Goal: Task Accomplishment & Management: Manage account settings

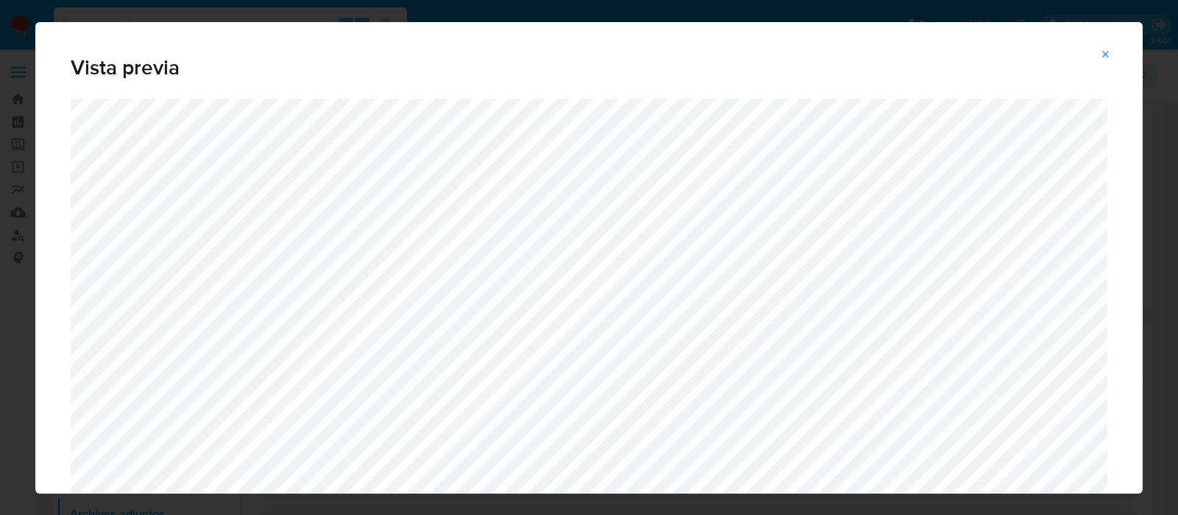
select select "10"
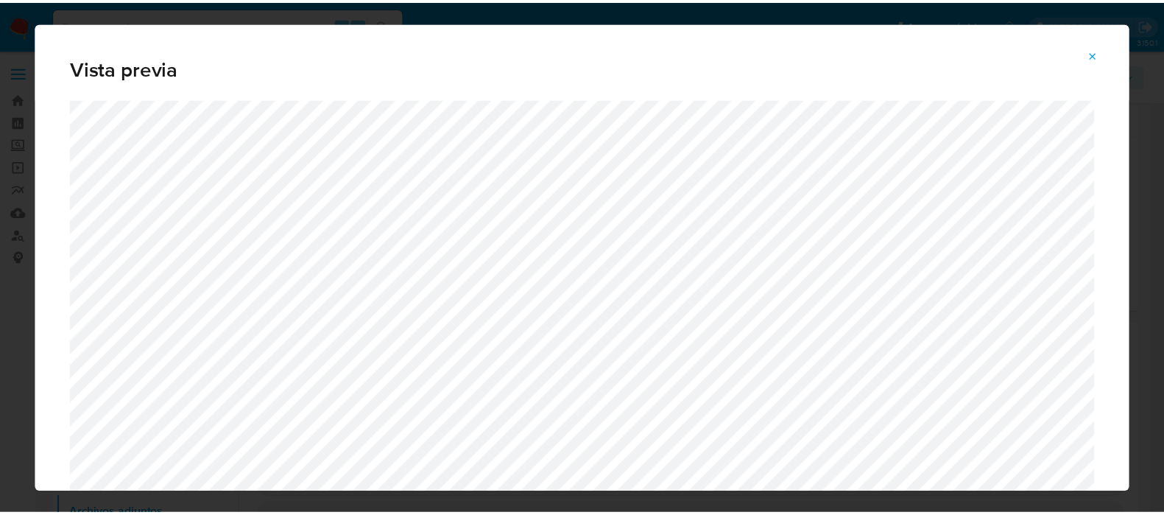
scroll to position [276, 0]
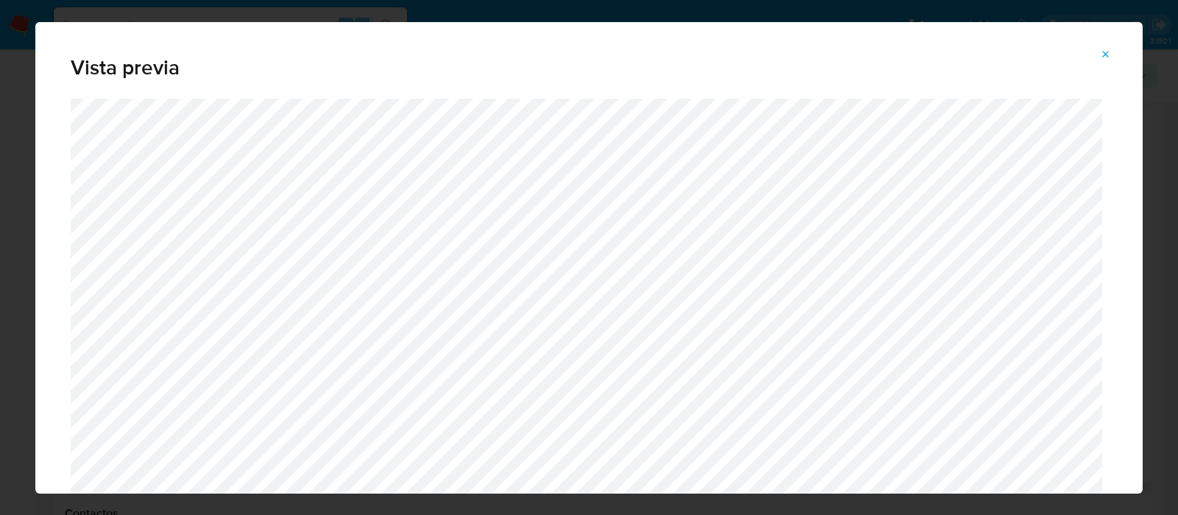
click at [1110, 56] on icon "Attachment preview" at bounding box center [1106, 55] width 12 height 12
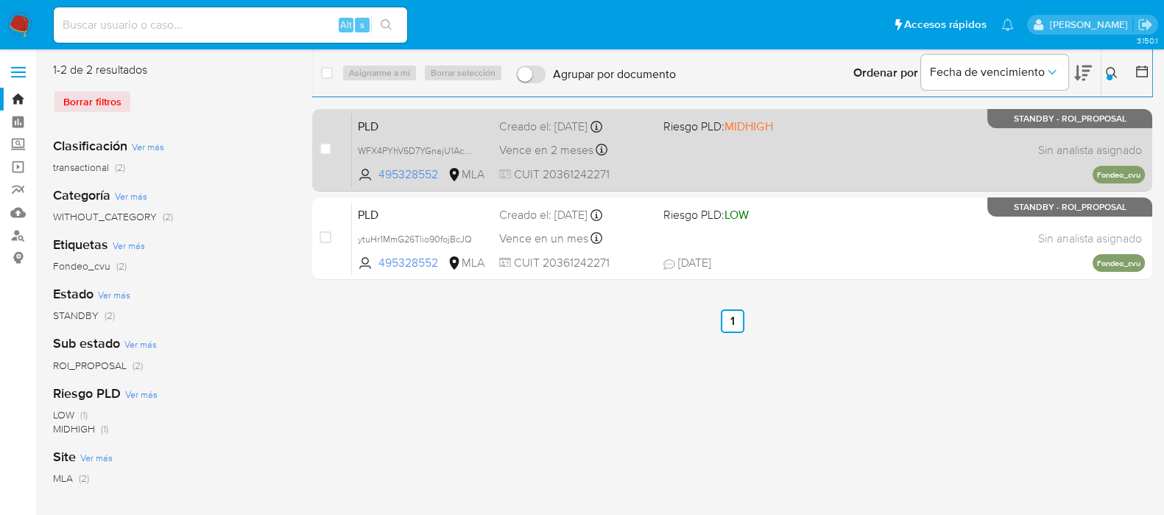
click at [943, 145] on div "PLD WFX4PYhV6D7YGnajU1Ac9k0w 495328552 MLA Riesgo PLD: MIDHIGH Creado el: 12/07…" at bounding box center [748, 150] width 793 height 74
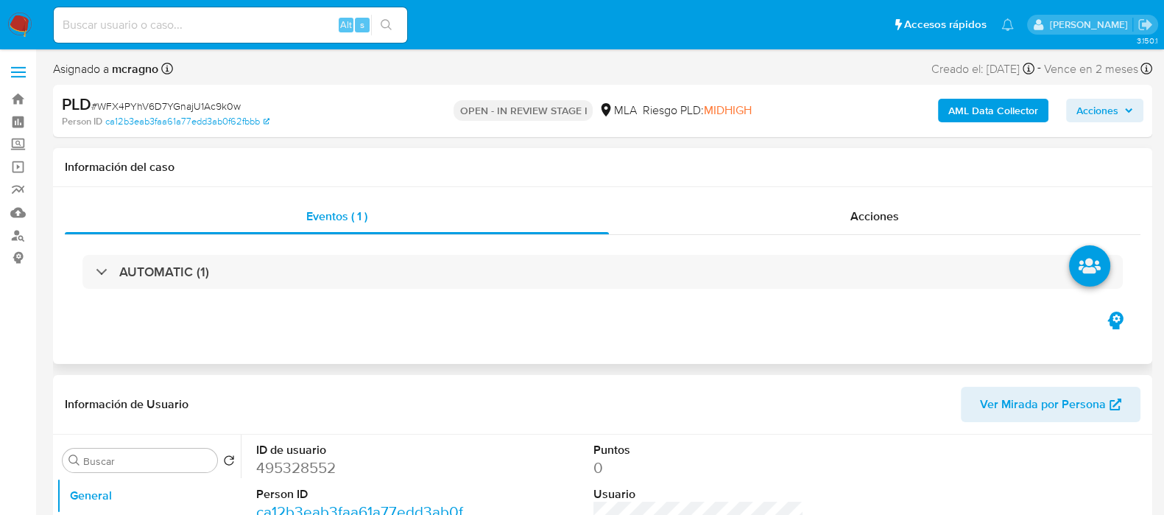
select select "10"
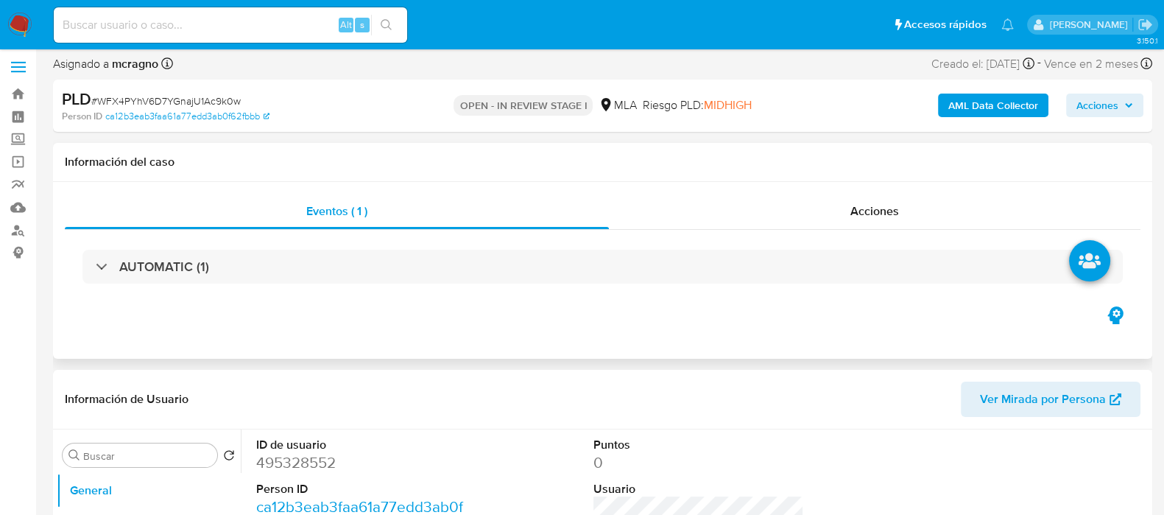
scroll to position [183, 0]
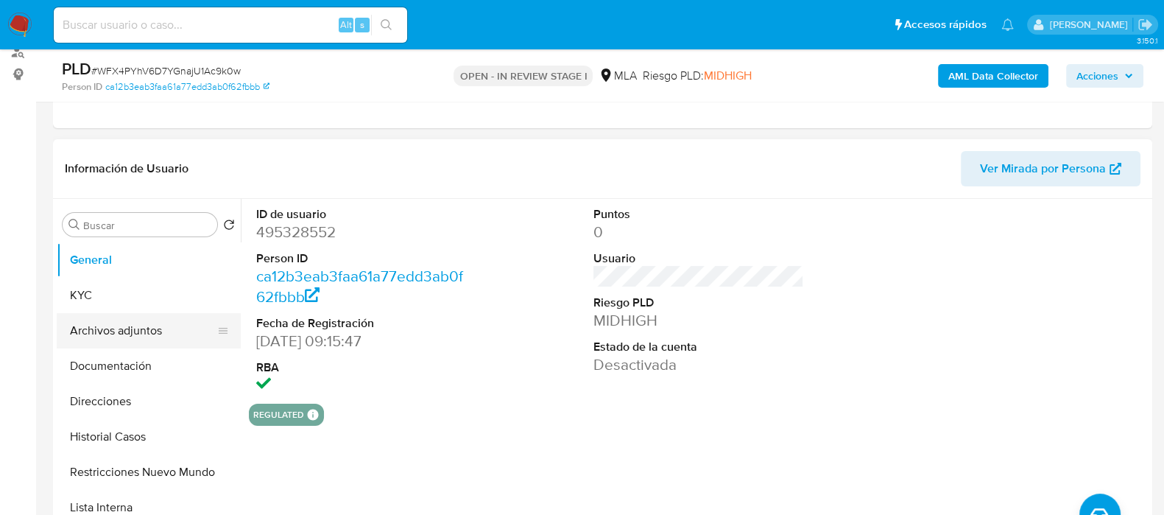
click at [149, 337] on button "Archivos adjuntos" at bounding box center [143, 330] width 172 height 35
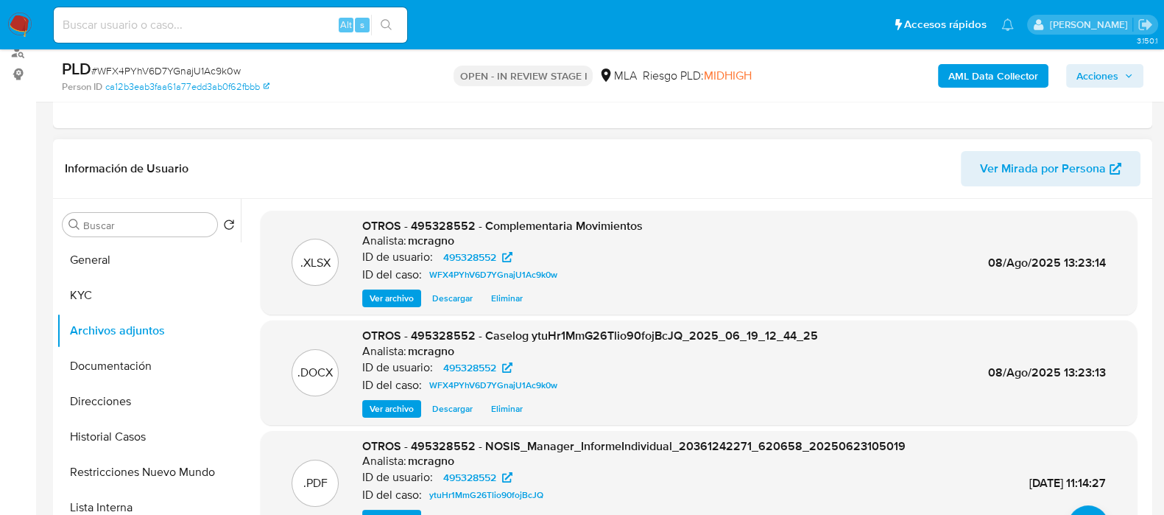
click at [497, 406] on span "Eliminar" at bounding box center [507, 408] width 32 height 15
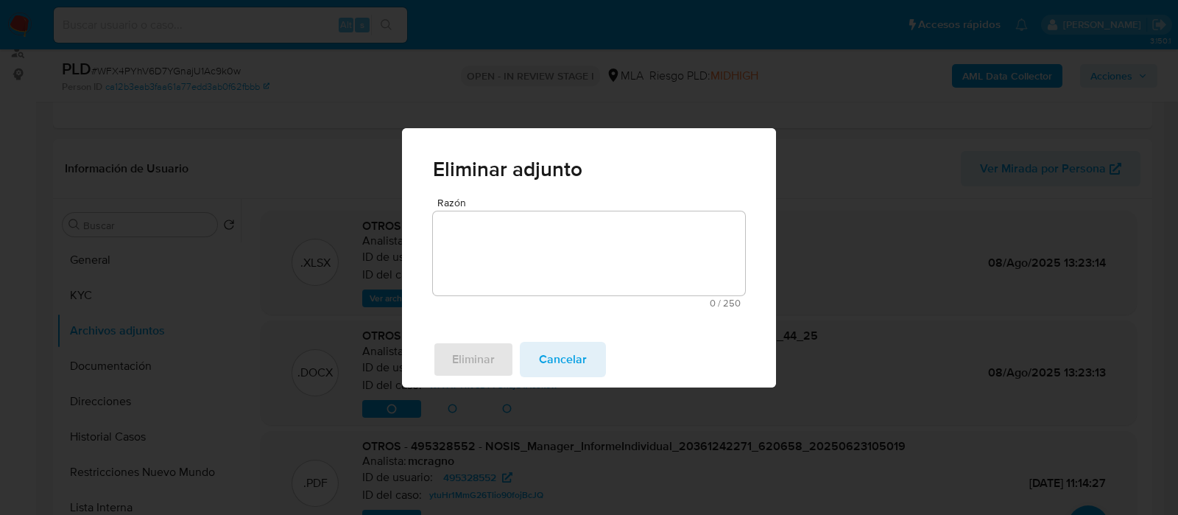
click at [522, 348] on div "Eliminar Cancelar" at bounding box center [589, 359] width 374 height 56
click at [542, 219] on textarea "Razón" at bounding box center [589, 253] width 312 height 84
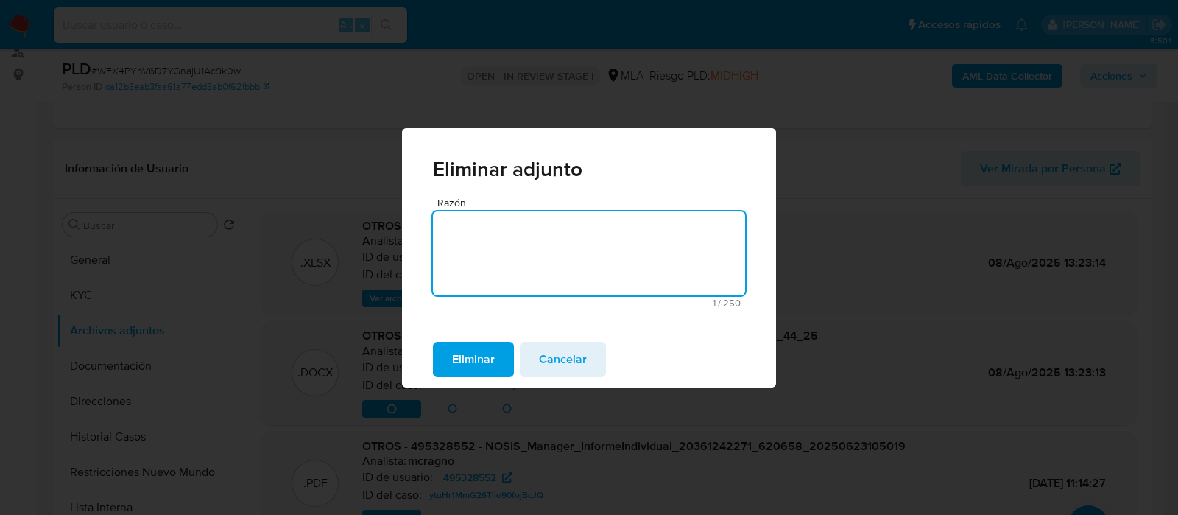
click at [494, 362] on span "Eliminar" at bounding box center [473, 359] width 43 height 32
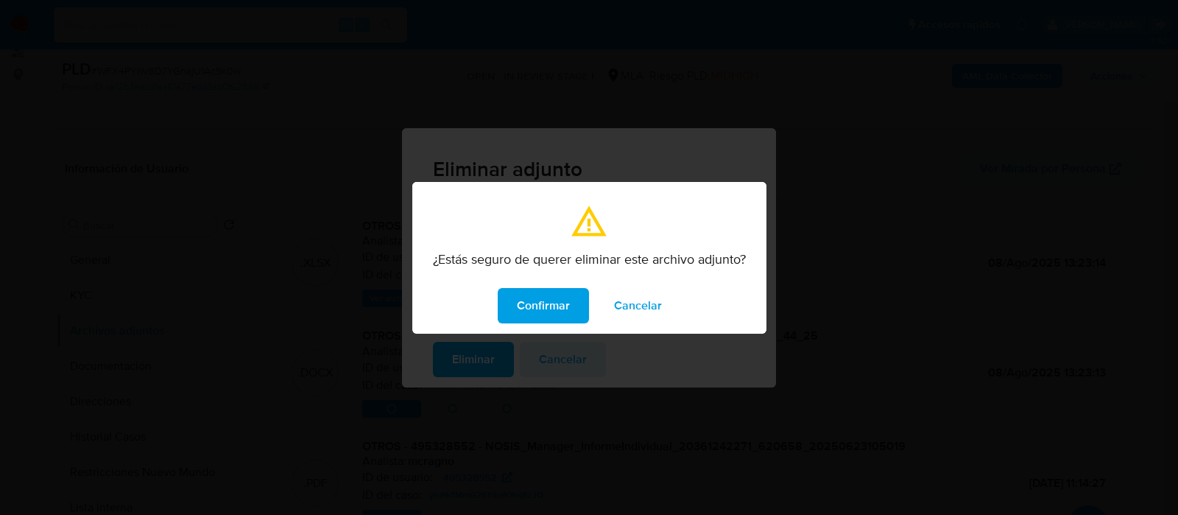
click at [571, 307] on button "Confirmar" at bounding box center [543, 305] width 91 height 35
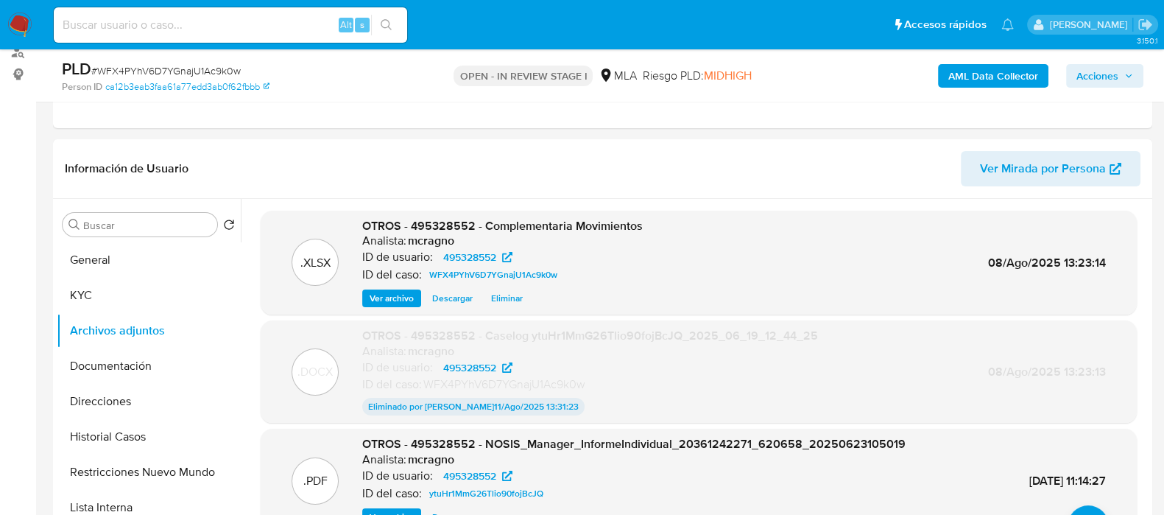
click at [131, 258] on button "General" at bounding box center [149, 259] width 184 height 35
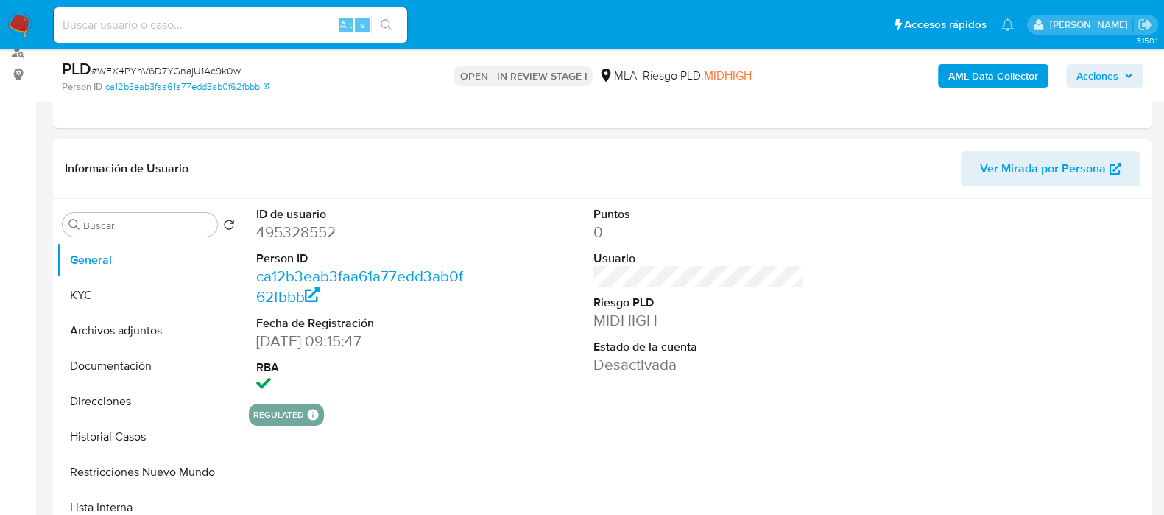
click at [309, 229] on dd "495328552" at bounding box center [361, 232] width 211 height 21
copy dd "495328552"
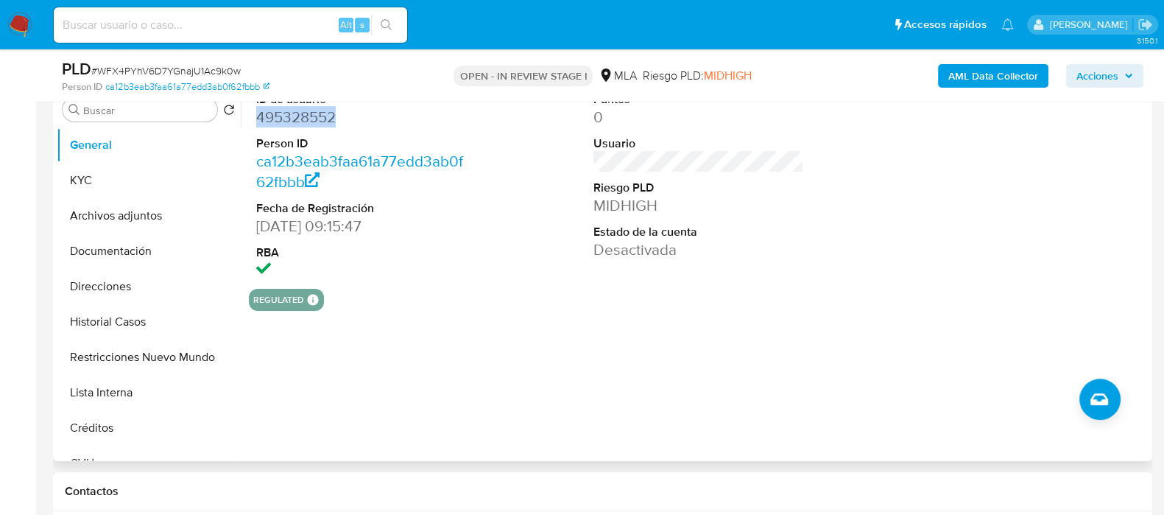
scroll to position [460, 0]
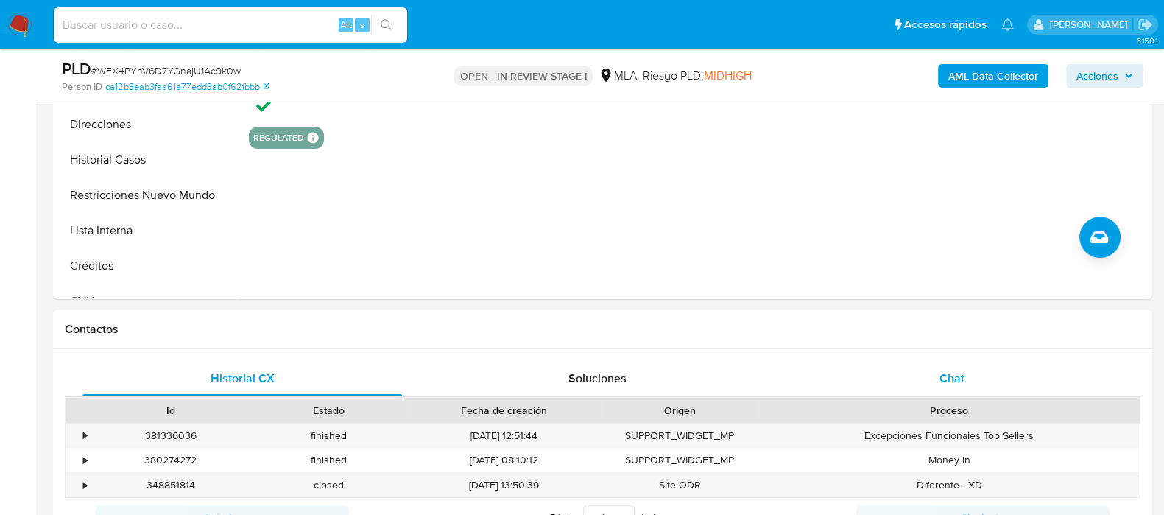
click at [996, 387] on div "Chat" at bounding box center [952, 378] width 320 height 35
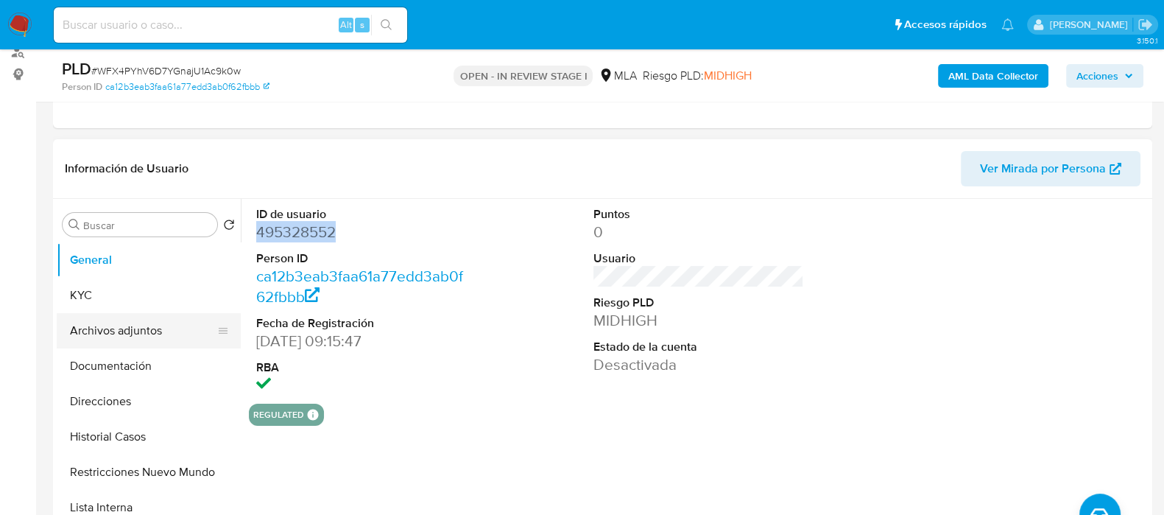
click at [163, 324] on button "Archivos adjuntos" at bounding box center [143, 330] width 172 height 35
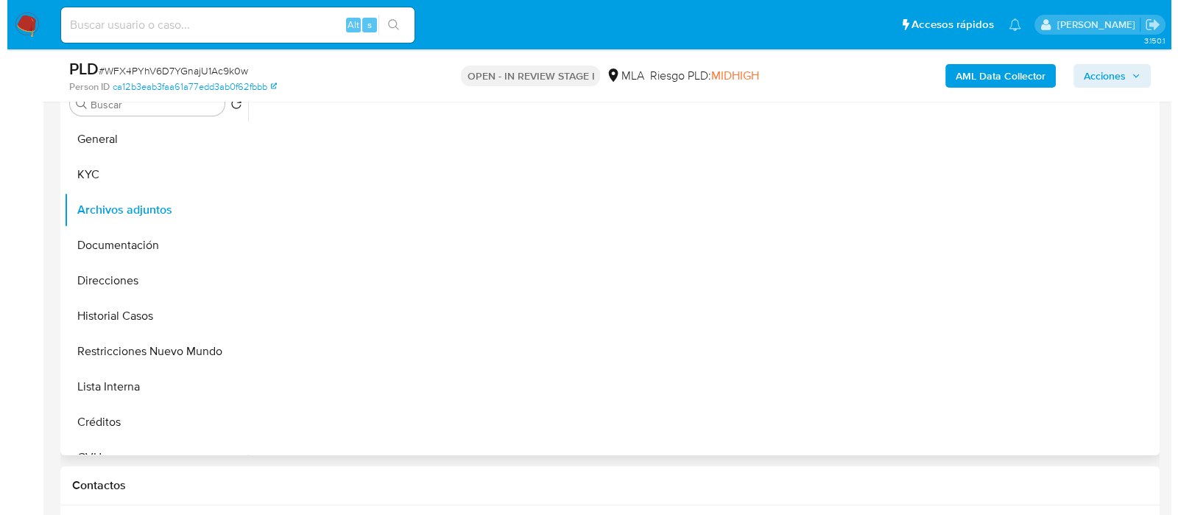
scroll to position [276, 0]
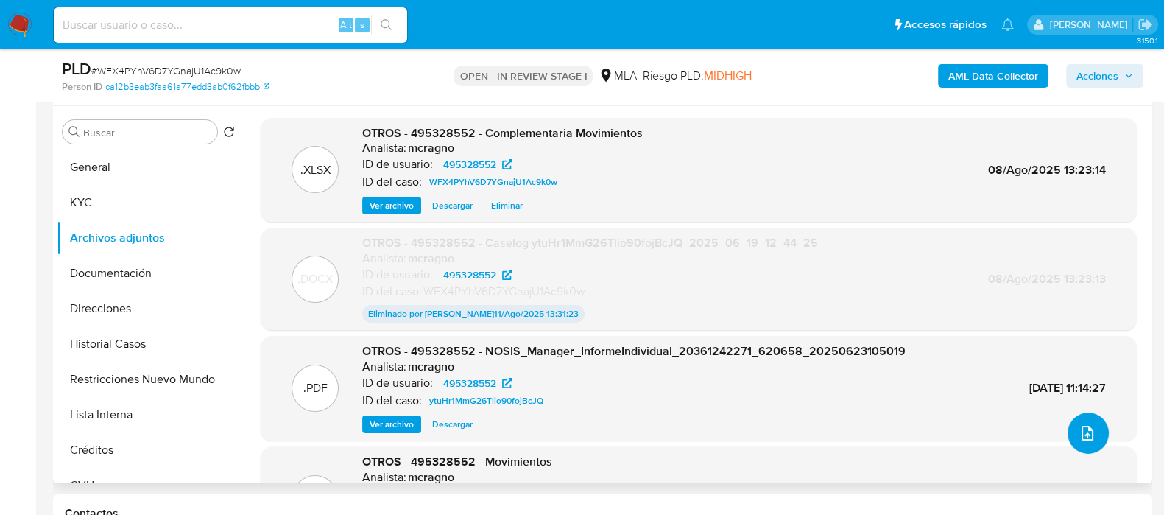
click at [1093, 443] on button "upload-file" at bounding box center [1088, 432] width 41 height 41
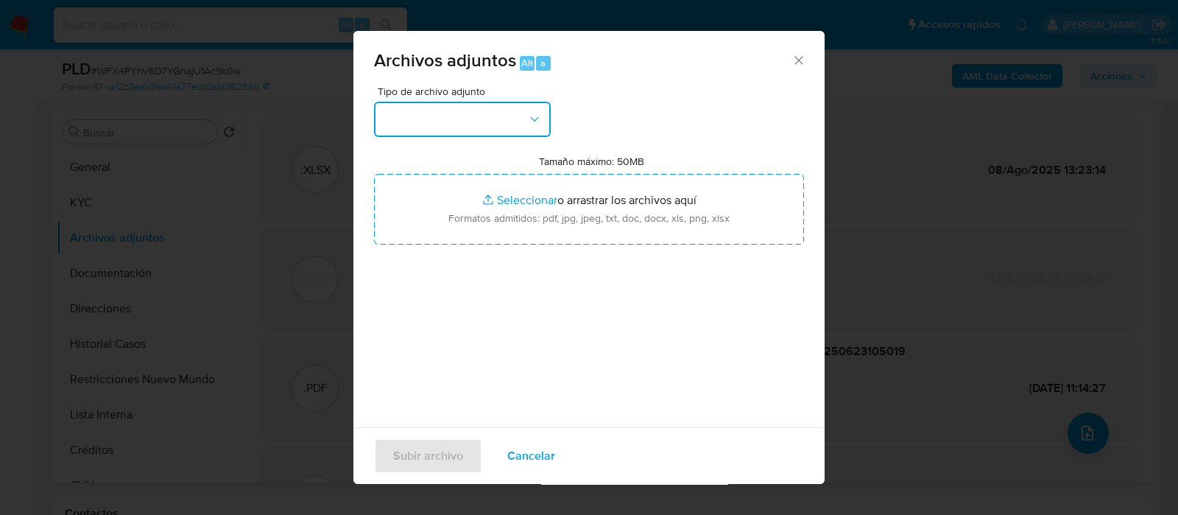
click at [424, 127] on button "button" at bounding box center [462, 119] width 177 height 35
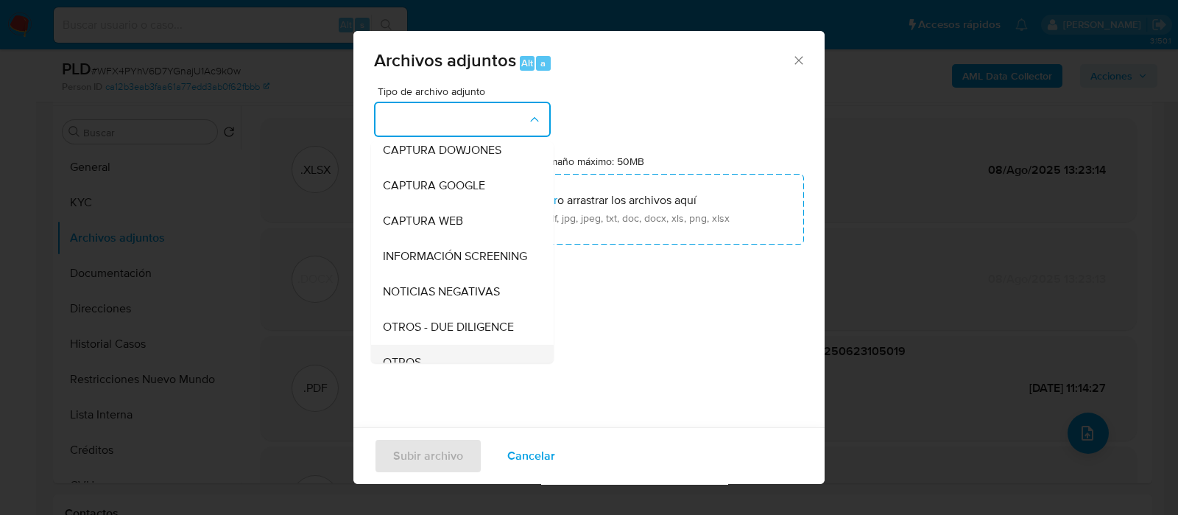
scroll to position [183, 0]
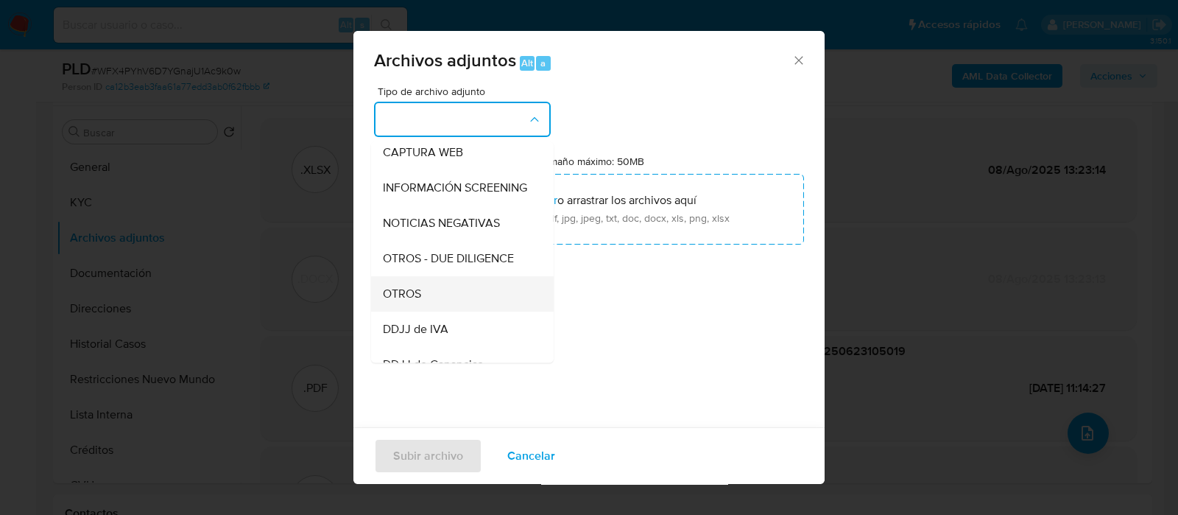
click at [409, 301] on span "OTROS" at bounding box center [402, 293] width 38 height 15
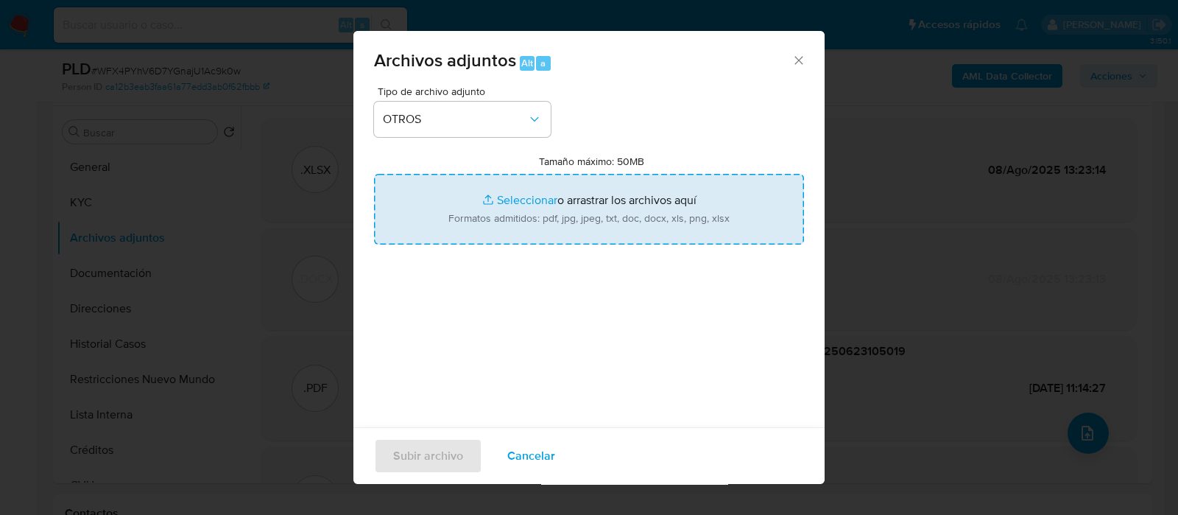
click at [526, 209] on input "Tamaño máximo: 50MB Seleccionar archivos" at bounding box center [589, 209] width 430 height 71
type input "C:\fakepath\Caselog WFX4PYhV6D7YGnajU1Ac9k0w_2025_08_08_11_38_23.docx"
click at [436, 452] on span "Subir archivo" at bounding box center [428, 456] width 70 height 32
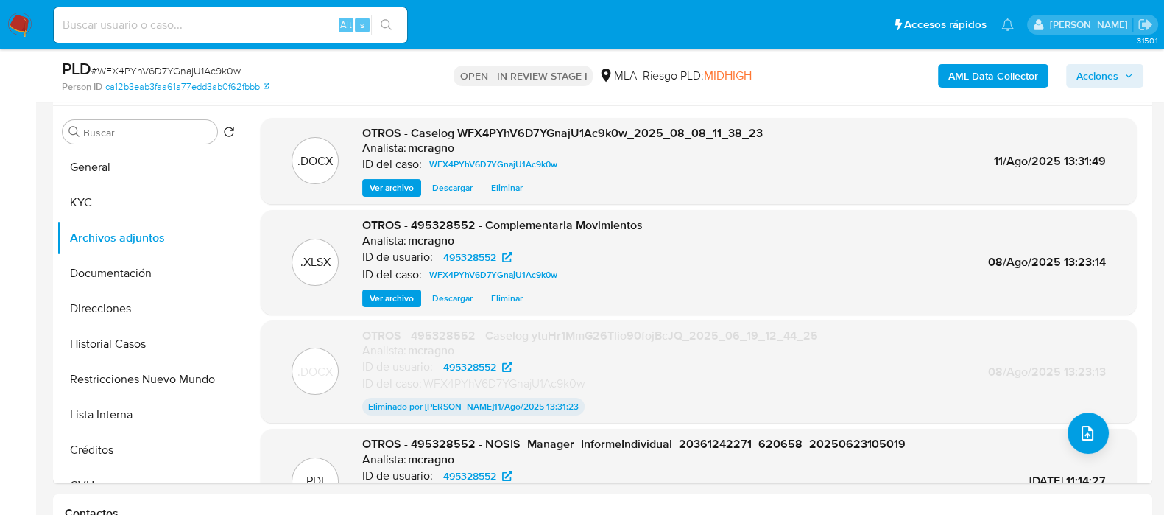
click at [1112, 77] on span "Acciones" at bounding box center [1098, 76] width 42 height 24
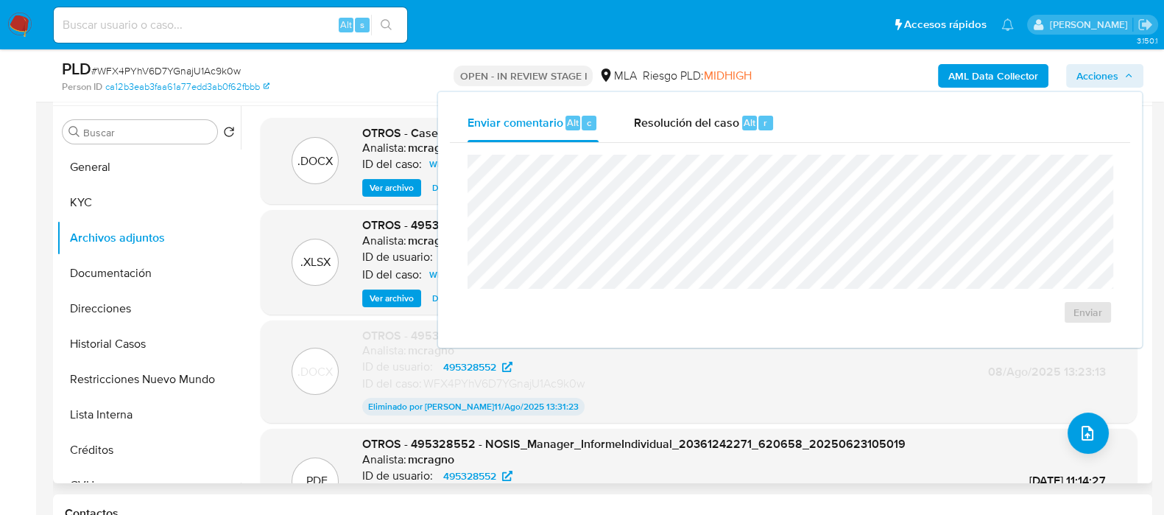
click at [385, 188] on span "Ver archivo" at bounding box center [392, 187] width 44 height 15
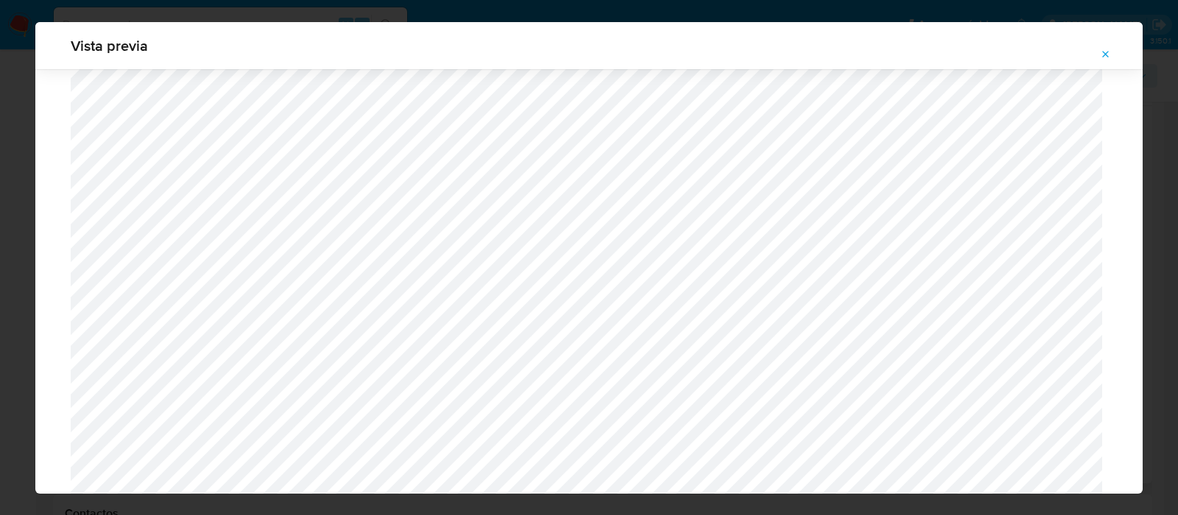
scroll to position [1258, 0]
click at [1108, 55] on icon "Attachment preview" at bounding box center [1106, 54] width 7 height 7
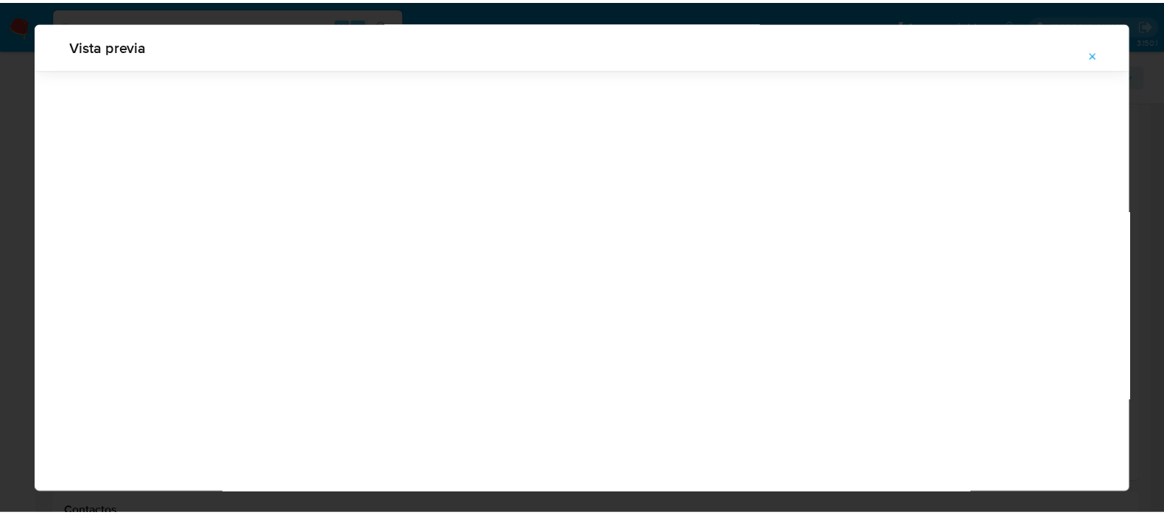
scroll to position [47, 0]
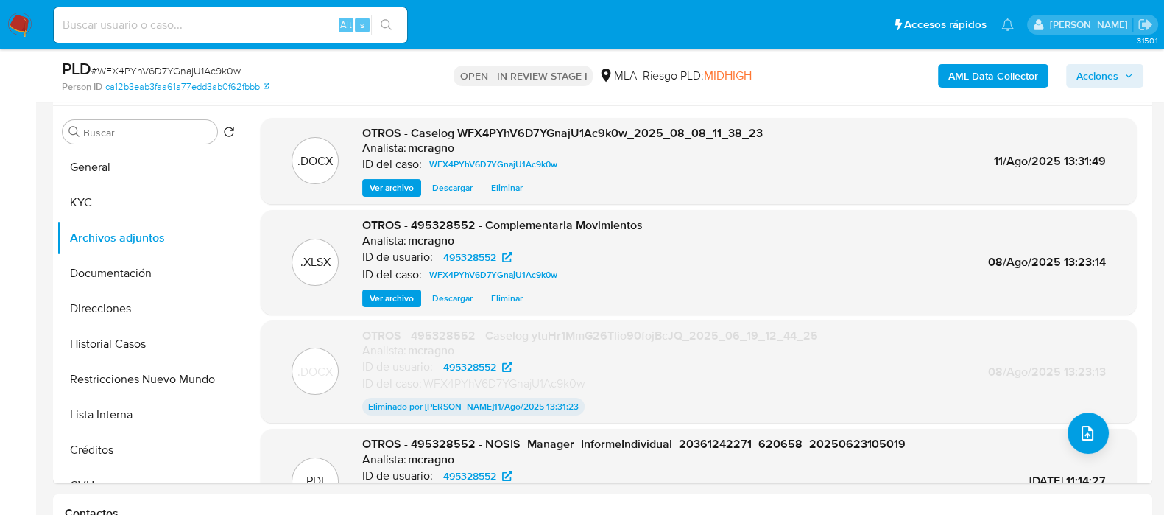
click at [1120, 71] on span "Acciones" at bounding box center [1105, 76] width 57 height 21
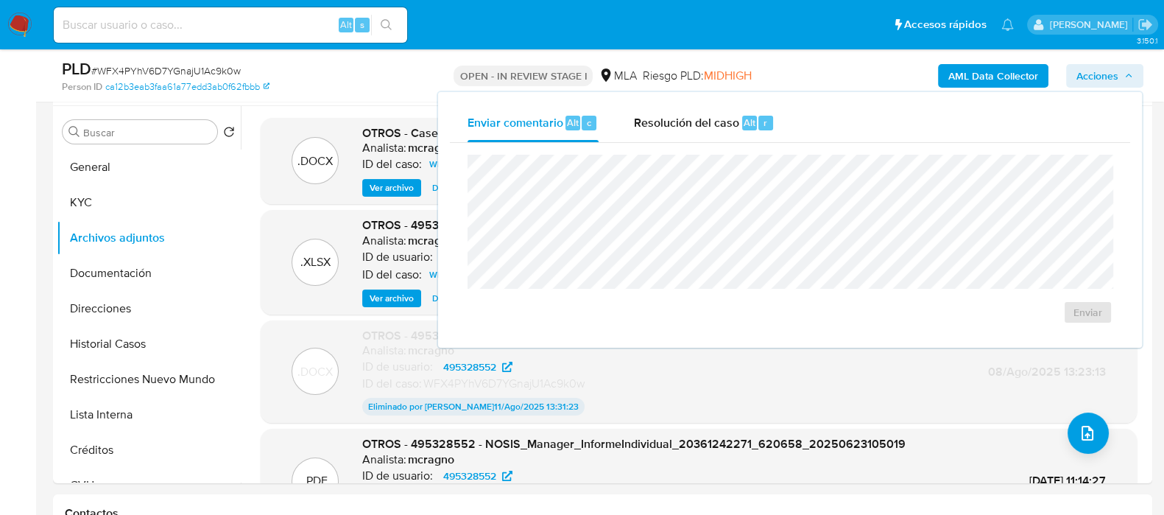
click at [922, 128] on div "Enviar comentario Alt c Resolución del caso Alt r" at bounding box center [790, 123] width 680 height 38
click at [638, 133] on div "Resolución del caso Alt r" at bounding box center [704, 123] width 141 height 38
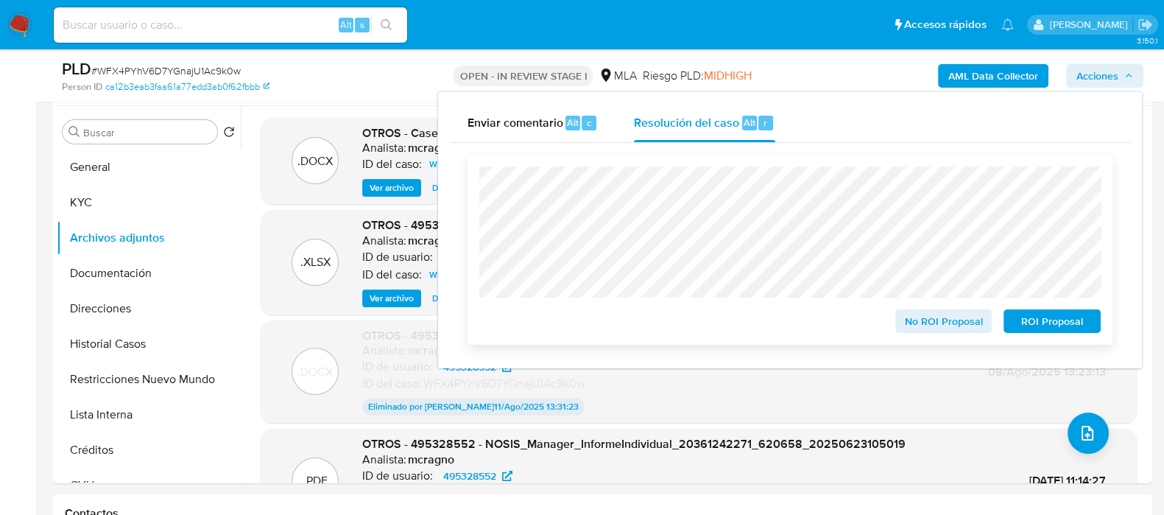
click at [1040, 327] on span "ROI Proposal" at bounding box center [1052, 321] width 77 height 21
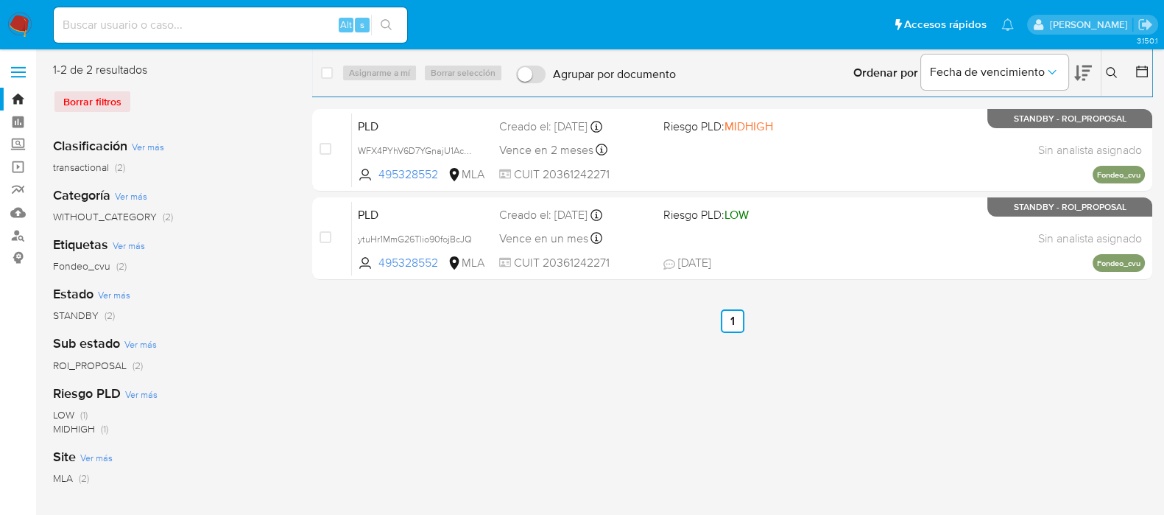
click at [1108, 68] on icon at bounding box center [1112, 73] width 12 height 12
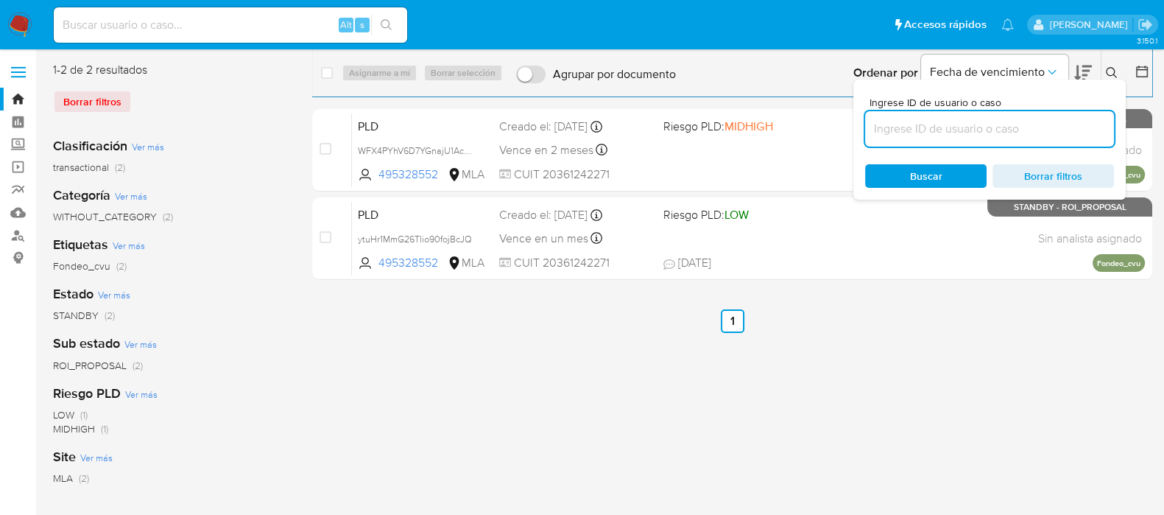
click at [1048, 119] on input at bounding box center [989, 128] width 249 height 19
type input "188054292"
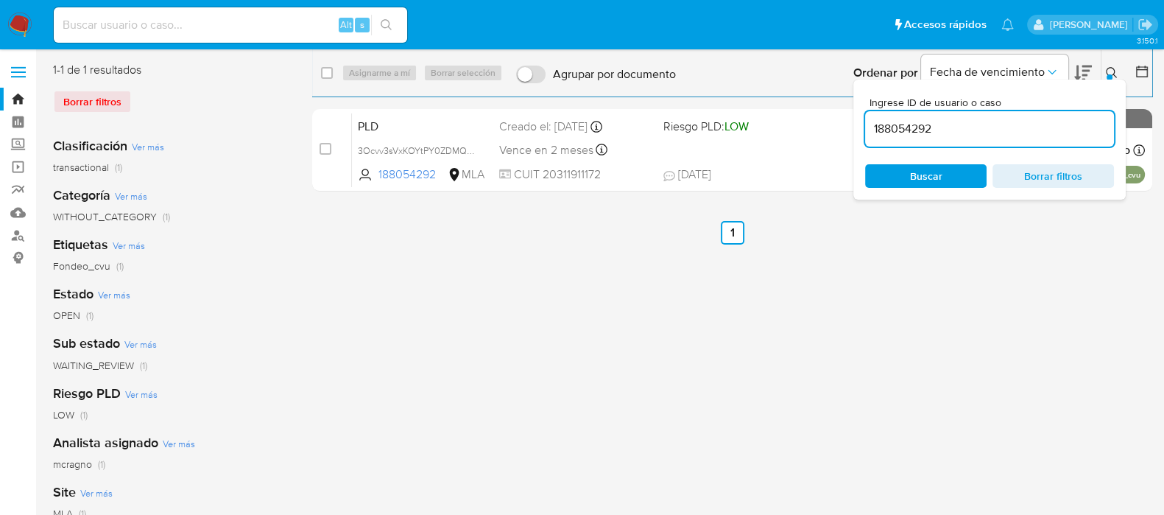
click at [1113, 71] on icon at bounding box center [1112, 73] width 12 height 12
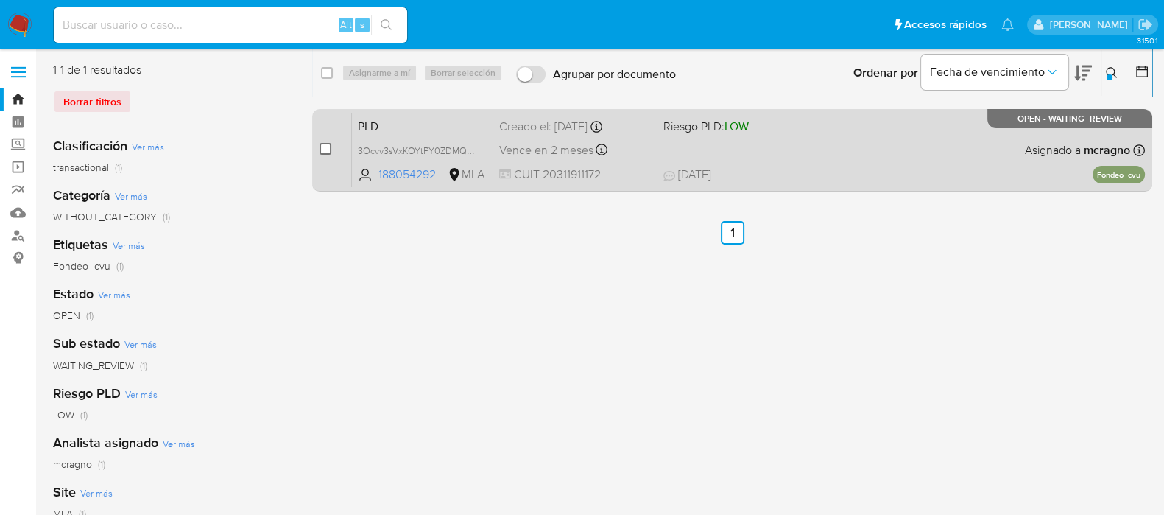
click at [326, 145] on input "checkbox" at bounding box center [326, 149] width 12 height 12
checkbox input "true"
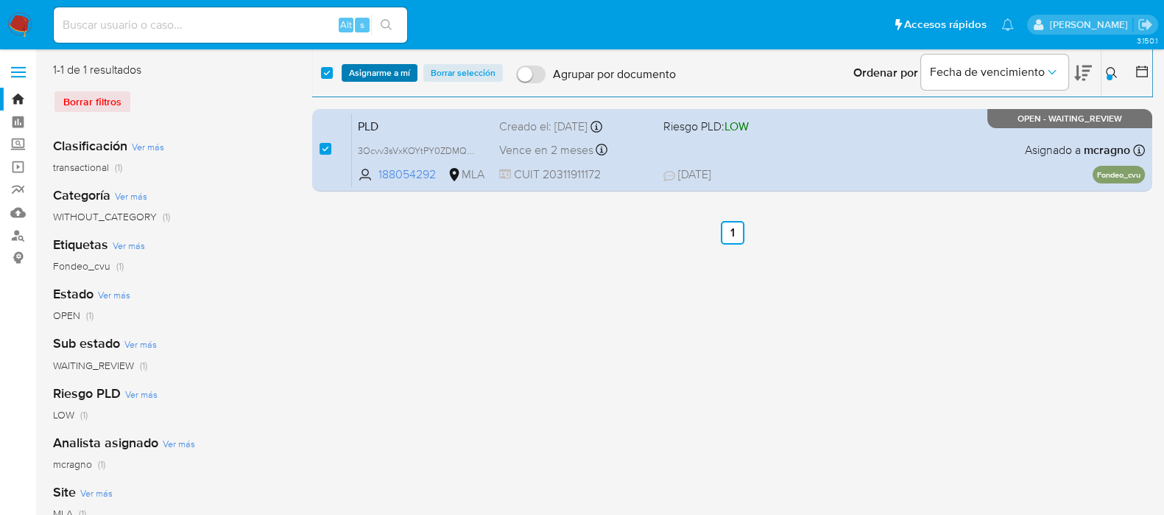
click at [382, 70] on span "Asignarme a mí" at bounding box center [379, 73] width 61 height 15
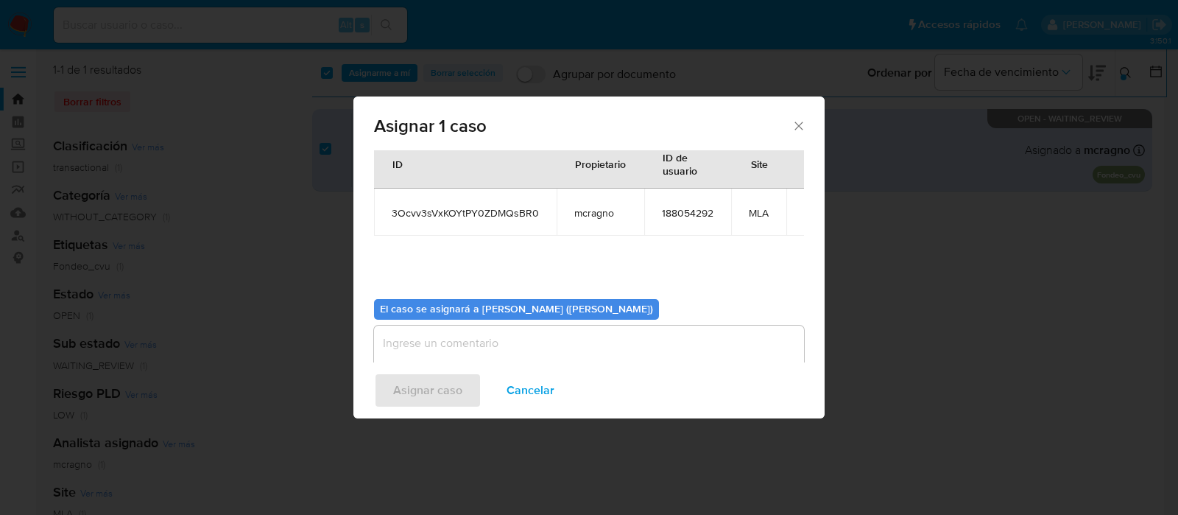
scroll to position [76, 0]
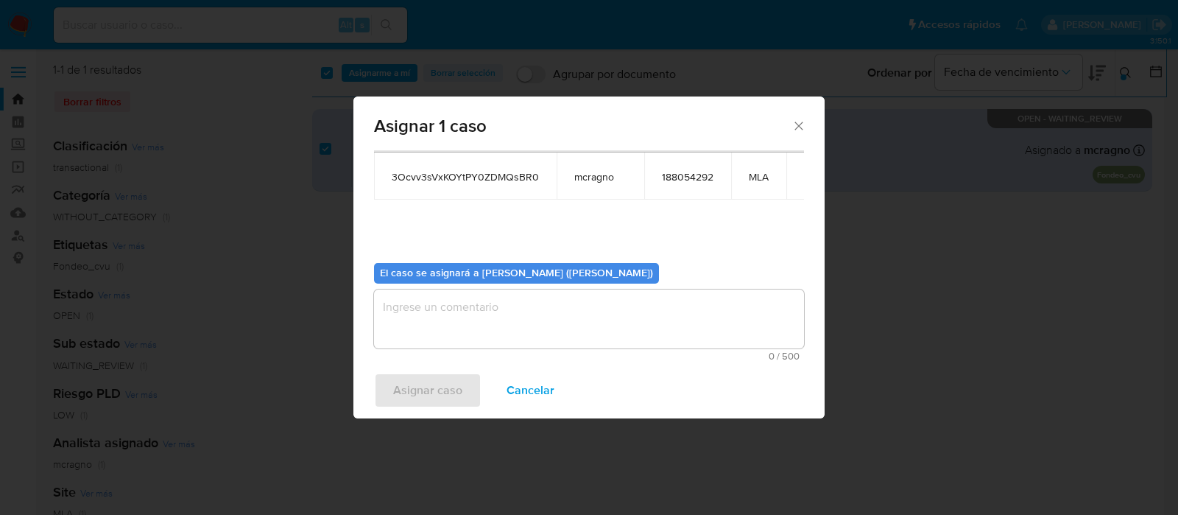
click at [442, 314] on textarea "assign-modal" at bounding box center [589, 318] width 430 height 59
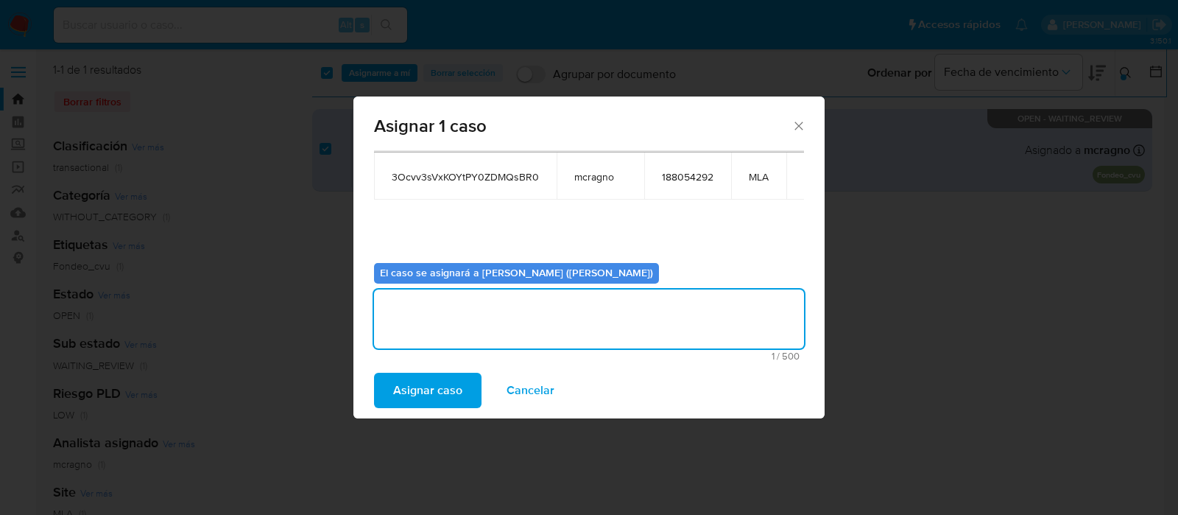
click at [431, 396] on span "Asignar caso" at bounding box center [427, 390] width 69 height 32
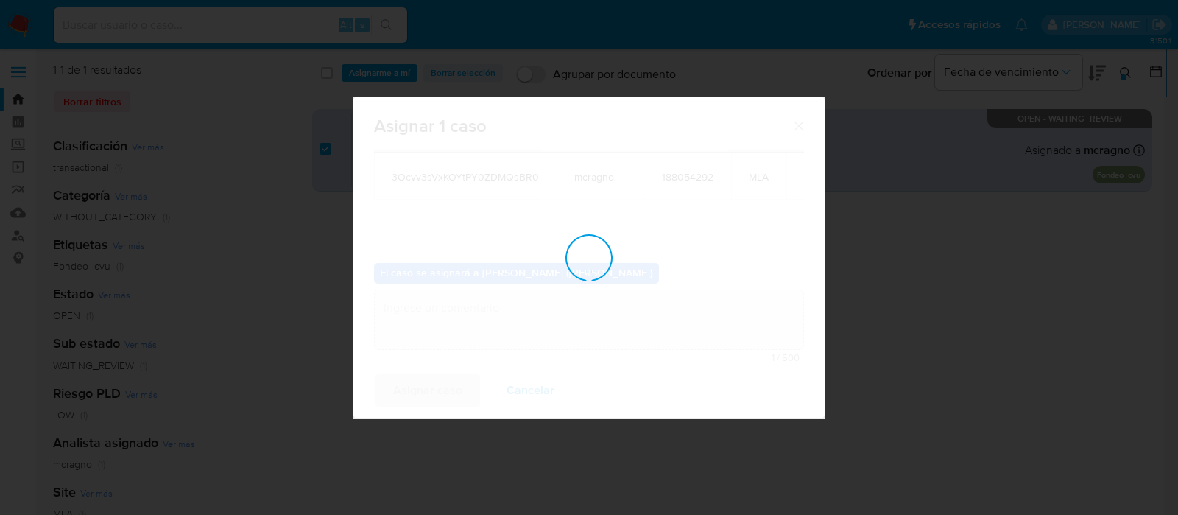
checkbox input "false"
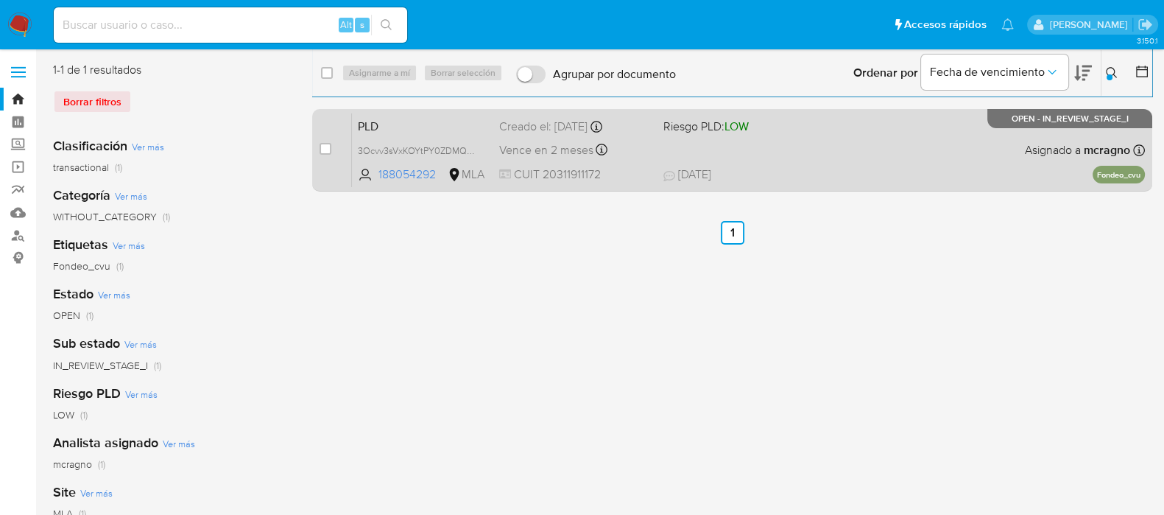
click at [973, 159] on div "PLD 3Ocvv3sVxKOYtPY0ZDMQsBR0 188054292 MLA Riesgo PLD: LOW Creado el: 12/07/202…" at bounding box center [748, 150] width 793 height 74
click at [328, 152] on input "checkbox" at bounding box center [326, 149] width 12 height 12
checkbox input "true"
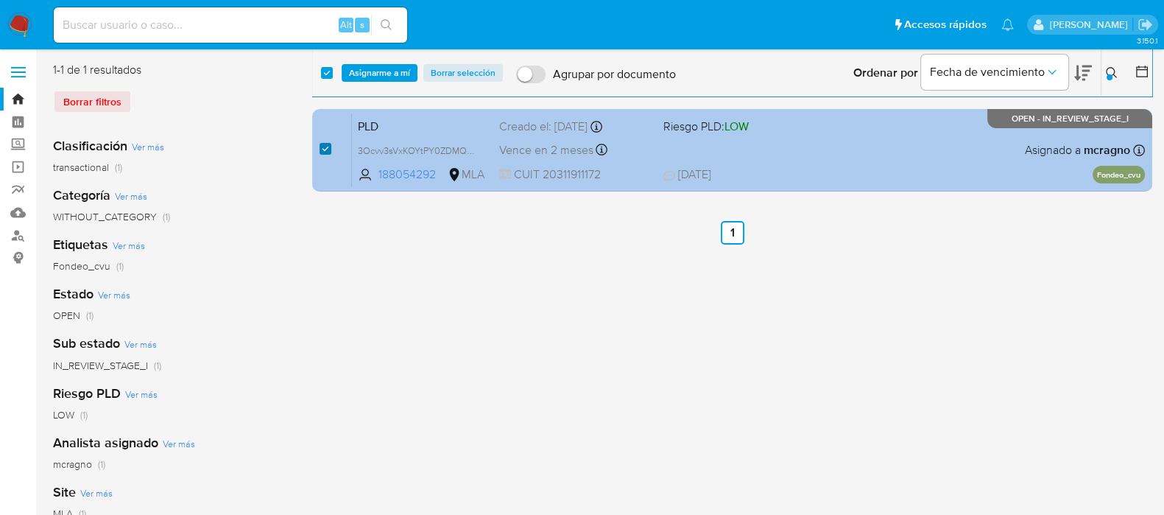
checkbox input "true"
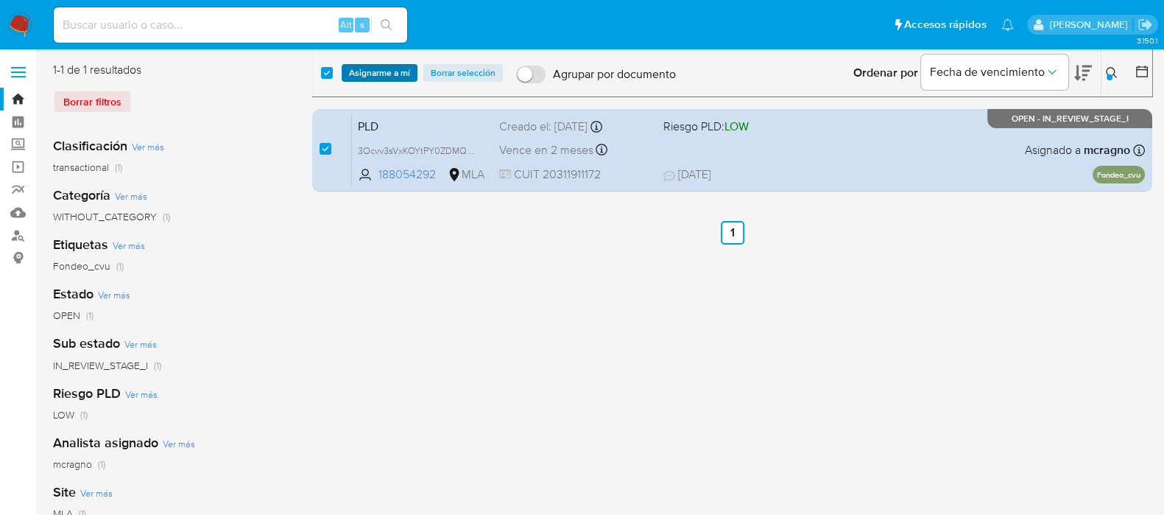
click at [384, 74] on span "Asignarme a mí" at bounding box center [379, 73] width 61 height 15
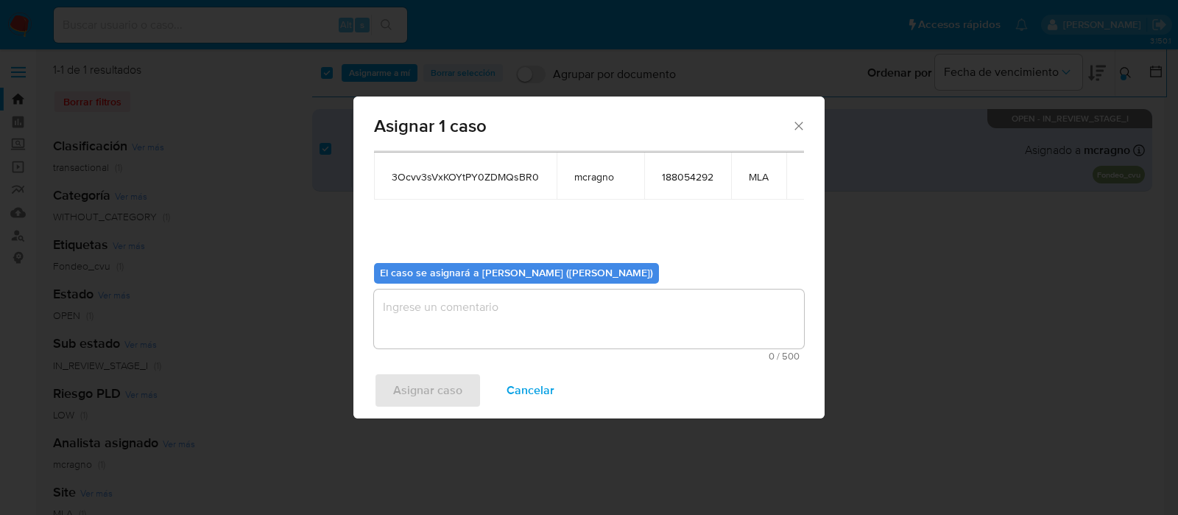
click at [427, 315] on textarea "assign-modal" at bounding box center [589, 318] width 430 height 59
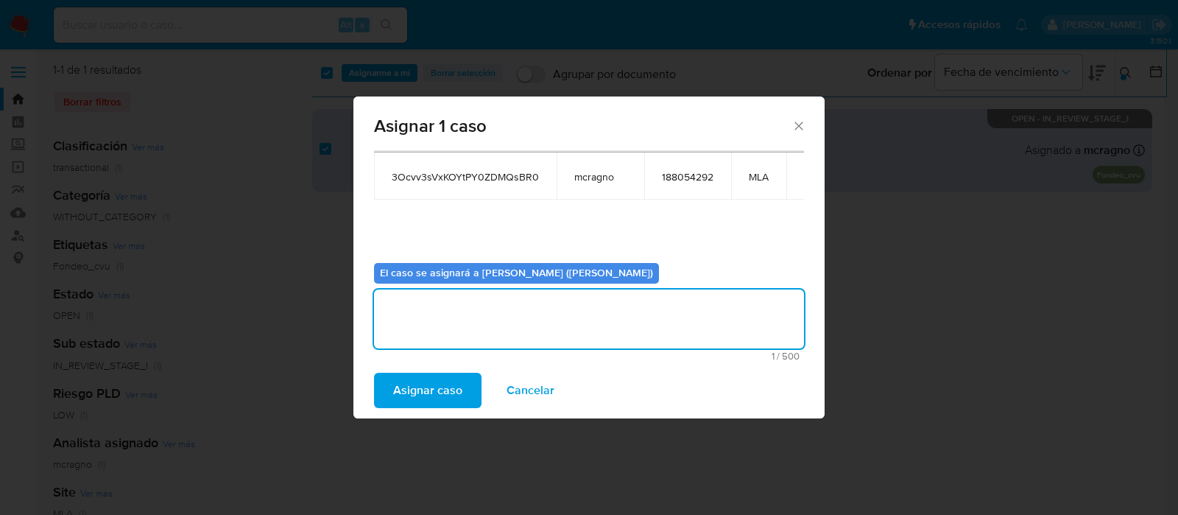
click at [432, 399] on span "Asignar caso" at bounding box center [427, 390] width 69 height 32
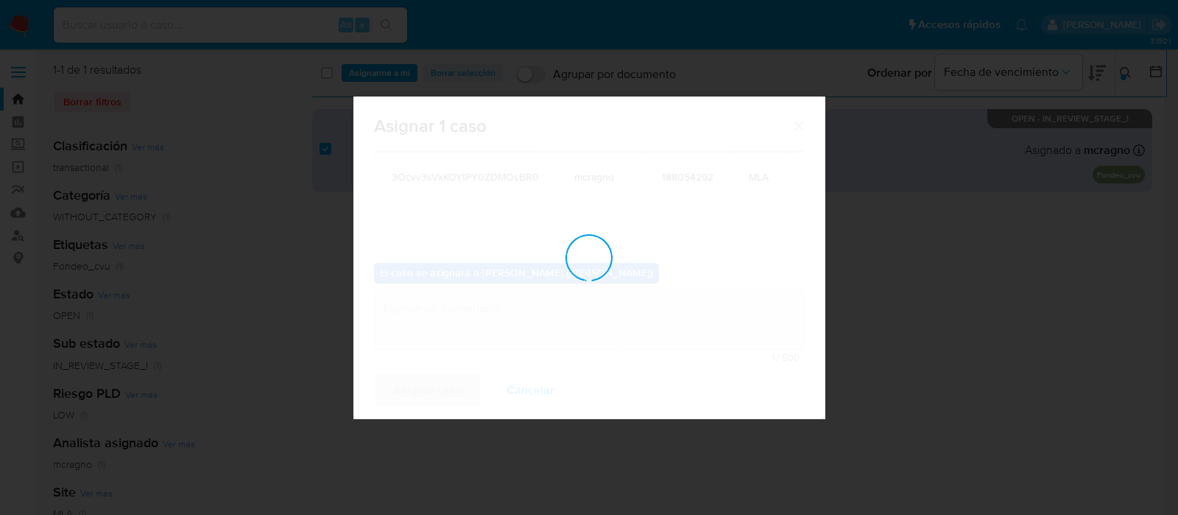
checkbox input "false"
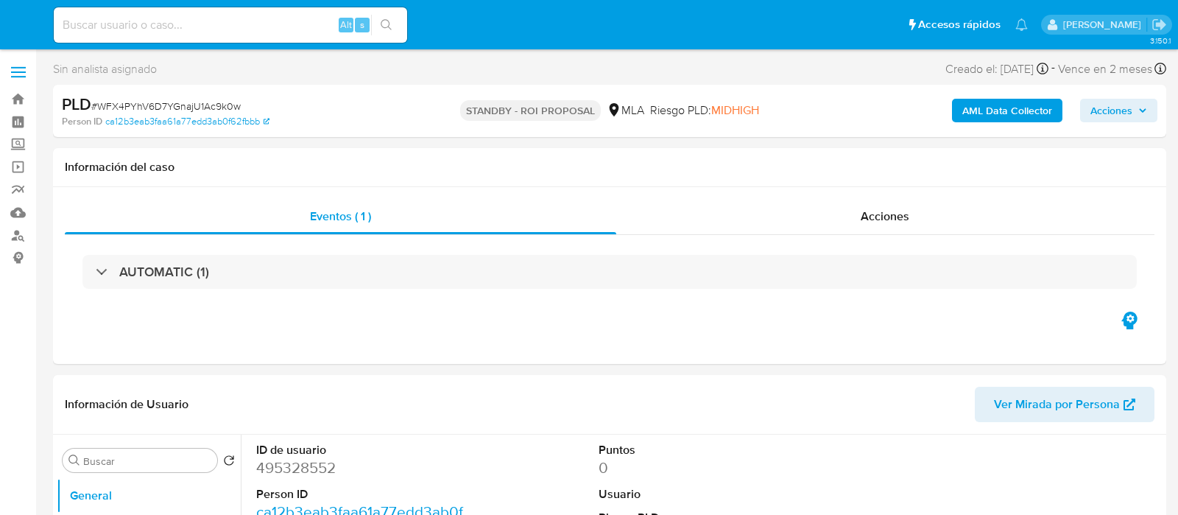
select select "10"
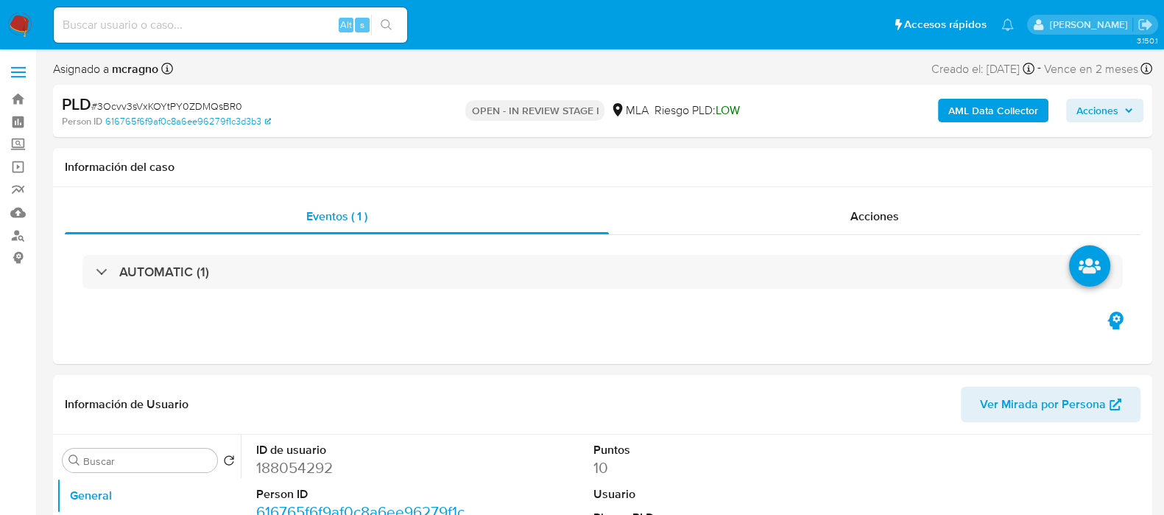
select select "10"
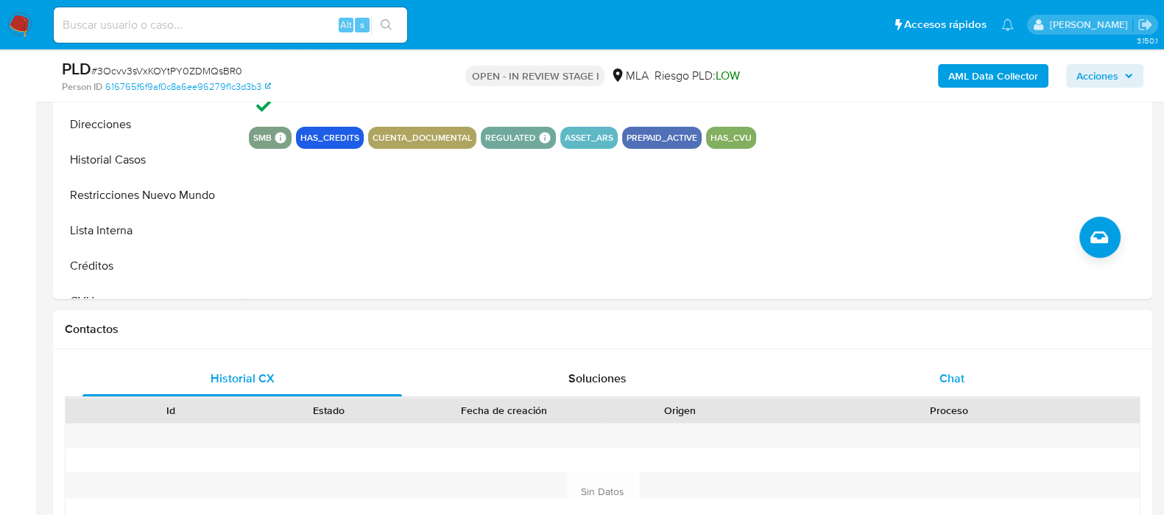
click at [993, 366] on div "Chat" at bounding box center [952, 378] width 320 height 35
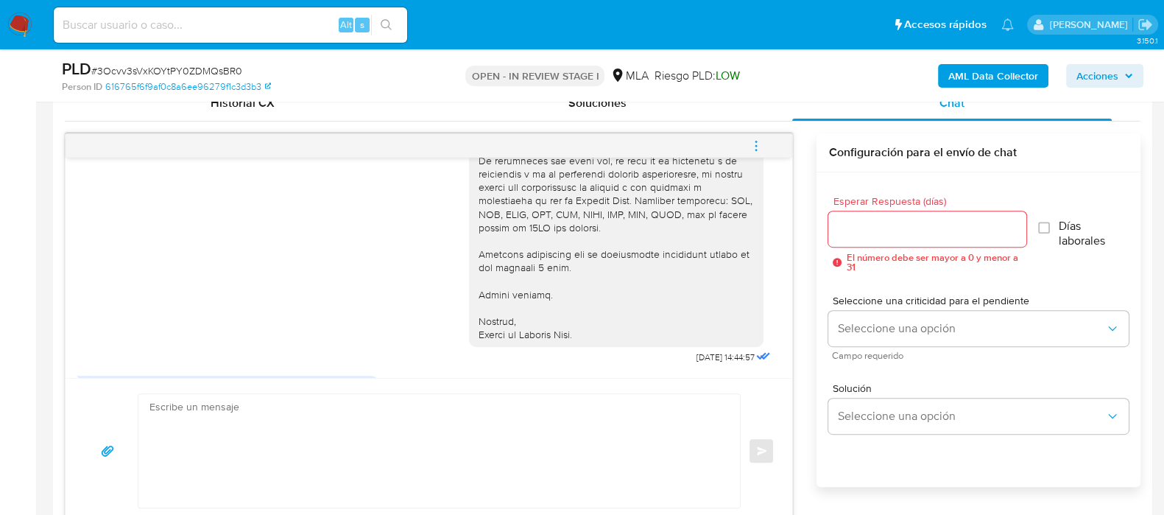
scroll to position [1926, 0]
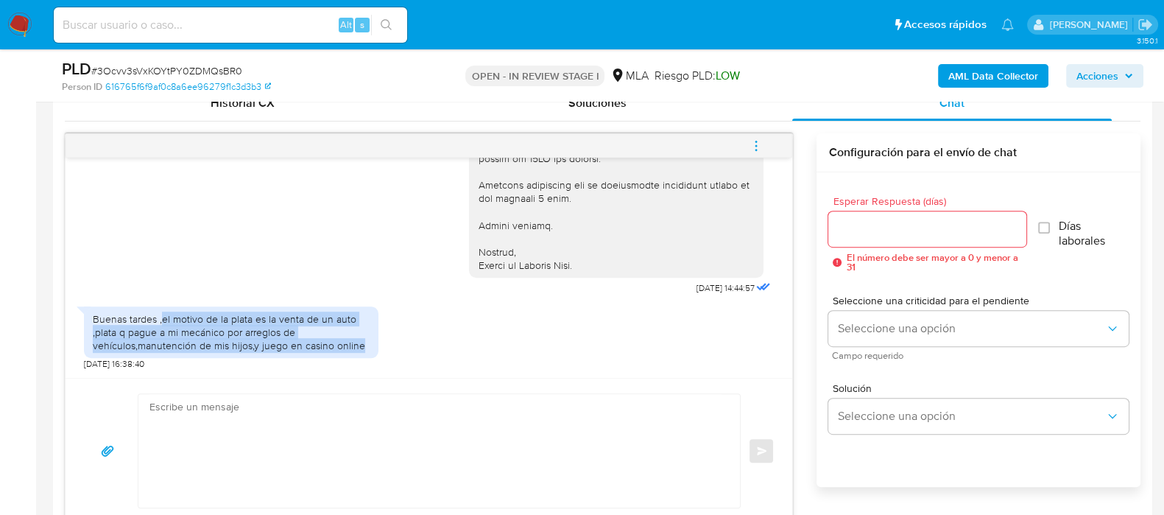
drag, startPoint x: 162, startPoint y: 314, endPoint x: 379, endPoint y: 345, distance: 219.4
click at [379, 345] on div "Buenas tardes ,el motivo de la plata es la venta de un auto ,plata q pague a mi…" at bounding box center [429, 334] width 690 height 71
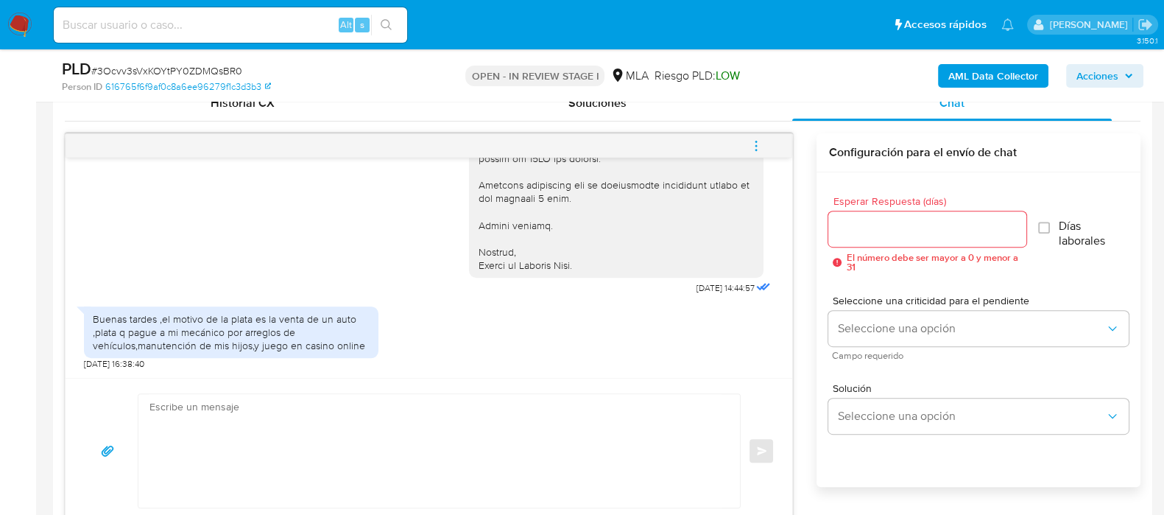
click at [280, 414] on textarea at bounding box center [435, 450] width 572 height 113
paste textarea "Hola, Muchas gracias por la respuesta. Analizamos tu caso y notamos que la info…"
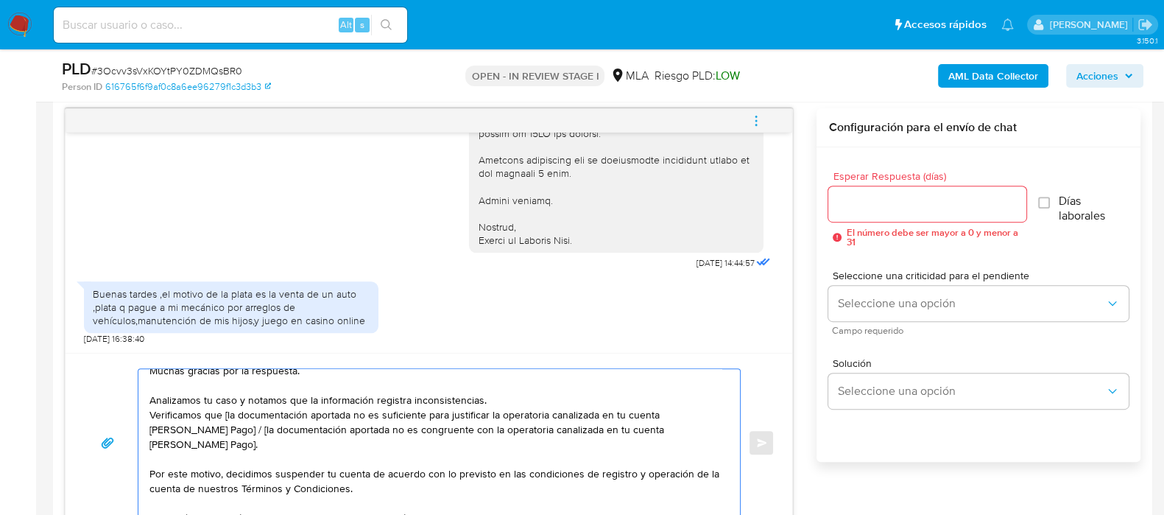
scroll to position [0, 0]
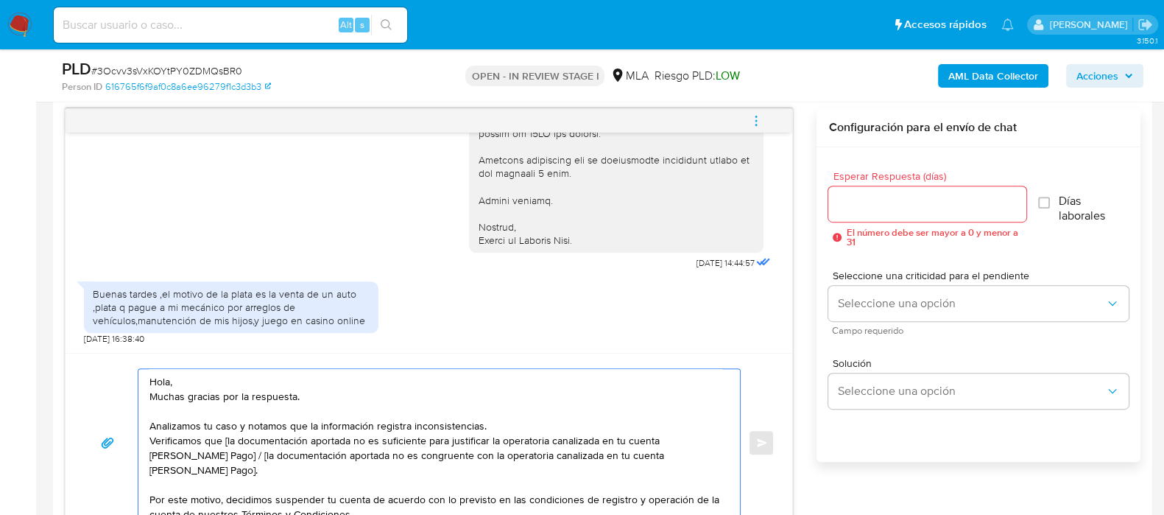
drag, startPoint x: 288, startPoint y: 478, endPoint x: 215, endPoint y: 455, distance: 76.4
click at [215, 455] on textarea "Hola, Muchas gracias por la respuesta. Analizamos tu caso y notamos que la info…" at bounding box center [435, 442] width 572 height 147
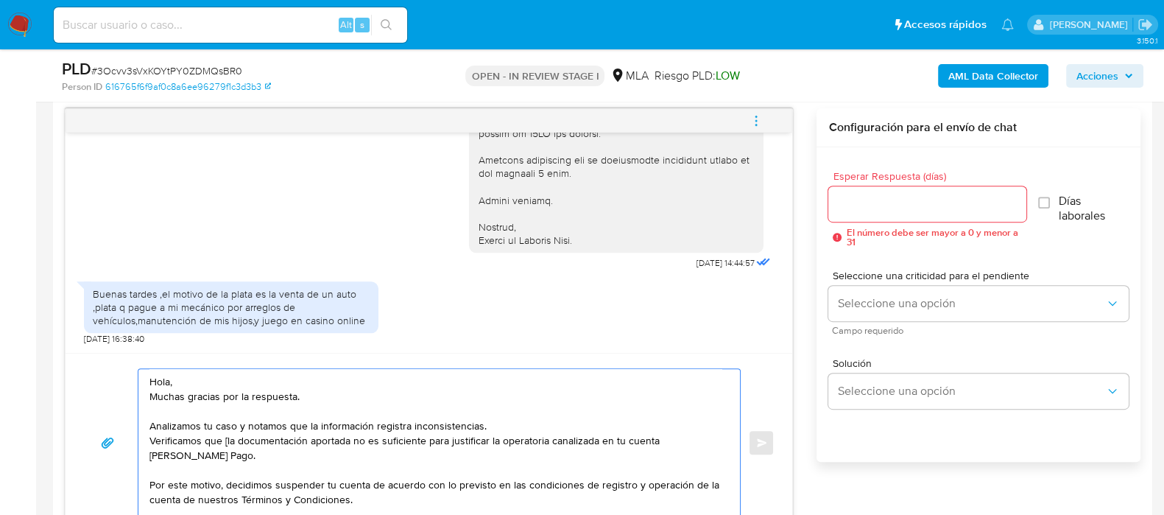
drag, startPoint x: 512, startPoint y: 423, endPoint x: 521, endPoint y: 424, distance: 8.2
click at [515, 423] on textarea "Hola, Muchas gracias por la respuesta. Analizamos tu caso y notamos que la info…" at bounding box center [435, 442] width 572 height 147
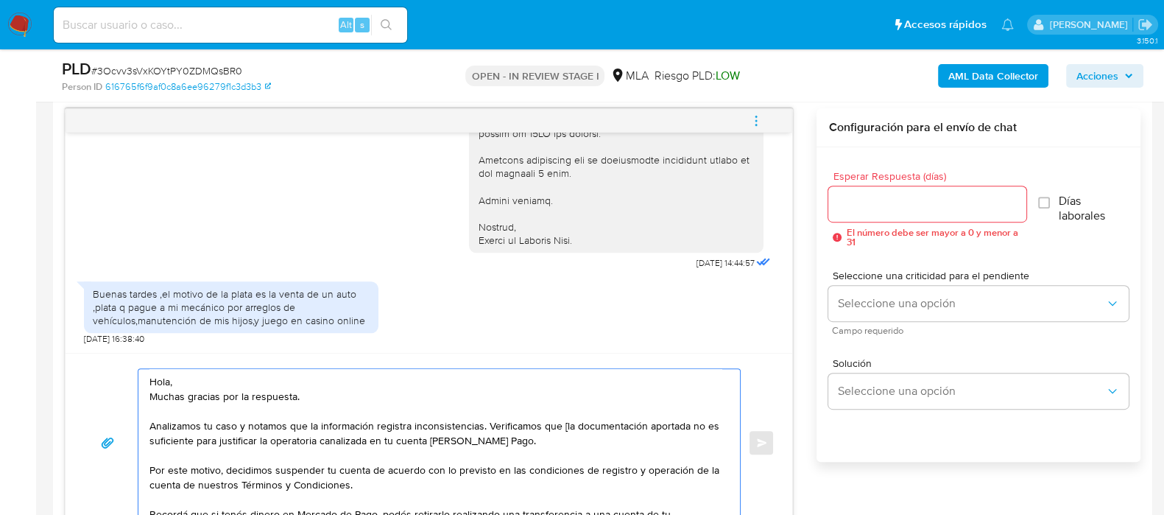
click at [563, 424] on textarea "Hola, Muchas gracias por la respuesta. Analizamos tu caso y notamos que la info…" at bounding box center [435, 442] width 572 height 147
click at [623, 424] on textarea "Hola, Muchas gracias por la respuesta. Analizamos tu caso y notamos que la info…" at bounding box center [435, 442] width 572 height 147
click at [206, 377] on textarea "Hola, Muchas gracias por la respuesta. Analizamos tu caso y notamos que la info…" at bounding box center [435, 442] width 572 height 147
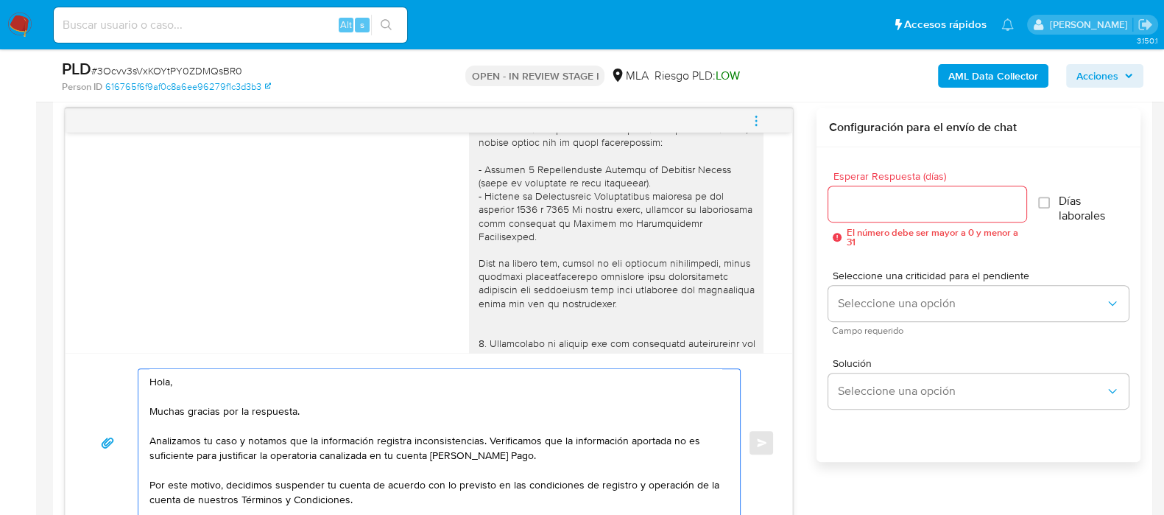
scroll to position [1189, 0]
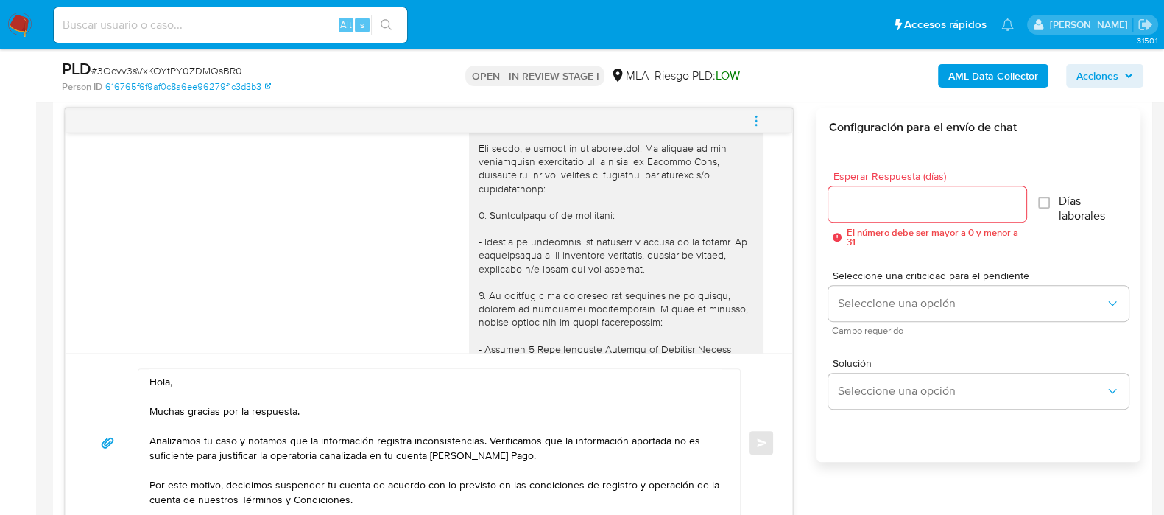
drag, startPoint x: 464, startPoint y: 163, endPoint x: 654, endPoint y: 159, distance: 190.0
copy div "Hola Luis Alberto Bareiro Nuñez,"
click at [189, 371] on textarea "Hola, Muchas gracias por la respuesta. Analizamos tu caso y notamos que la info…" at bounding box center [435, 442] width 572 height 147
drag, startPoint x: 190, startPoint y: 374, endPoint x: 114, endPoint y: 376, distance: 75.9
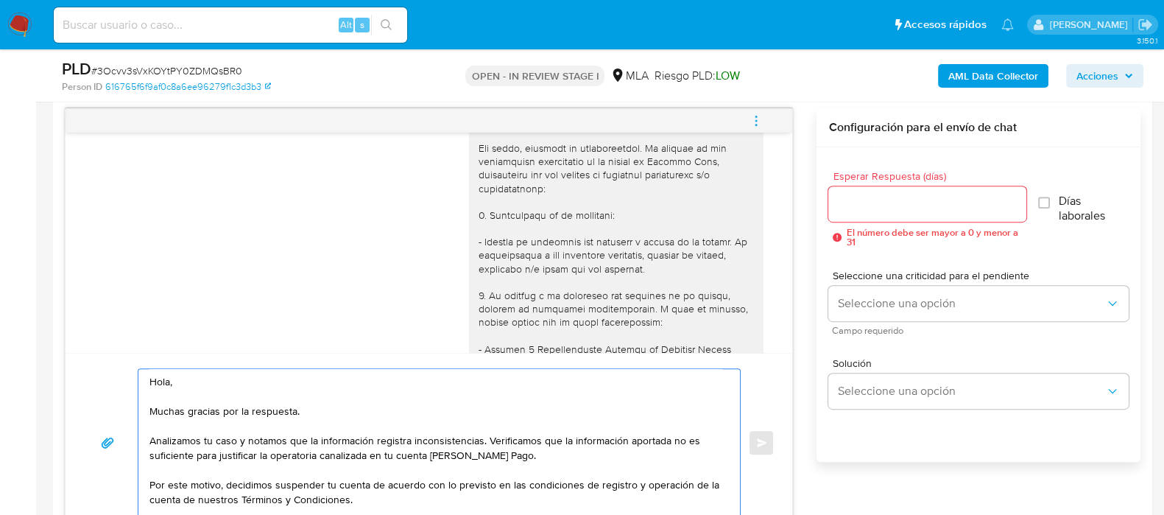
click at [81, 376] on div "Hola, Muchas gracias por la respuesta. Analizamos tu caso y notamos que la info…" at bounding box center [429, 442] width 727 height 179
paste textarea "Luis Alberto Bareiro Nuñez,"
click at [471, 406] on textarea "[PERSON_NAME], Muchas gracias por la respuesta. Analizamos tu caso y notamos qu…" at bounding box center [435, 442] width 572 height 147
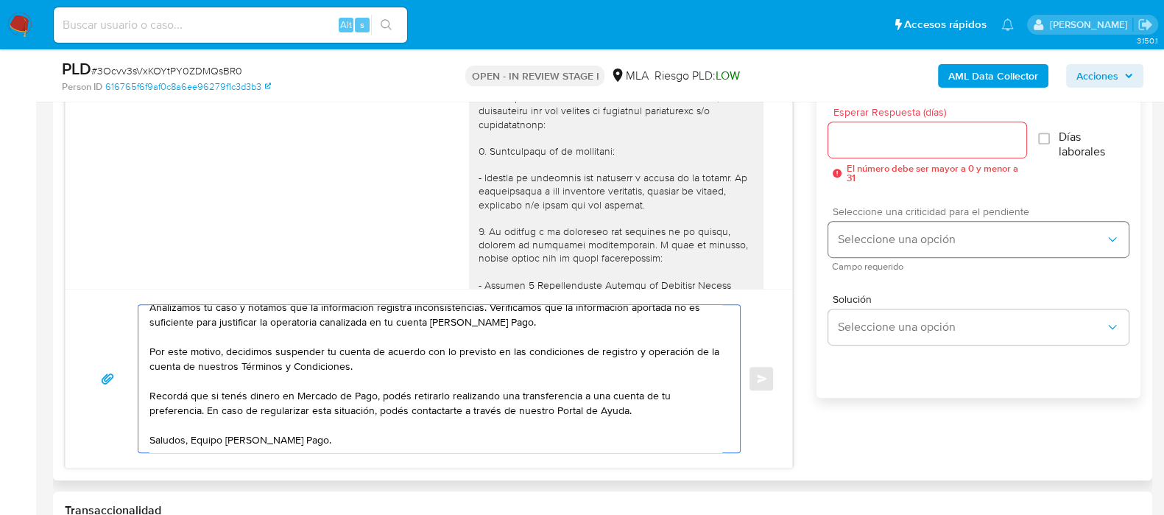
scroll to position [853, 0]
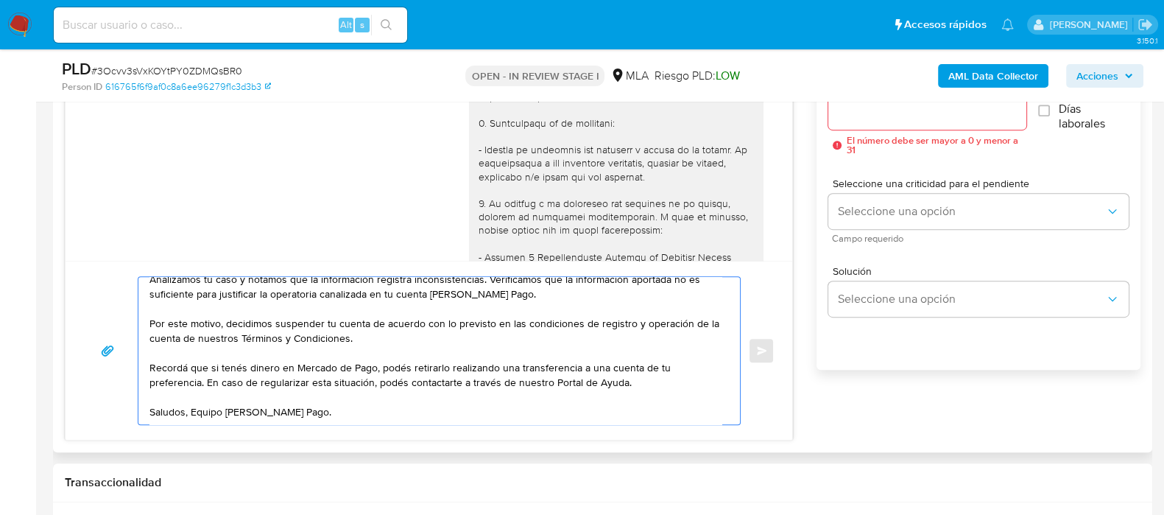
type textarea "[PERSON_NAME], Muchas gracias por la respuesta. Analizamos tu caso y notamos qu…"
click at [865, 111] on input "Esperar Respuesta (días)" at bounding box center [926, 111] width 197 height 19
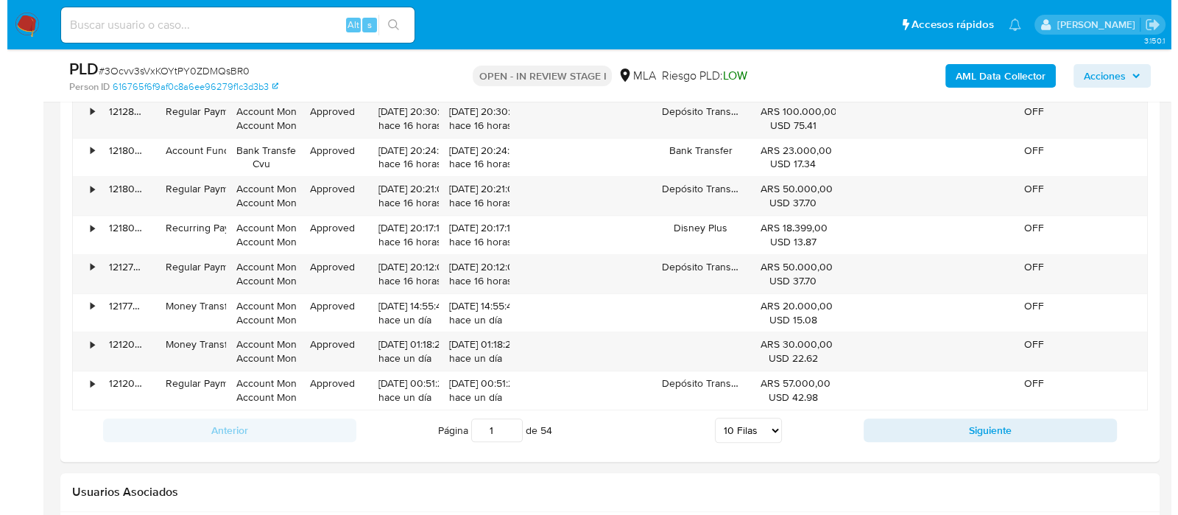
scroll to position [2654, 0]
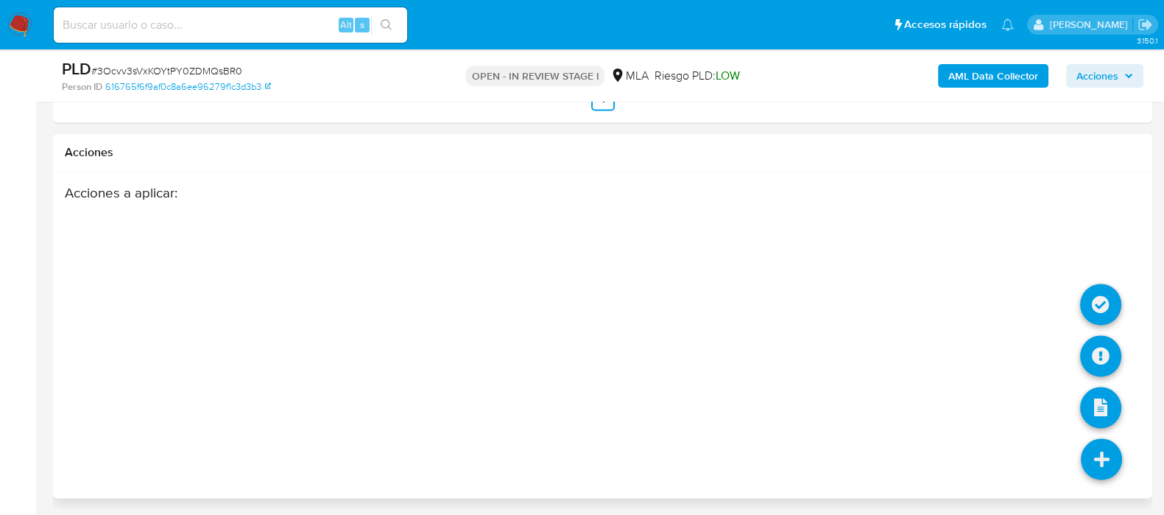
type input "0"
click at [1101, 451] on icon at bounding box center [1101, 458] width 41 height 41
click at [1107, 360] on icon at bounding box center [1100, 355] width 41 height 41
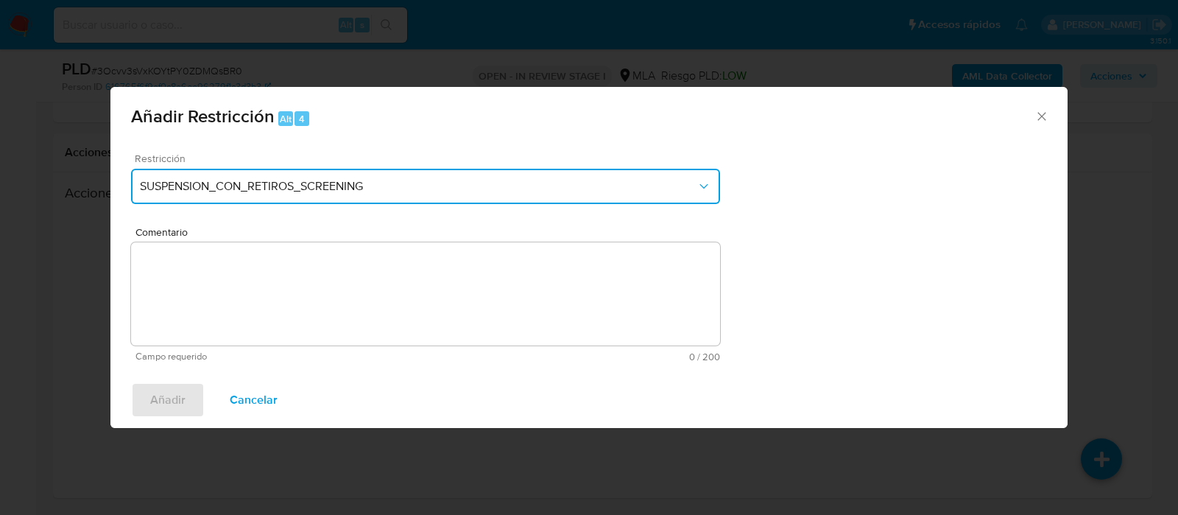
click at [388, 189] on button "SUSPENSION_CON_RETIROS_SCREENING" at bounding box center [425, 186] width 589 height 35
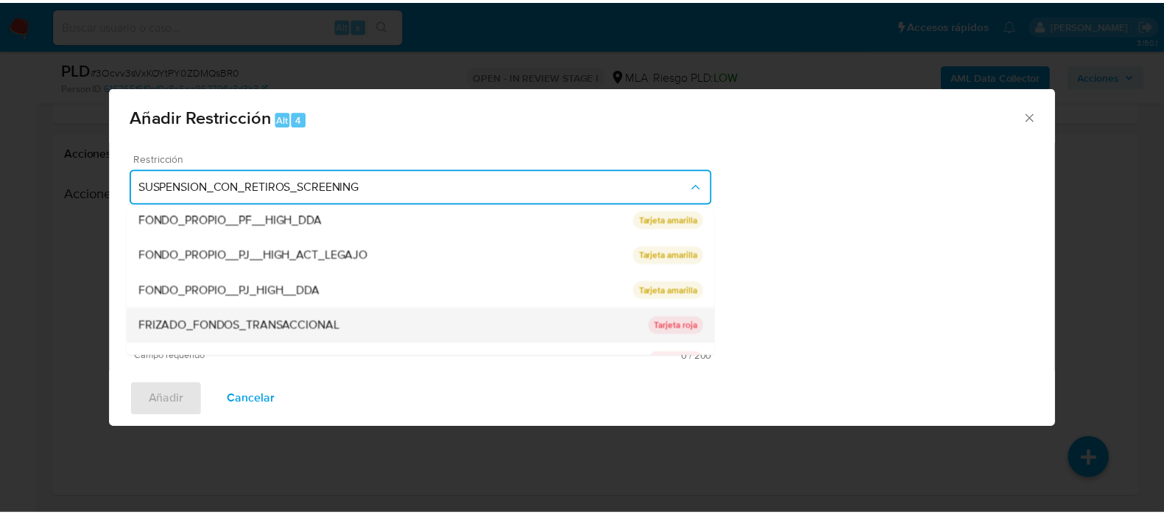
scroll to position [242, 0]
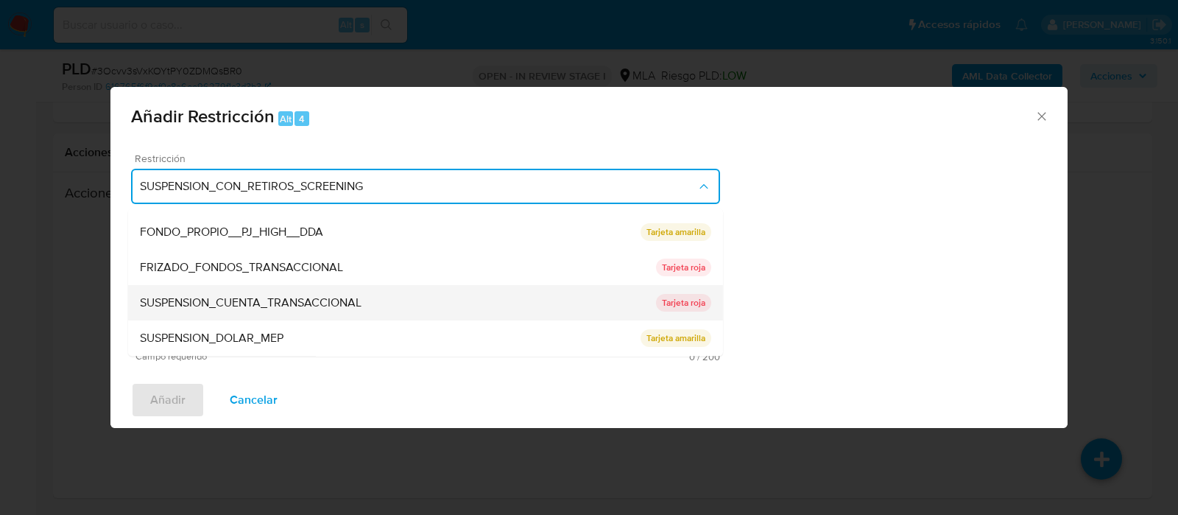
click at [307, 300] on span "SUSPENSION_CUENTA_TRANSACCIONAL" at bounding box center [251, 303] width 222 height 15
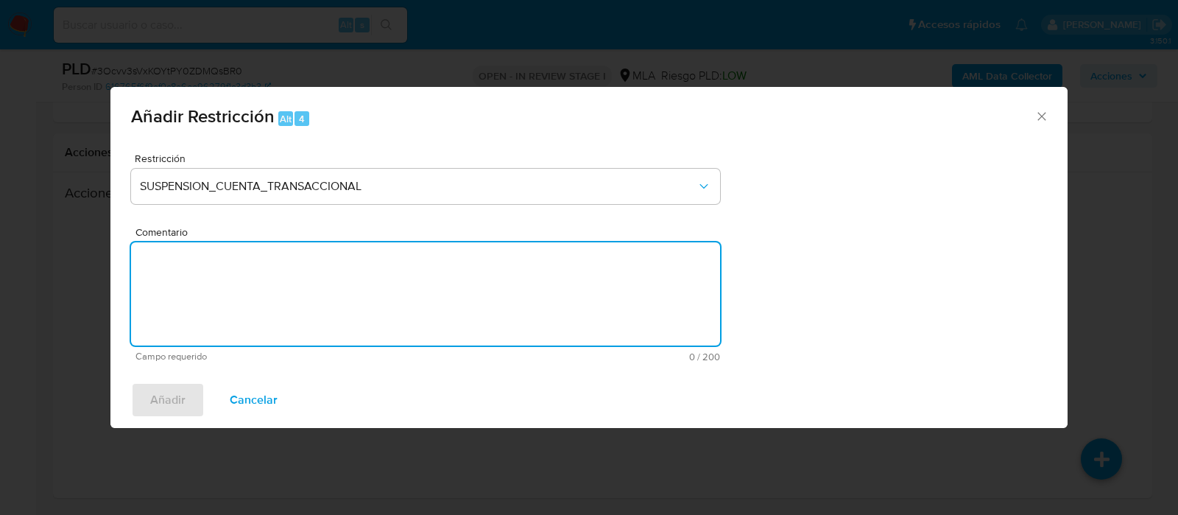
click at [319, 299] on textarea "Comentario" at bounding box center [425, 293] width 589 height 103
type textarea "AML"
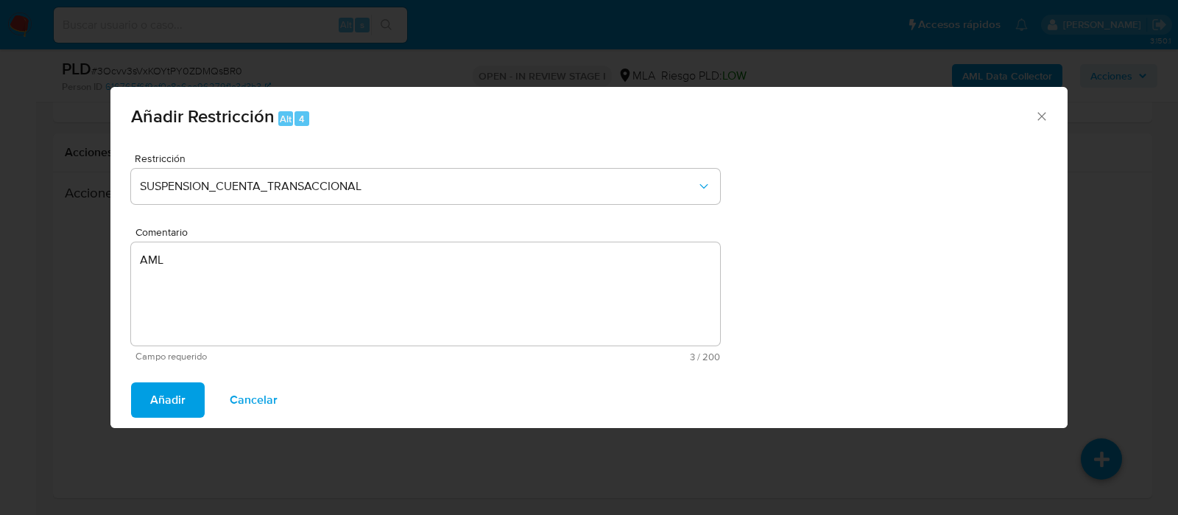
click at [190, 395] on button "Añadir" at bounding box center [168, 399] width 74 height 35
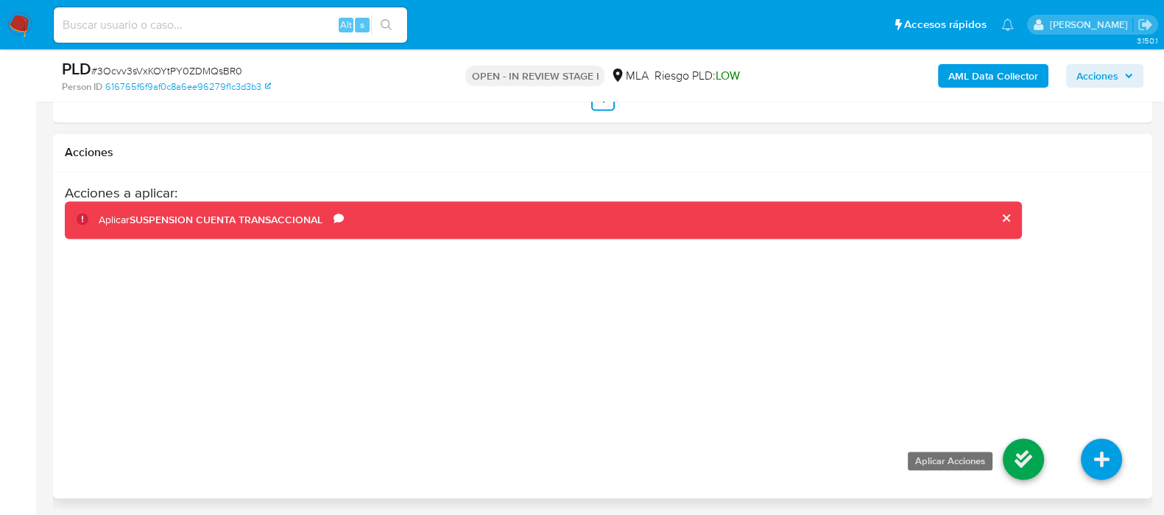
click at [1024, 448] on icon at bounding box center [1023, 458] width 41 height 41
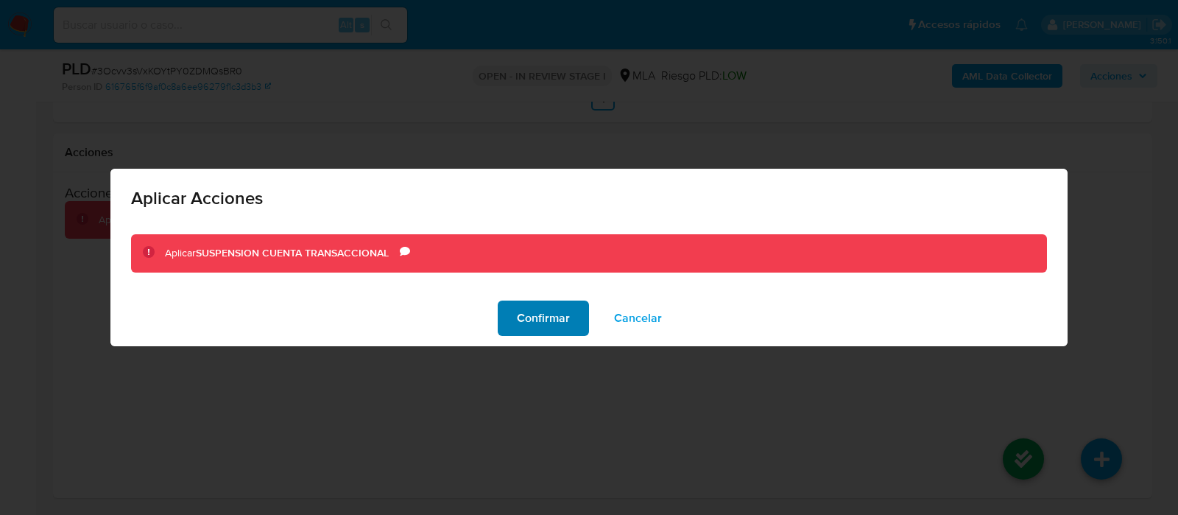
click at [543, 311] on span "Confirmar" at bounding box center [543, 318] width 53 height 32
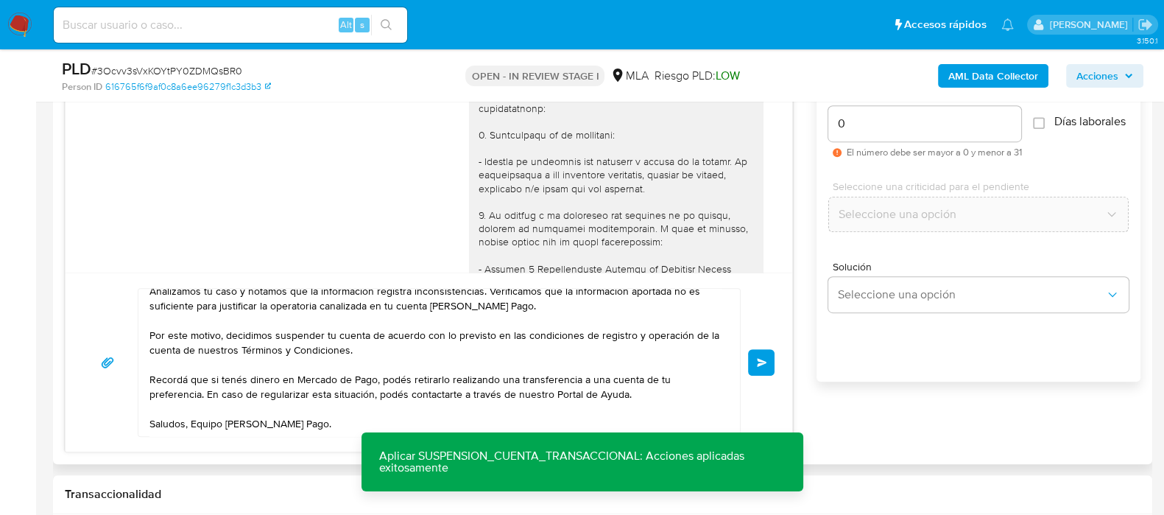
scroll to position [905, 0]
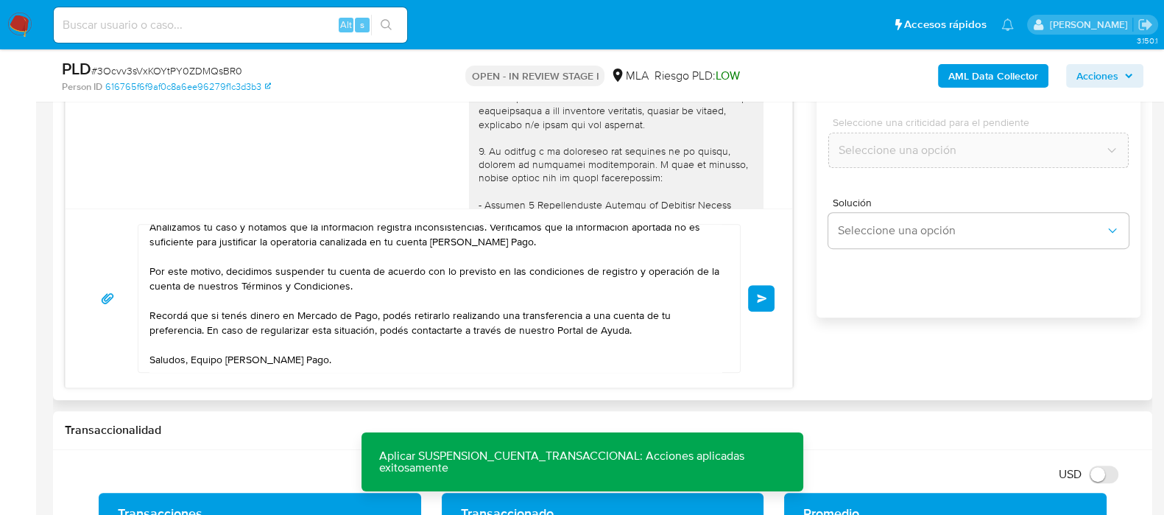
click at [777, 300] on div "Hola Luis Alberto Bareiro Nuñez, Muchas gracias por la respuesta. Analizamos tu…" at bounding box center [429, 297] width 727 height 179
click at [769, 299] on button "Enviar" at bounding box center [761, 298] width 27 height 27
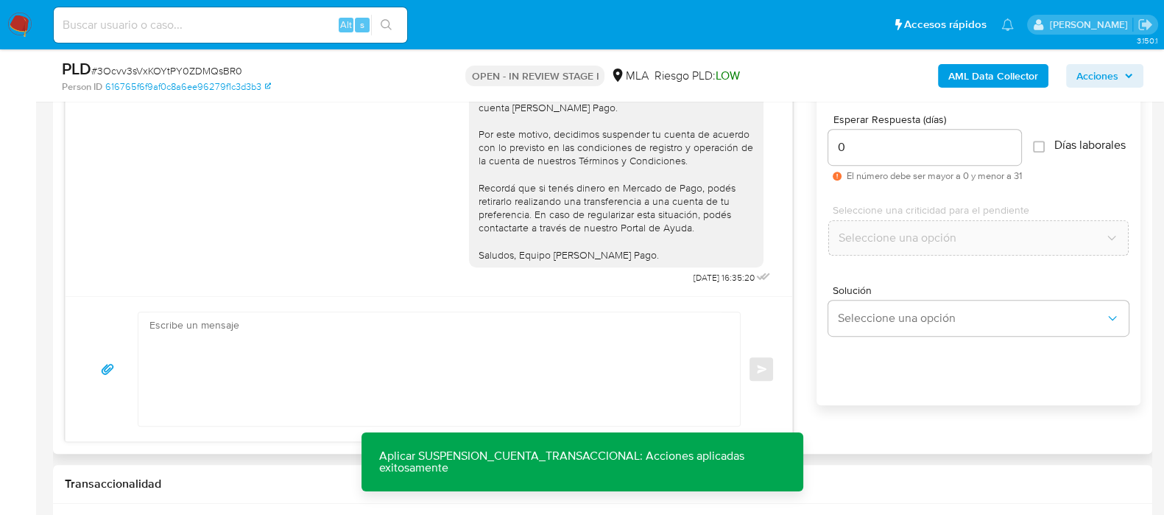
scroll to position [721, 0]
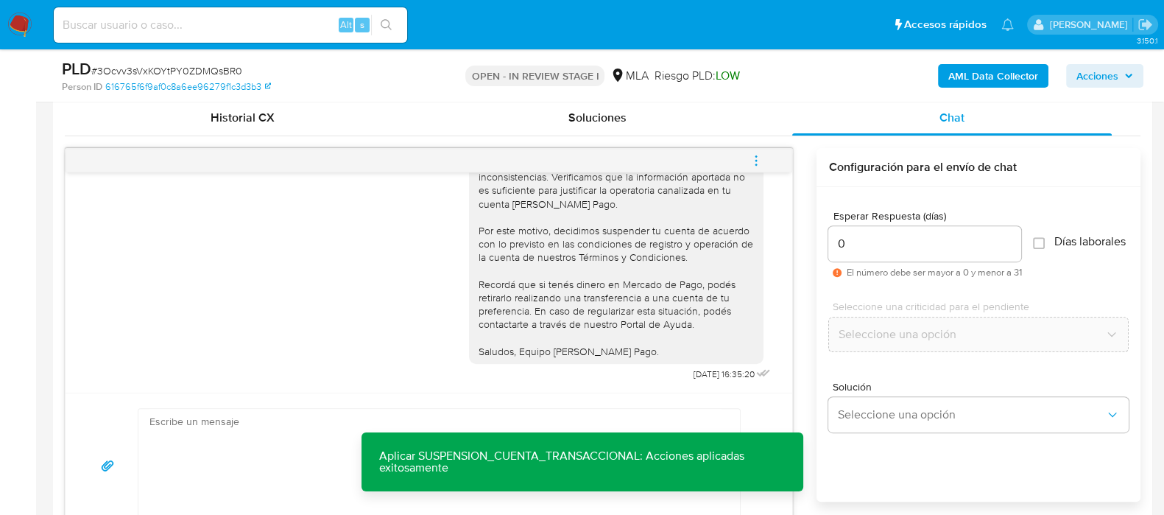
click at [761, 158] on icon "menu-action" at bounding box center [756, 160] width 13 height 13
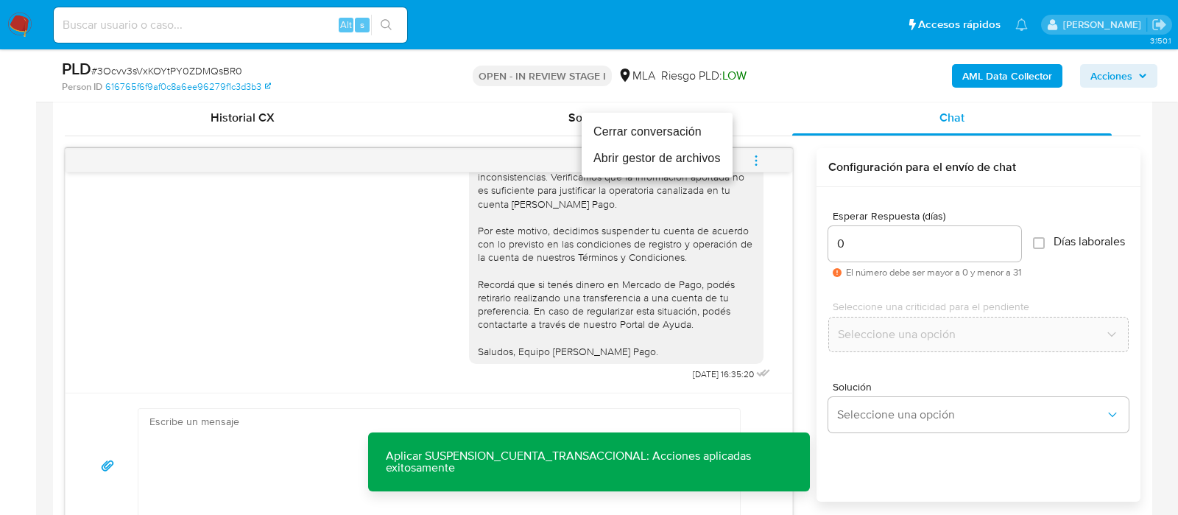
click at [681, 133] on li "Cerrar conversación" at bounding box center [657, 132] width 151 height 27
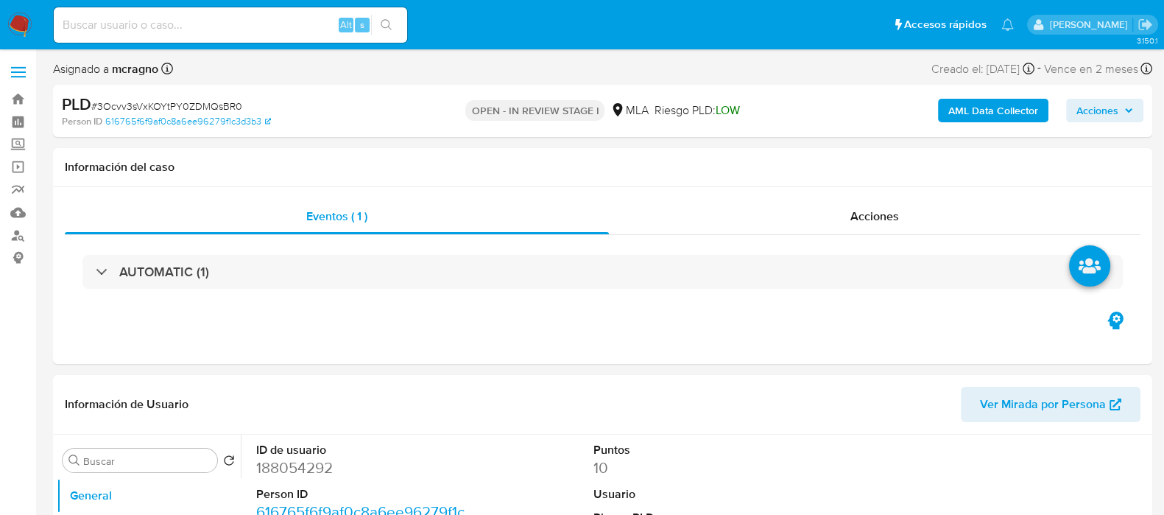
select select "10"
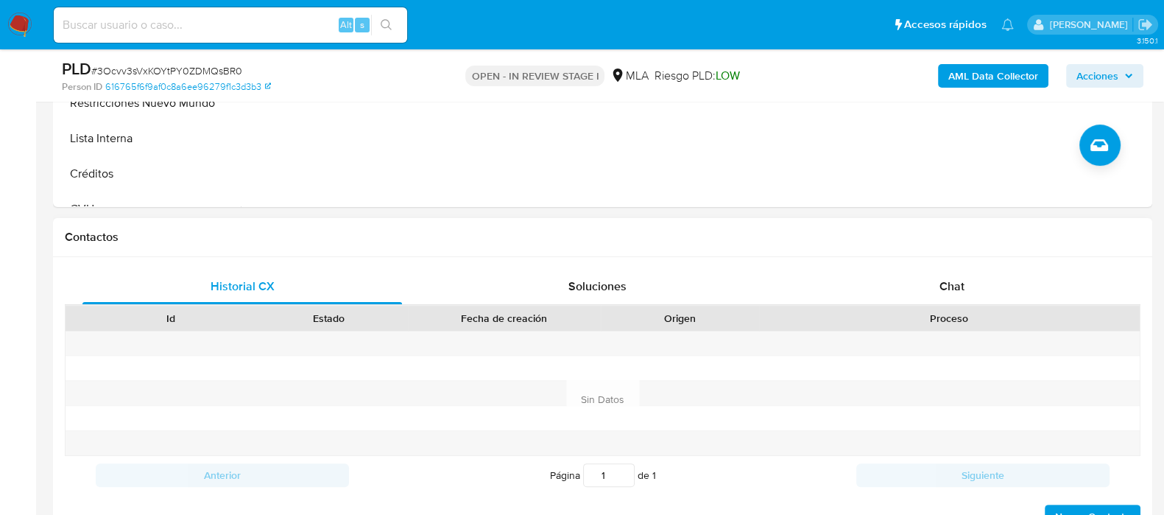
click at [993, 269] on div "Chat" at bounding box center [952, 286] width 320 height 35
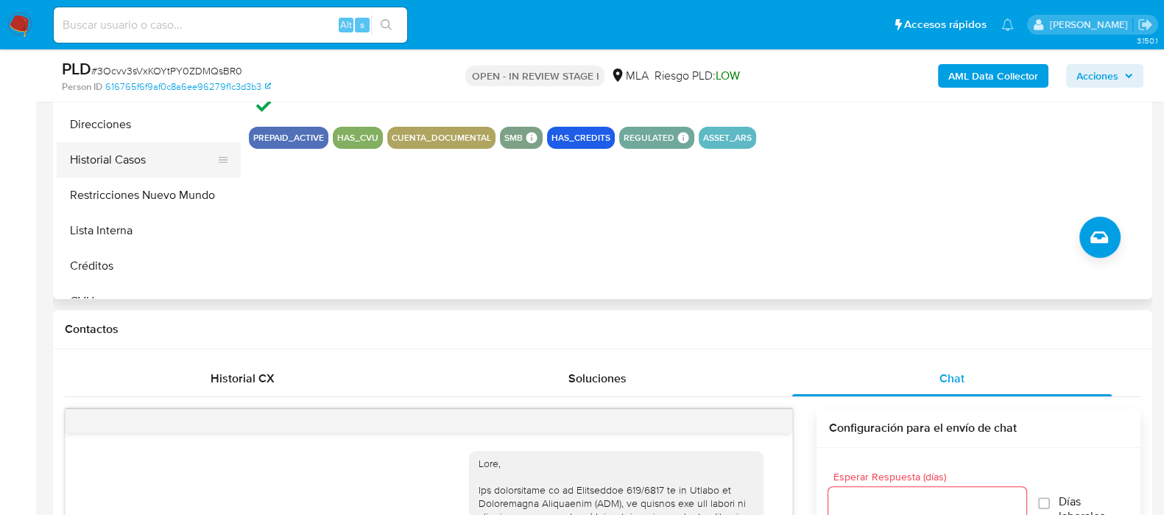
scroll to position [2223, 0]
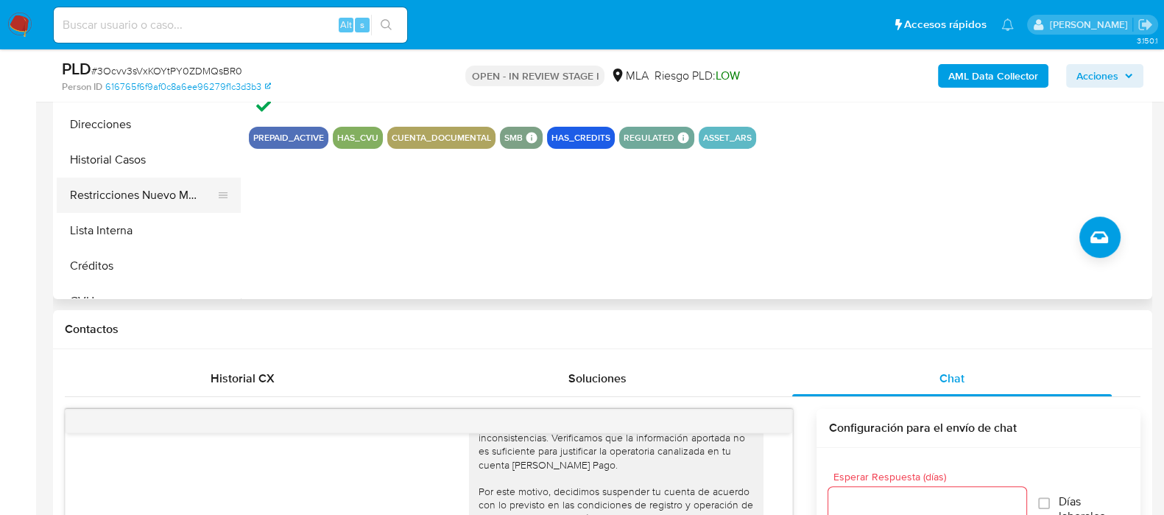
click at [164, 191] on button "Restricciones Nuevo Mundo" at bounding box center [143, 194] width 172 height 35
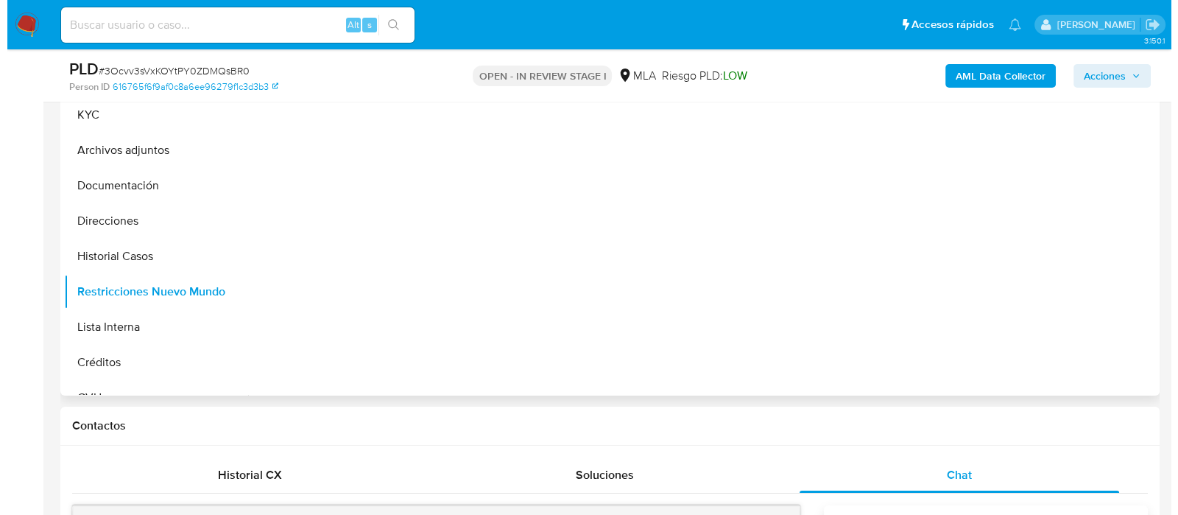
scroll to position [276, 0]
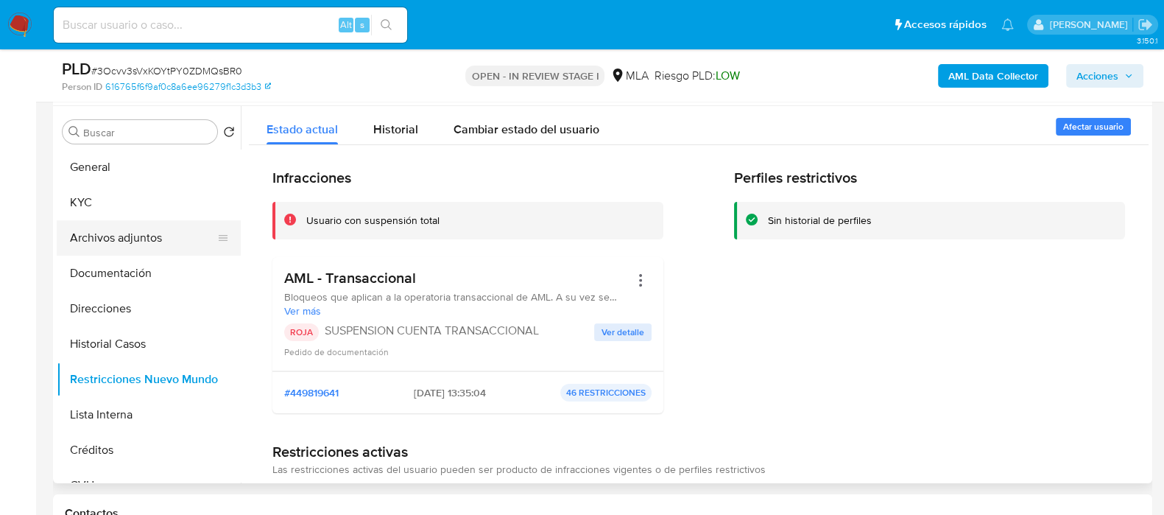
click at [151, 236] on button "Archivos adjuntos" at bounding box center [143, 237] width 172 height 35
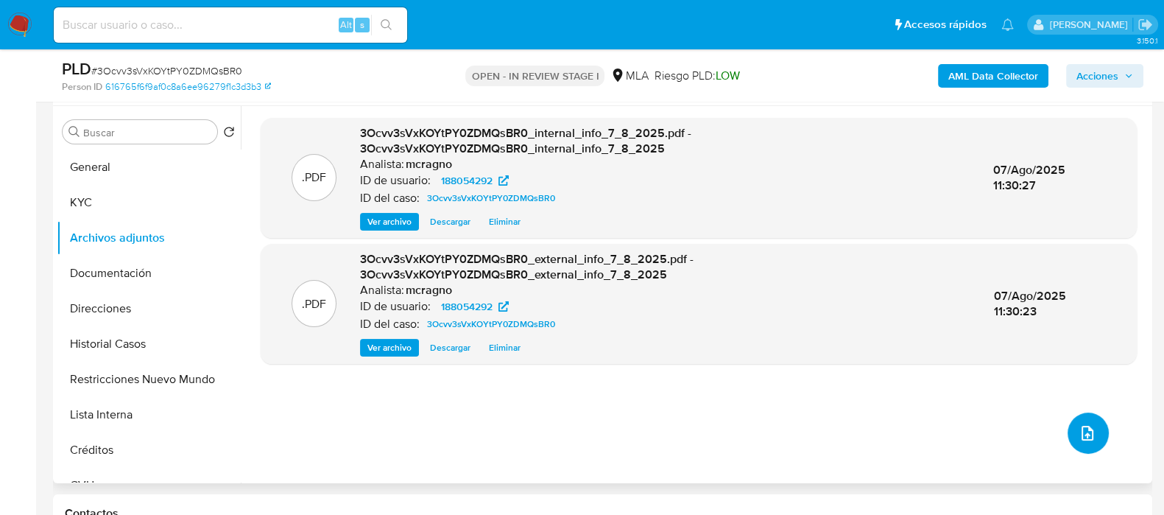
click at [1090, 436] on span "upload-file" at bounding box center [1088, 433] width 18 height 18
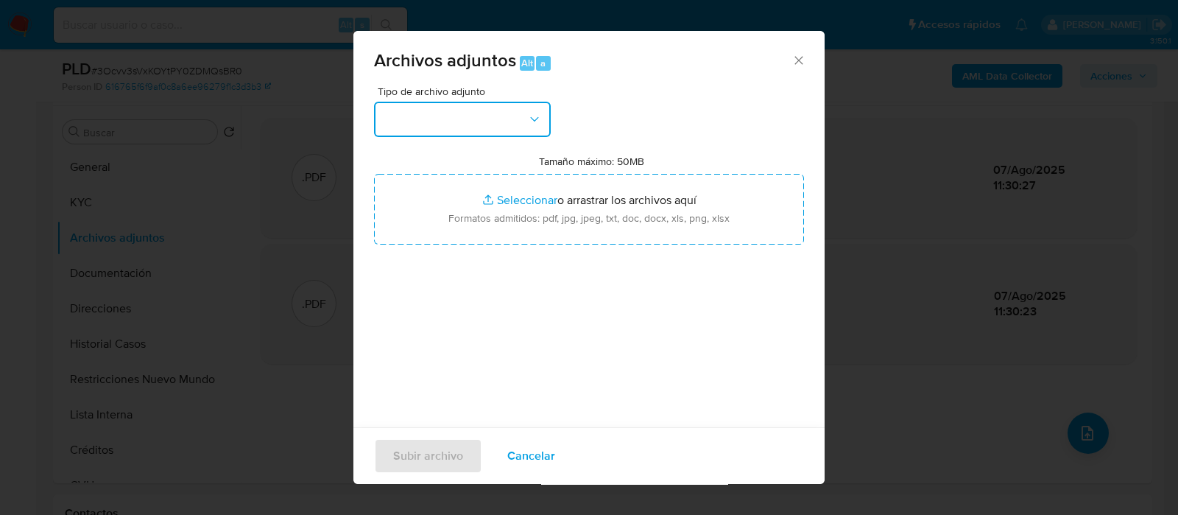
click at [482, 127] on button "button" at bounding box center [462, 119] width 177 height 35
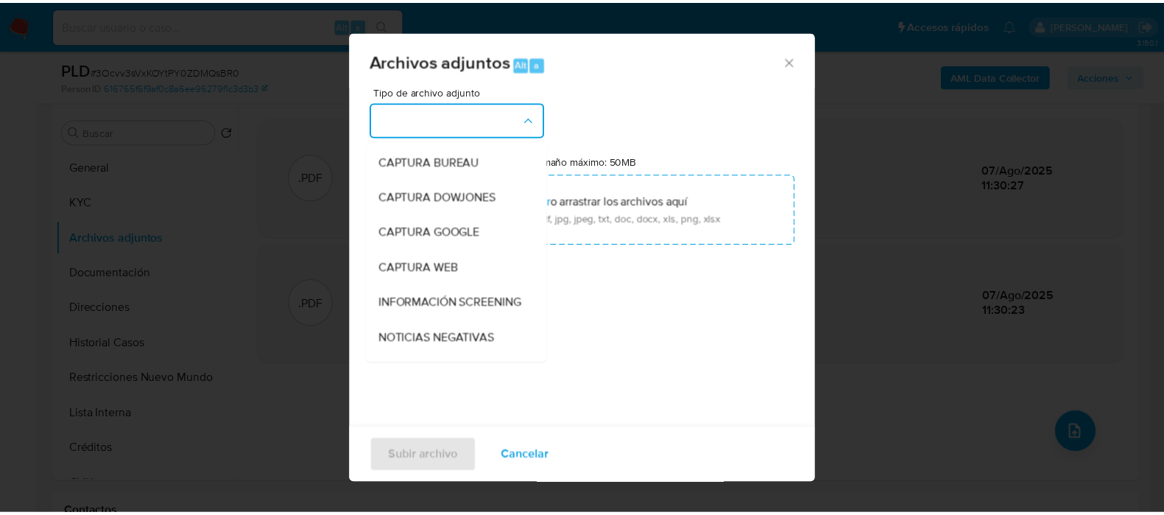
scroll to position [183, 0]
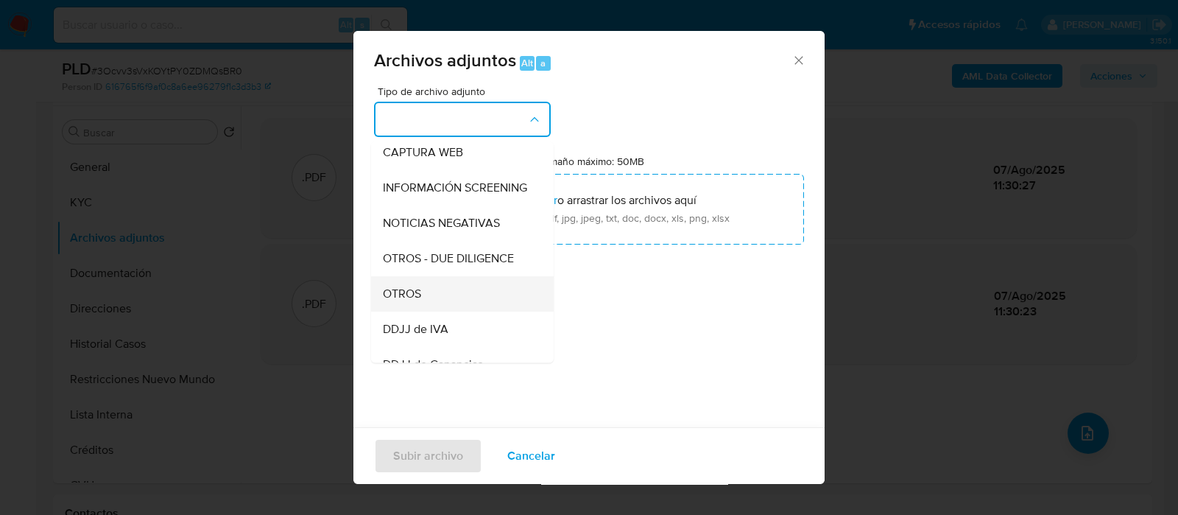
click at [420, 301] on span "OTROS" at bounding box center [402, 293] width 38 height 15
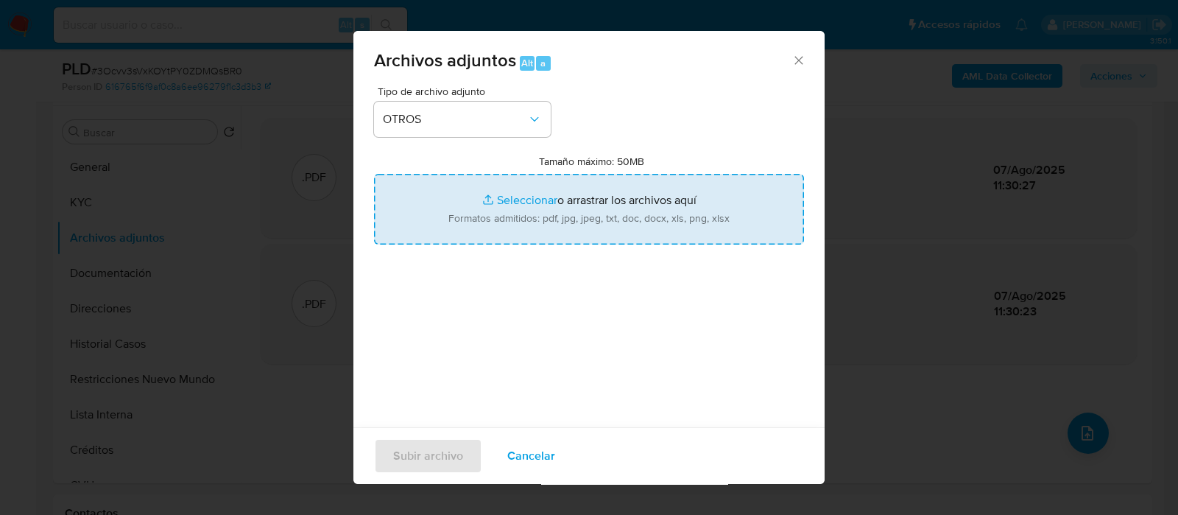
click at [567, 228] on input "Tamaño máximo: 50MB Seleccionar archivos" at bounding box center [589, 209] width 430 height 71
type input "C:\fakepath\188054292 - Movimientos.xlsx"
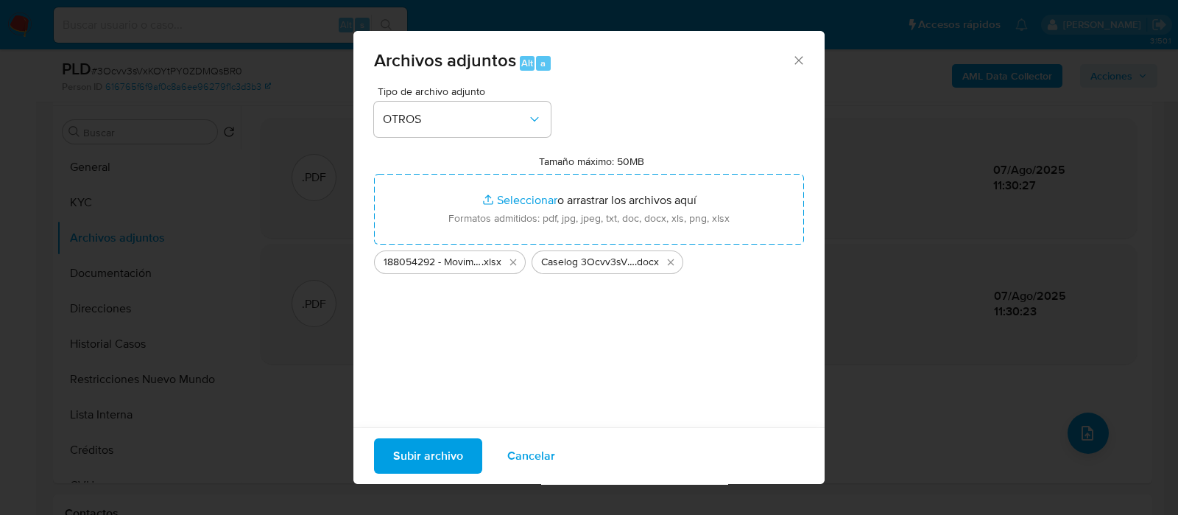
click at [420, 458] on span "Subir archivo" at bounding box center [428, 456] width 70 height 32
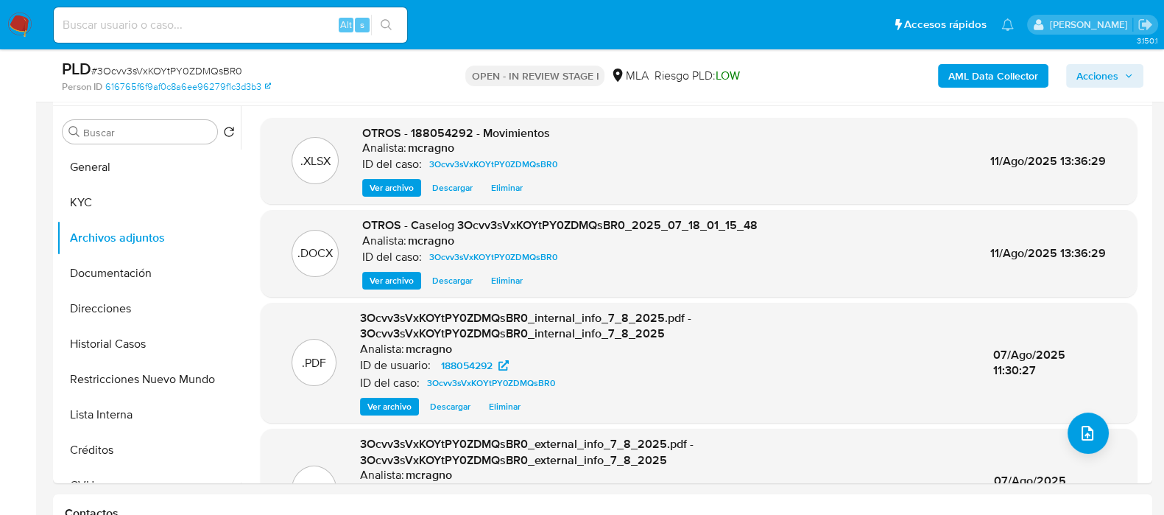
click at [1119, 90] on div "AML Data Collector Acciones" at bounding box center [965, 75] width 356 height 35
click at [1119, 79] on span "Acciones" at bounding box center [1105, 76] width 57 height 21
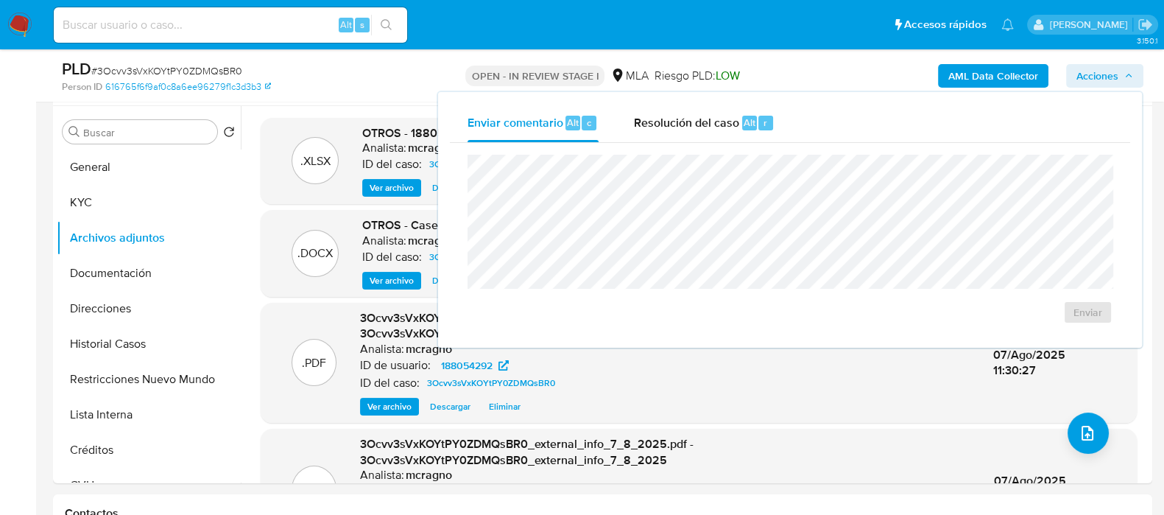
drag, startPoint x: 695, startPoint y: 133, endPoint x: 710, endPoint y: 146, distance: 19.3
click at [695, 133] on div "Resolución del caso Alt r" at bounding box center [704, 123] width 141 height 38
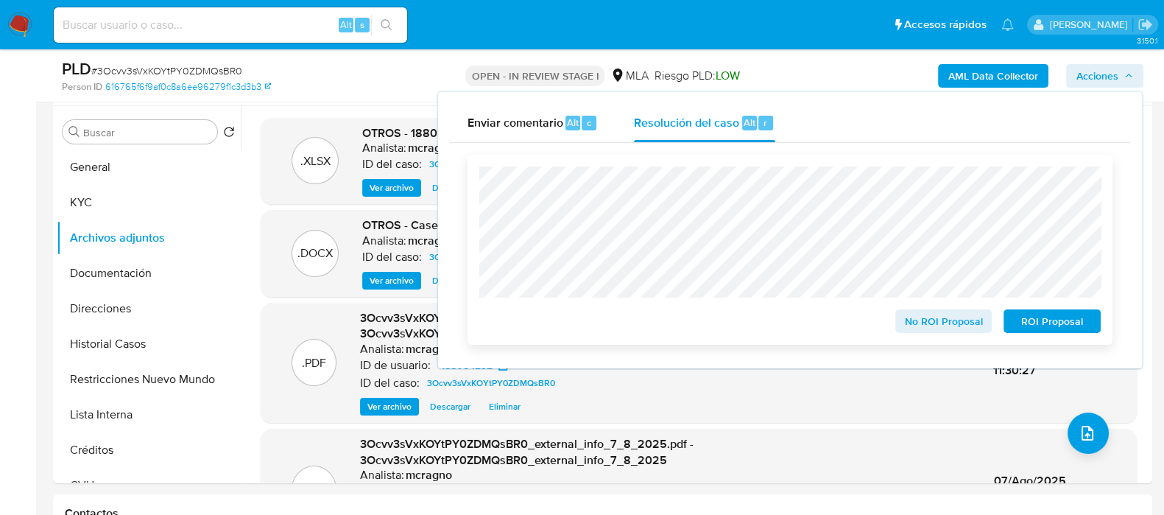
click at [1074, 337] on div "No ROI Proposal ROI Proposal" at bounding box center [790, 250] width 645 height 190
click at [1076, 324] on span "ROI Proposal" at bounding box center [1052, 321] width 77 height 21
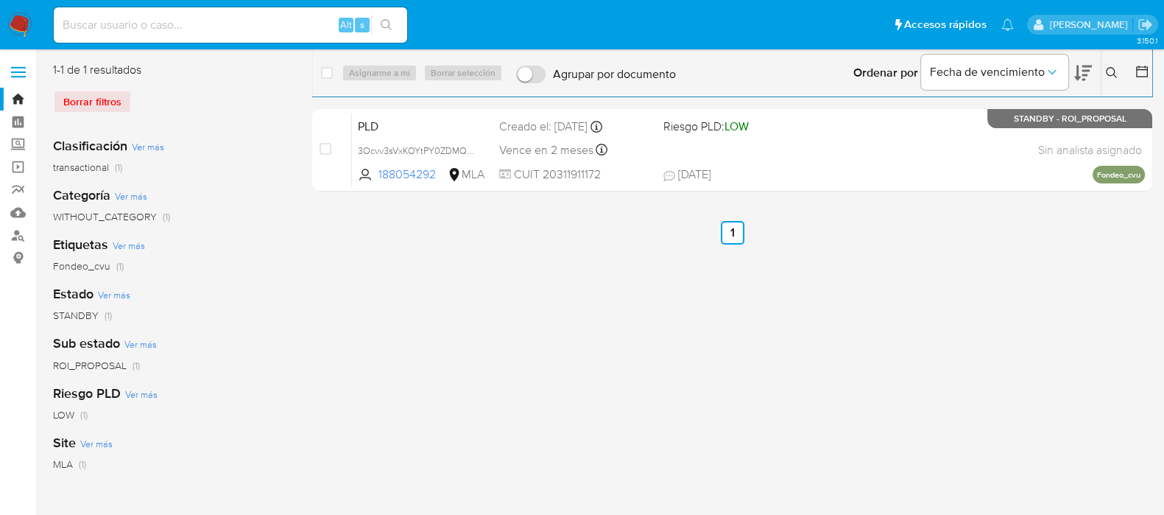
click at [1104, 71] on button at bounding box center [1114, 73] width 24 height 18
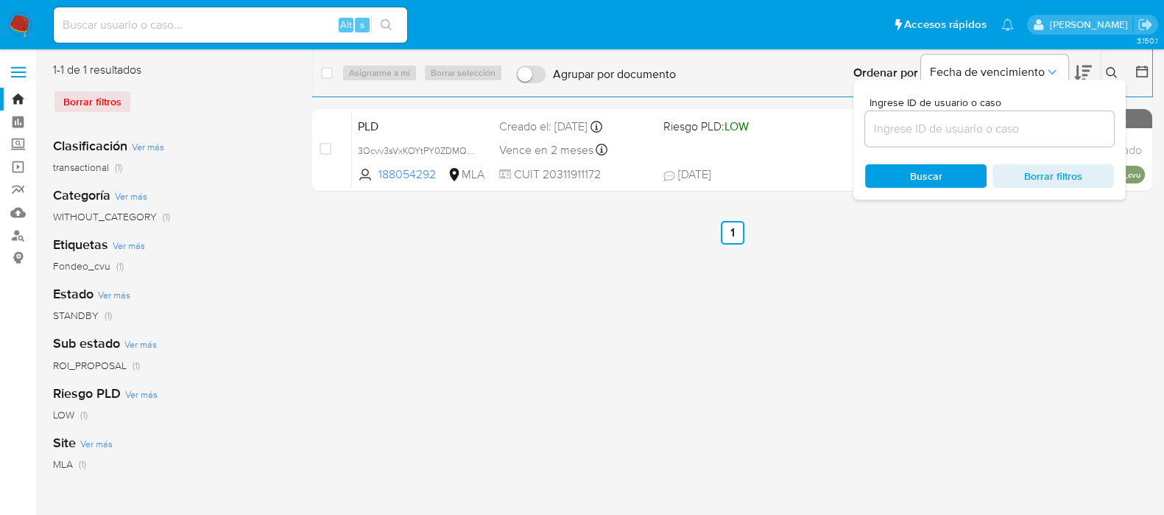
click at [1063, 120] on input at bounding box center [989, 128] width 249 height 19
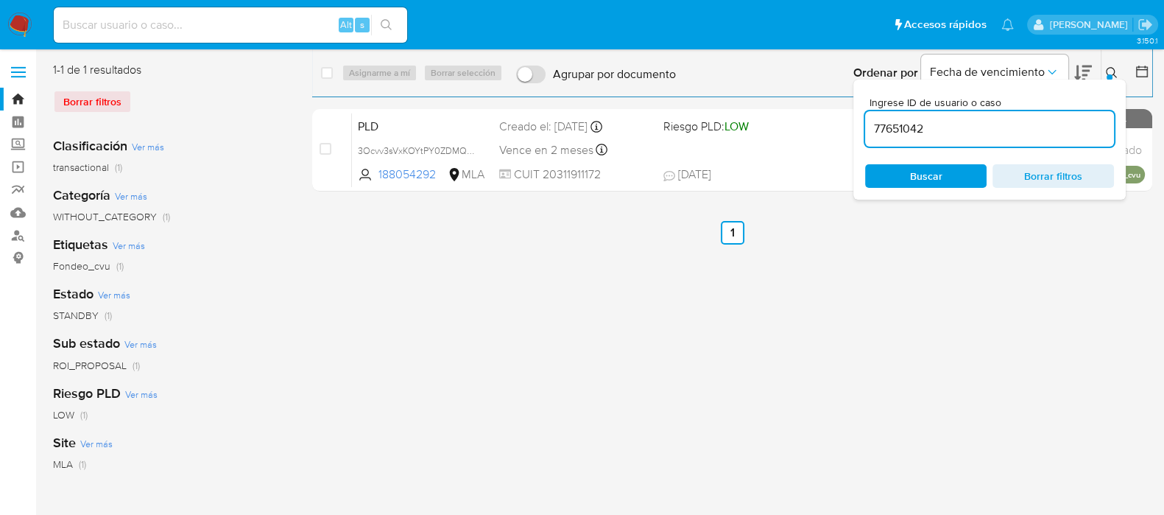
type input "77651042"
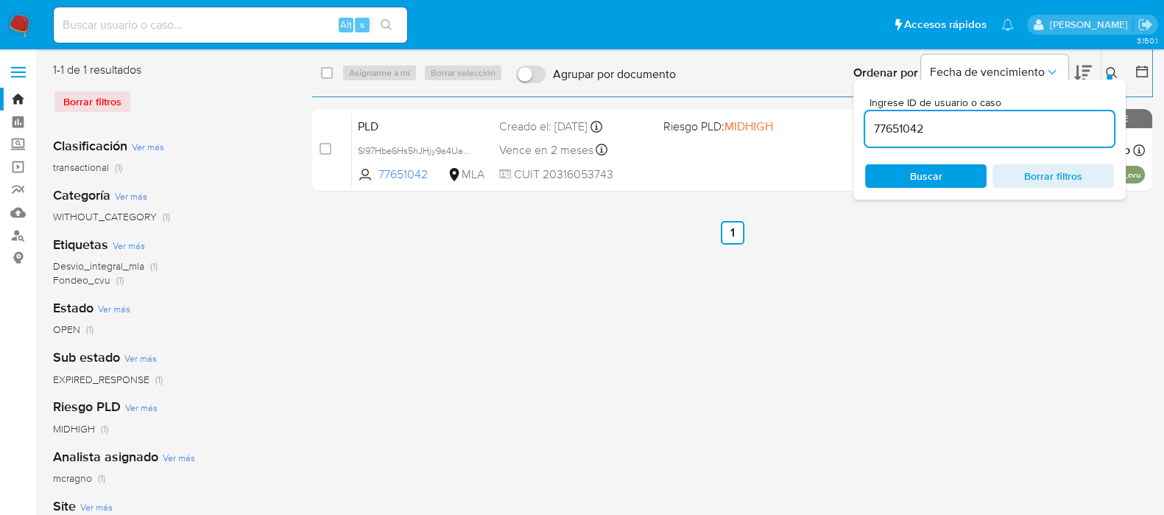
click at [1107, 70] on icon at bounding box center [1112, 73] width 12 height 12
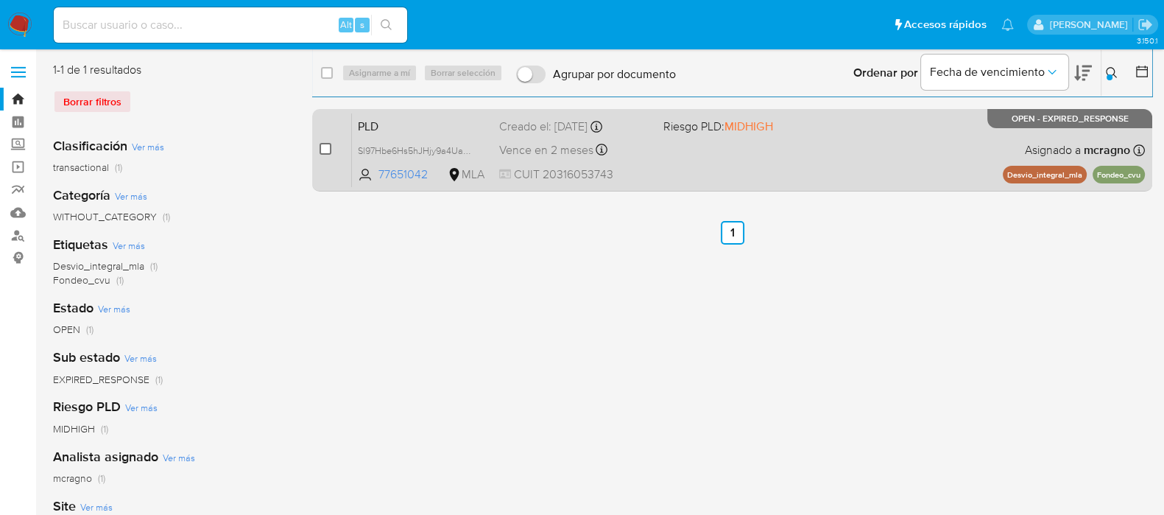
click at [320, 149] on input "checkbox" at bounding box center [326, 149] width 12 height 12
checkbox input "true"
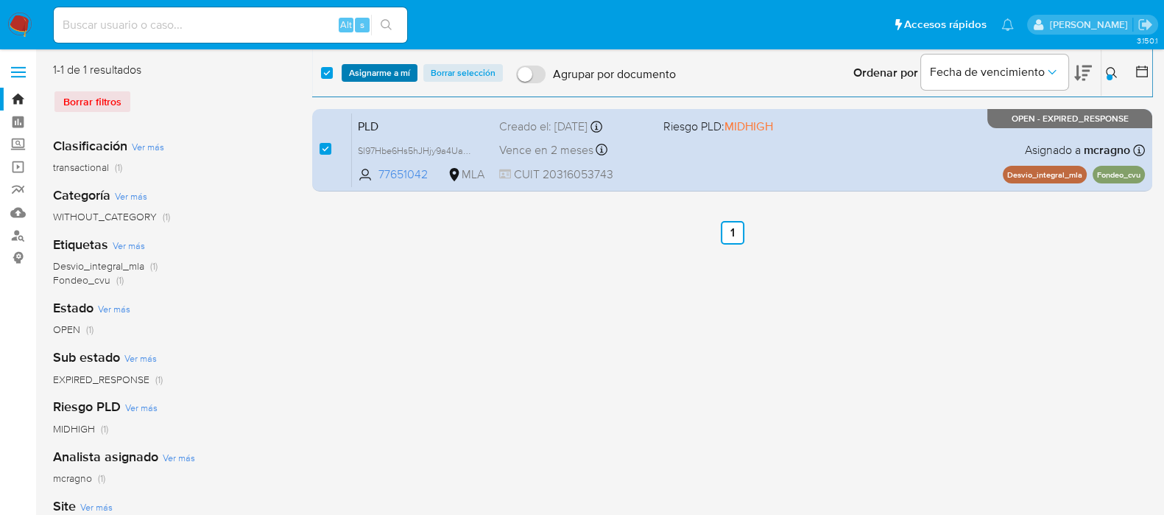
click at [381, 69] on span "Asignarme a mí" at bounding box center [379, 73] width 61 height 15
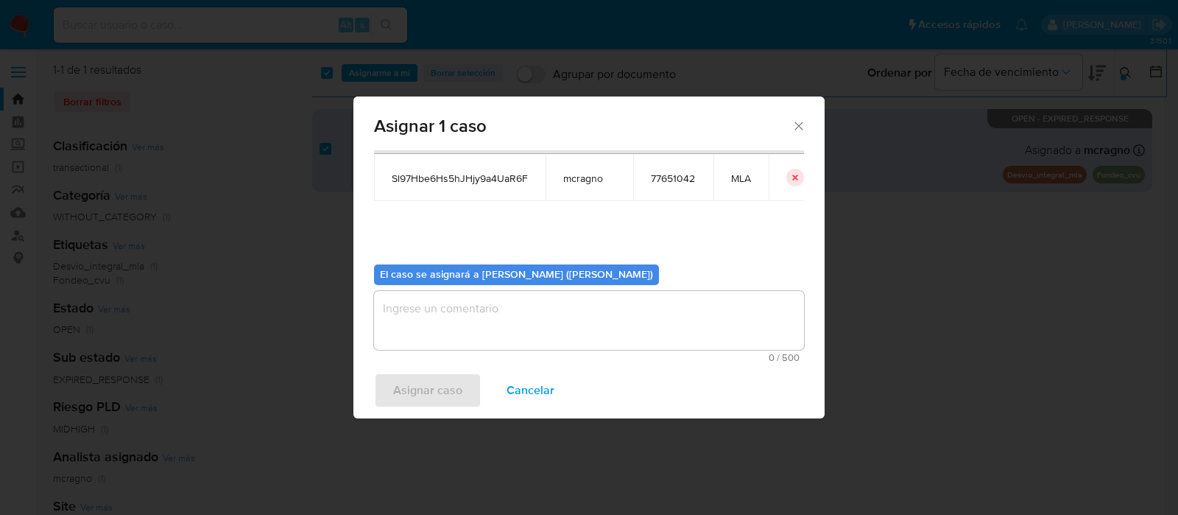
scroll to position [76, 0]
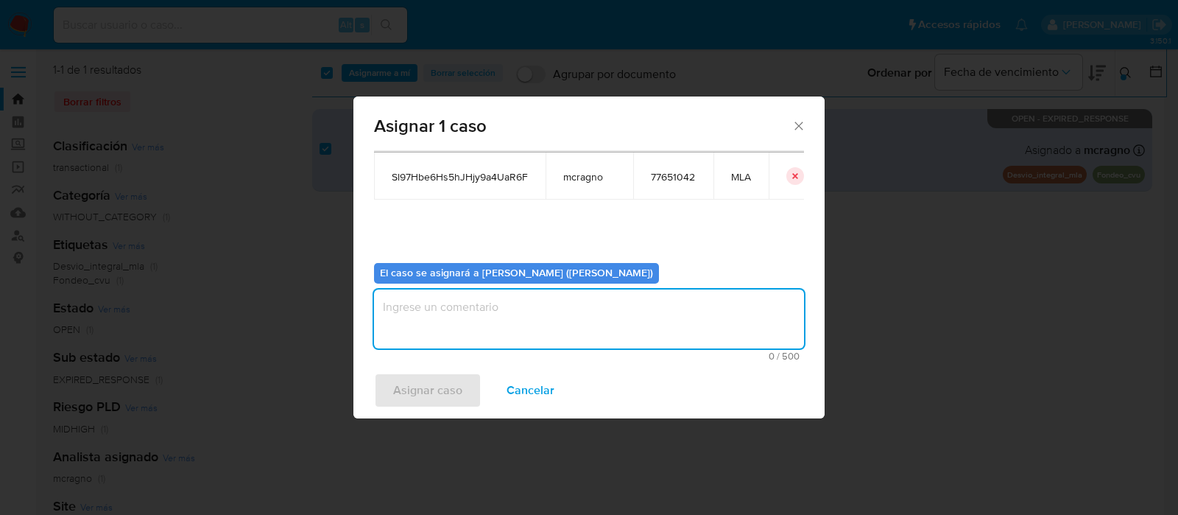
click at [466, 331] on textarea "assign-modal" at bounding box center [589, 318] width 430 height 59
click at [437, 383] on span "Asignar caso" at bounding box center [427, 390] width 69 height 32
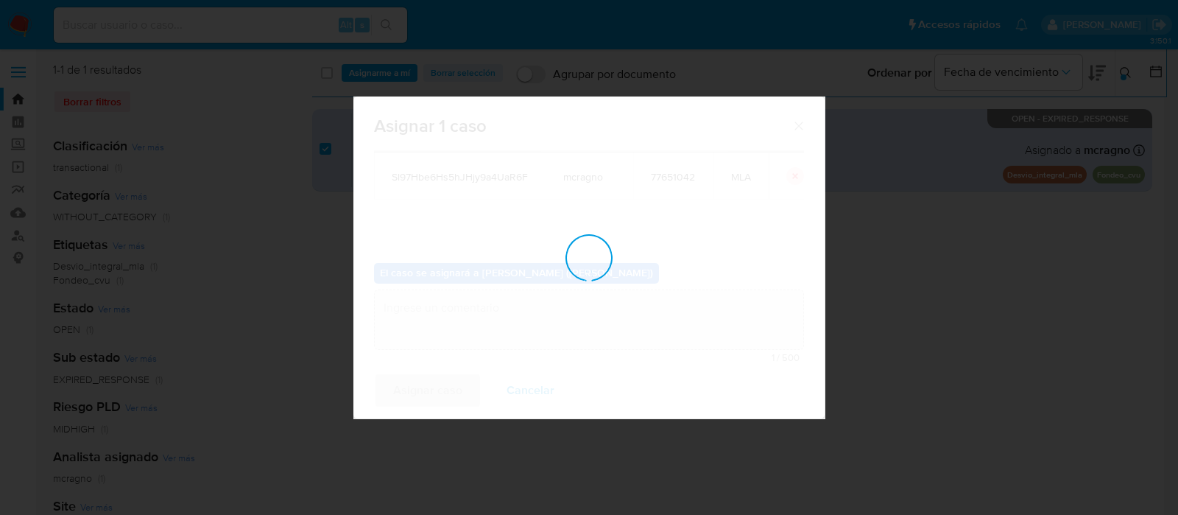
checkbox input "false"
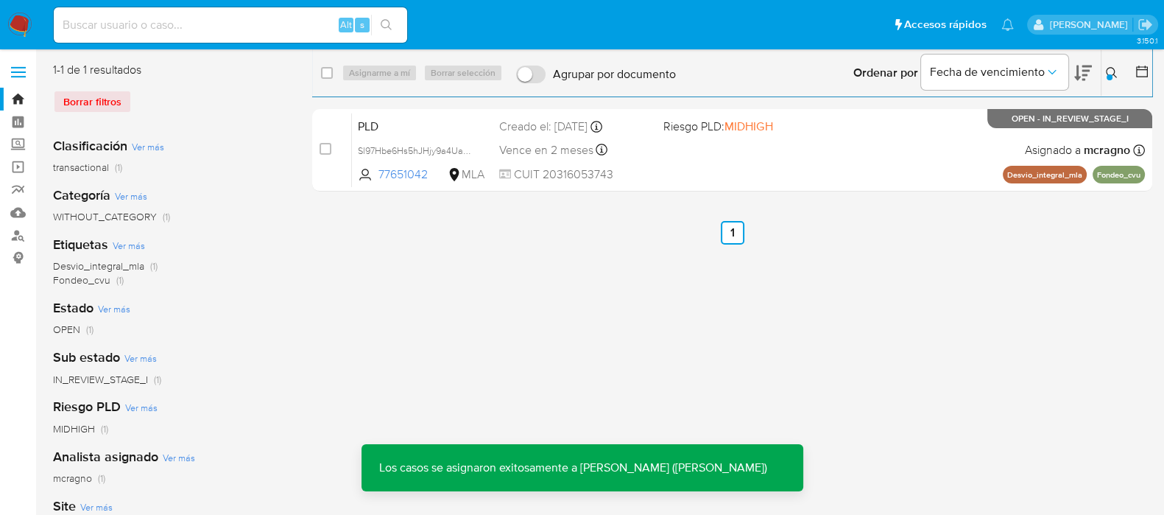
click at [870, 162] on div "PLD Sl97Hbe6Hs5hJHjy9a4UaR6F 77651042 MLA Riesgo PLD: MIDHIGH Creado el: [DATE]…" at bounding box center [748, 150] width 793 height 74
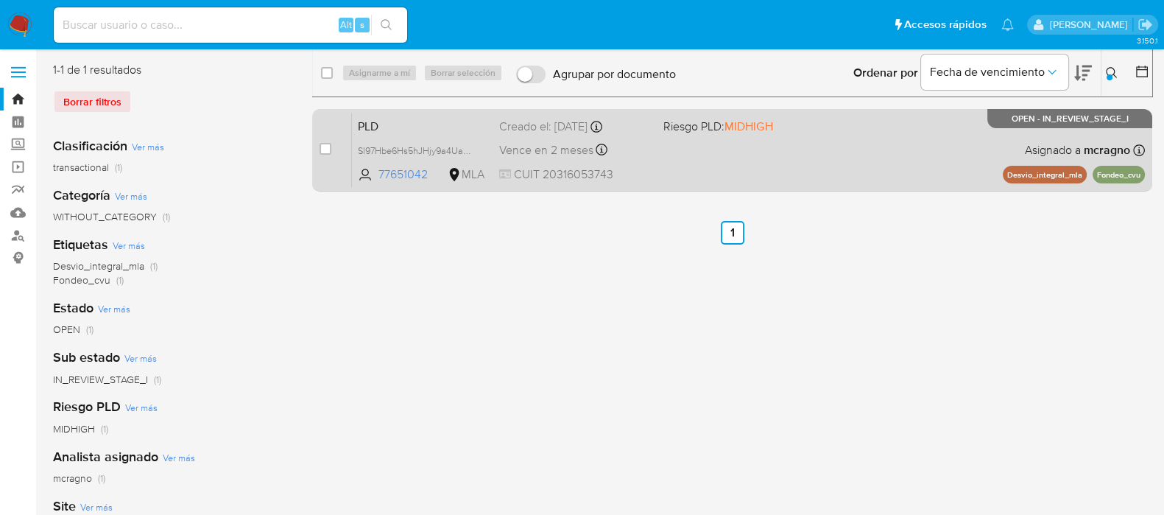
click at [333, 150] on div "case-item-checkbox No es posible asignar el caso" at bounding box center [336, 150] width 32 height 74
click at [329, 147] on input "checkbox" at bounding box center [326, 149] width 12 height 12
checkbox input "true"
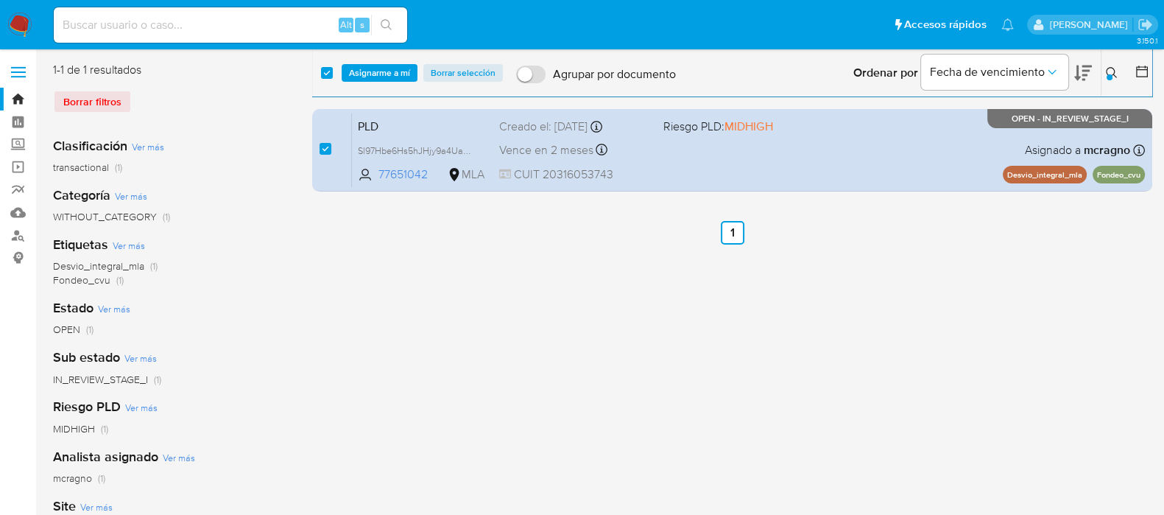
click at [362, 82] on div "select-all-cases-checkbox Asignarme a mí Borrar selección Agrupar por documento…" at bounding box center [732, 73] width 840 height 46
click at [397, 71] on div "select-all-cases-checkbox Asignarme a mí Borrar selección Agrupar por documento…" at bounding box center [732, 73] width 840 height 46
click at [393, 79] on span "Asignarme a mí" at bounding box center [379, 73] width 61 height 15
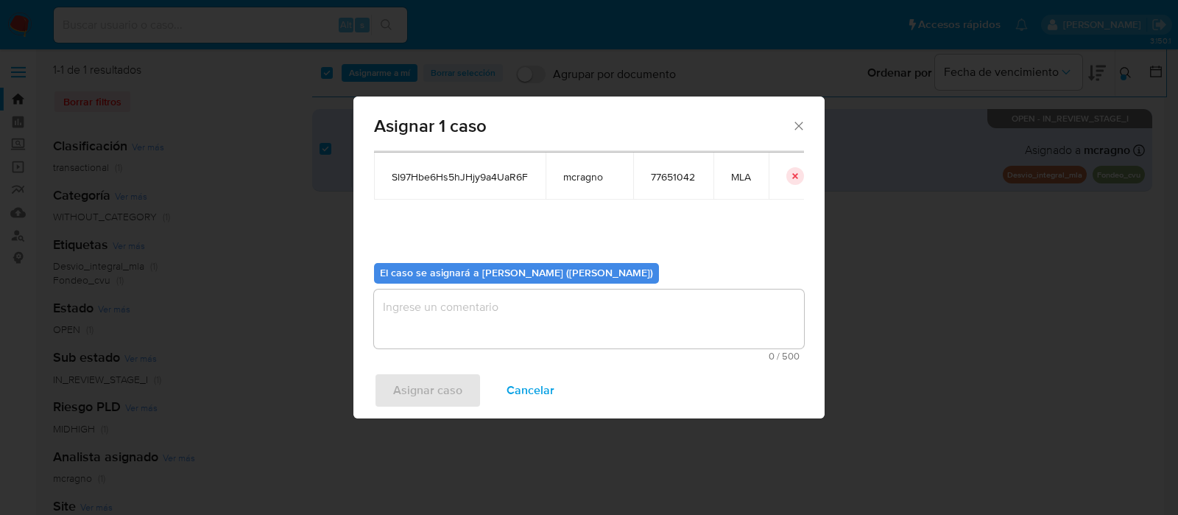
drag, startPoint x: 453, startPoint y: 278, endPoint x: 454, endPoint y: 300, distance: 22.1
click at [454, 281] on div "El caso se asignará a Mariela Belen Cragno (mcragno)" at bounding box center [516, 273] width 285 height 21
click at [457, 307] on textarea "assign-modal" at bounding box center [589, 318] width 430 height 59
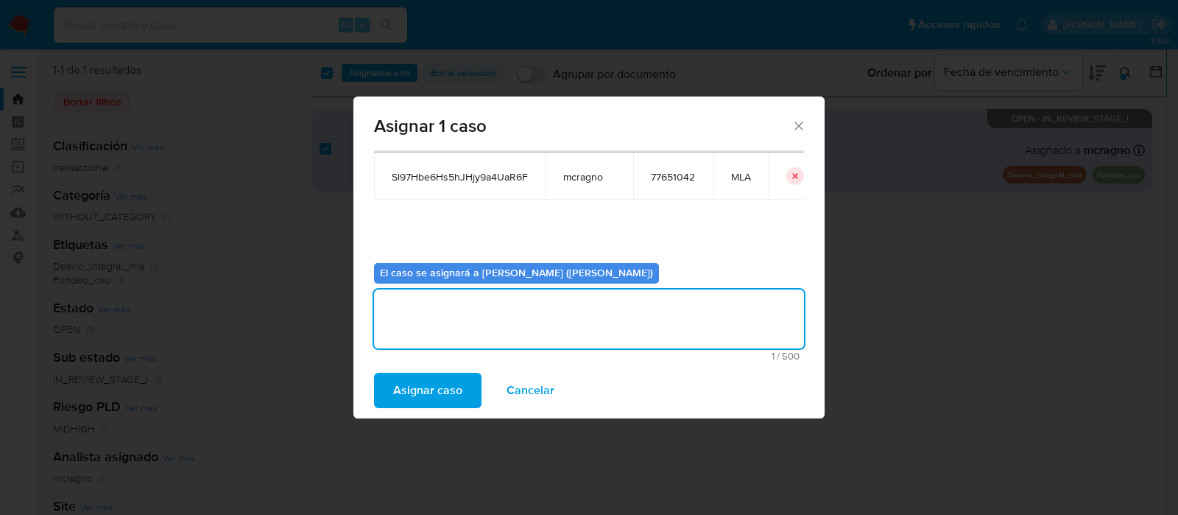
click at [441, 377] on span "Asignar caso" at bounding box center [427, 390] width 69 height 32
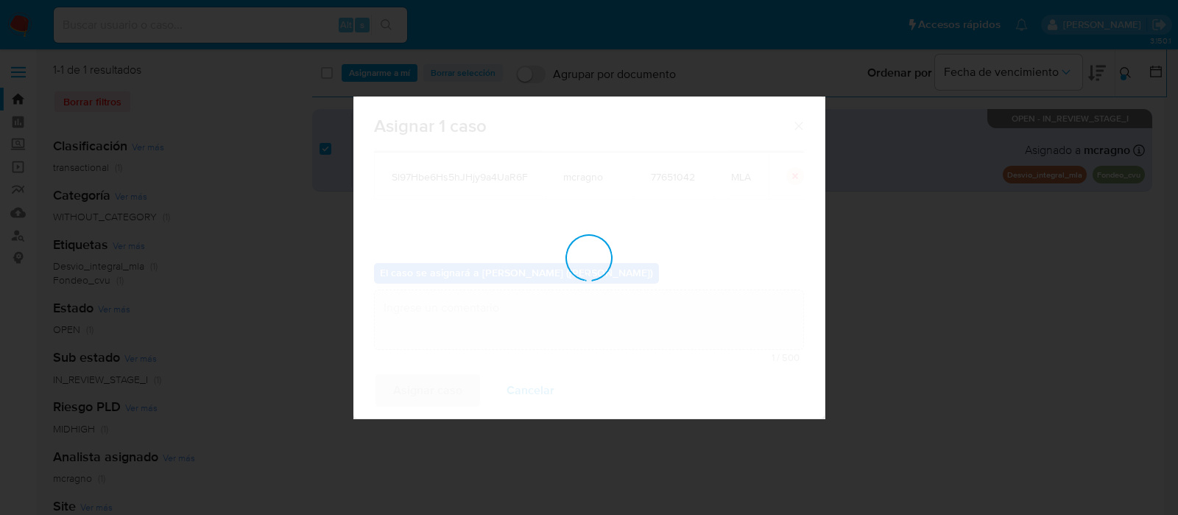
checkbox input "false"
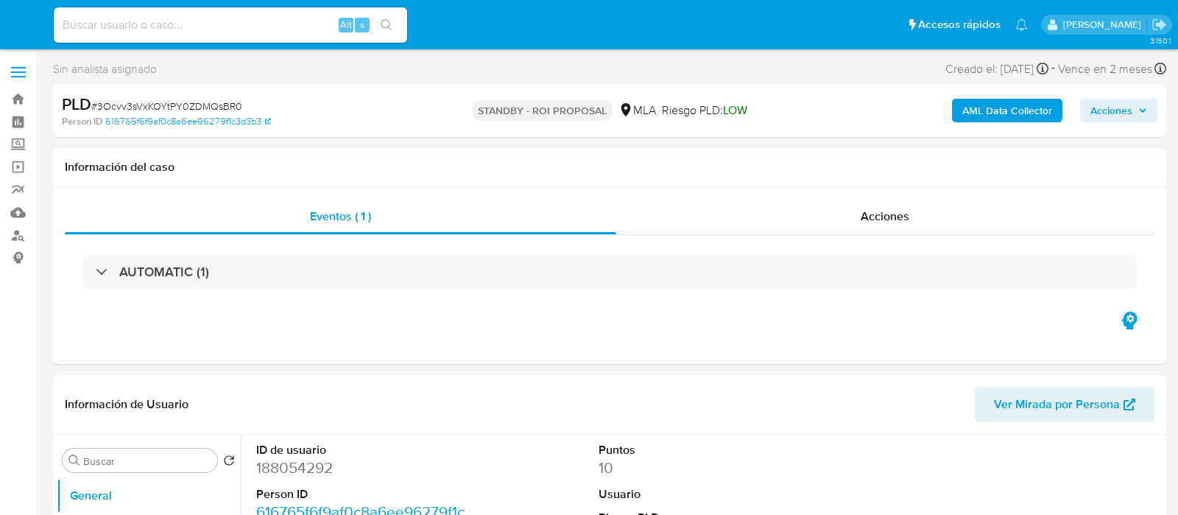
select select "10"
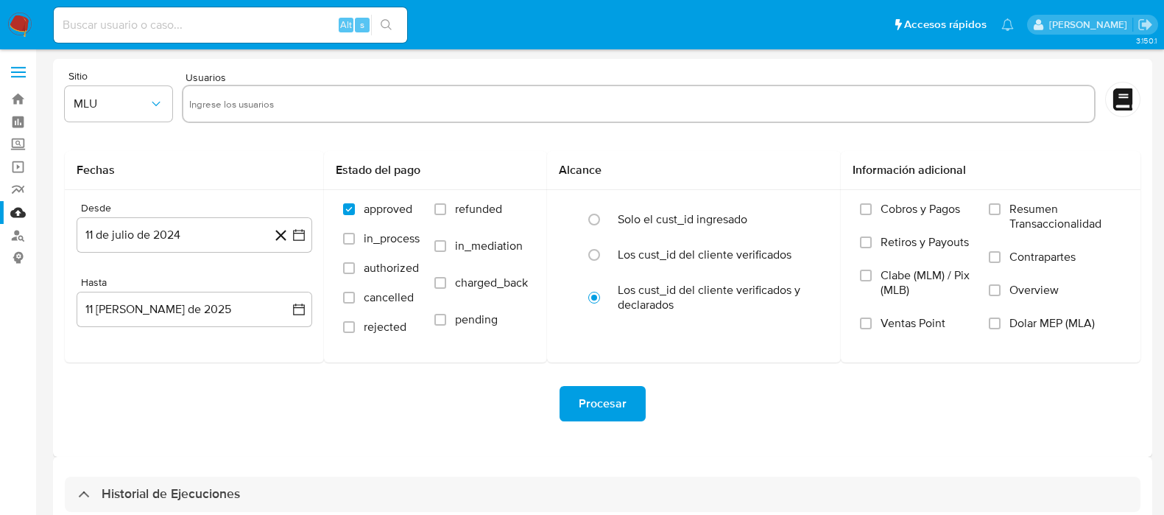
select select "10"
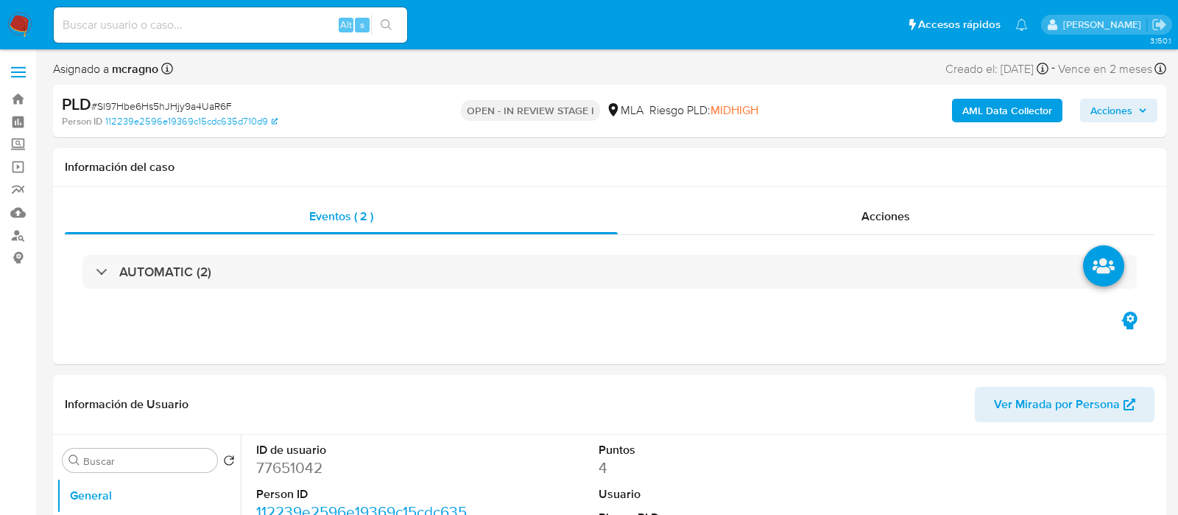
select select "10"
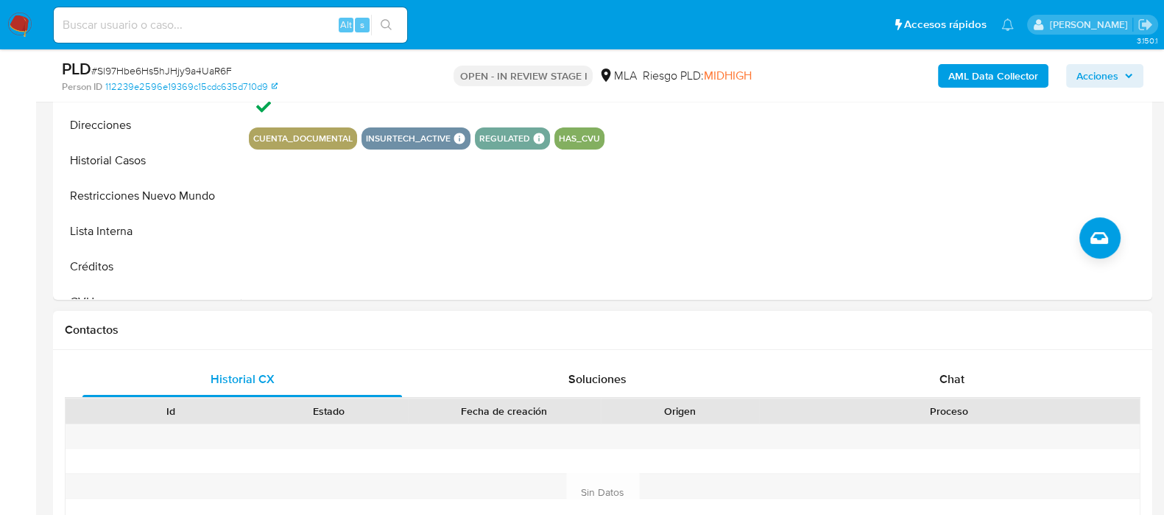
scroll to position [644, 0]
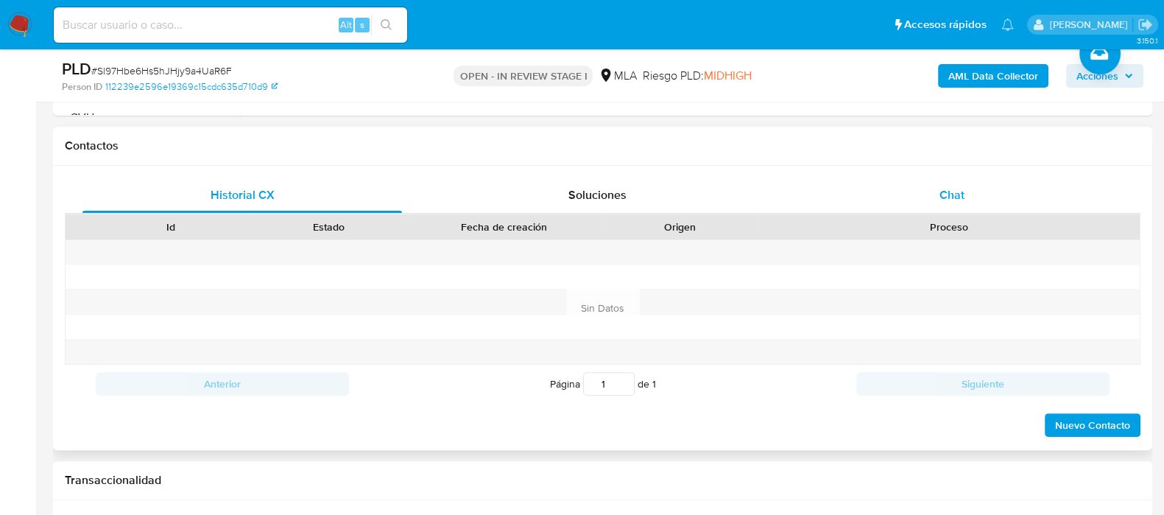
click at [951, 193] on span "Chat" at bounding box center [952, 194] width 25 height 17
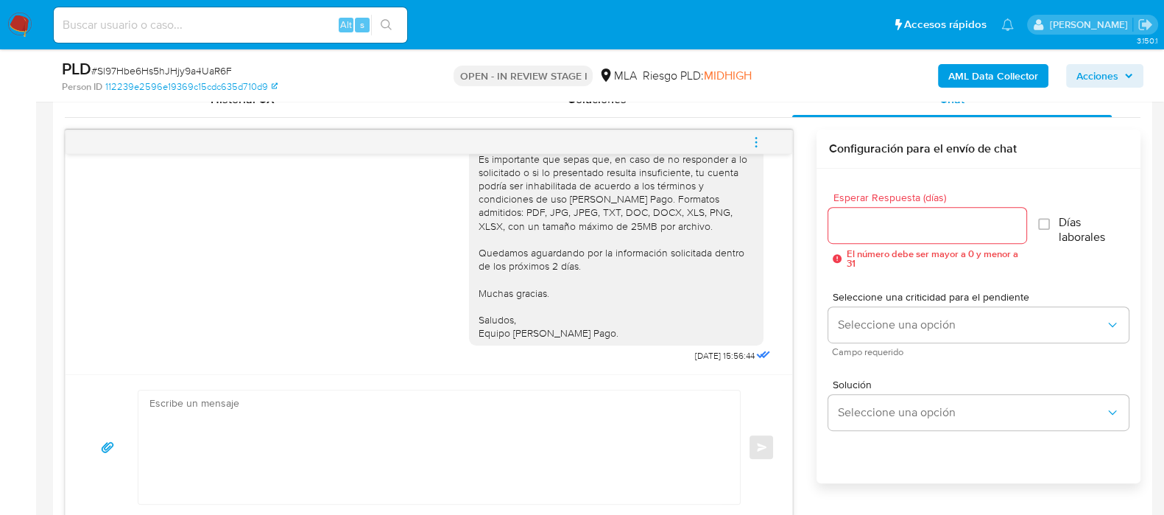
scroll to position [828, 0]
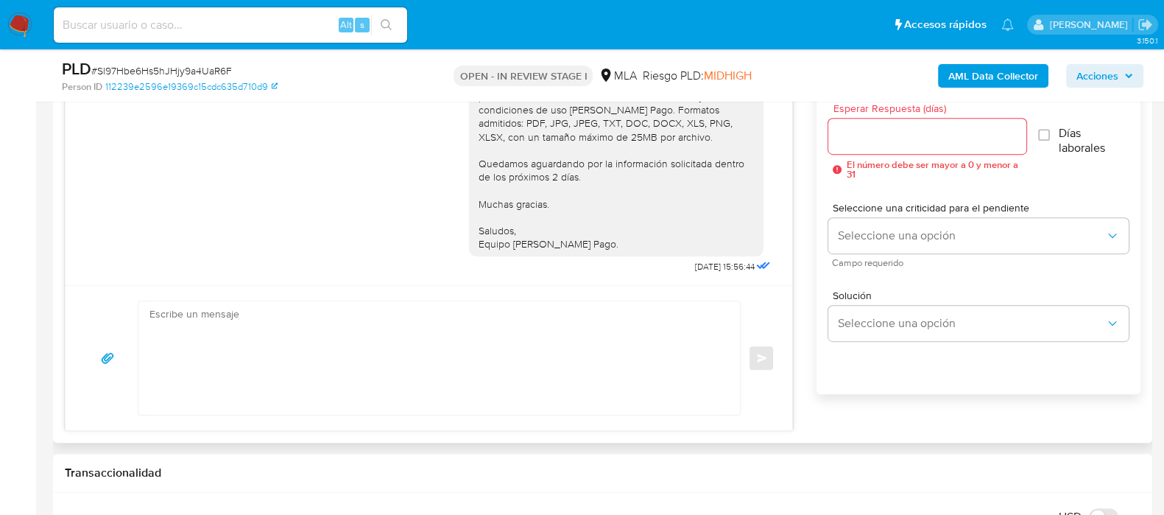
click at [549, 333] on textarea at bounding box center [435, 357] width 572 height 113
paste textarea "Hola XXX, Al analizar tu caso se encontraron algunas inconsistencias, por este …"
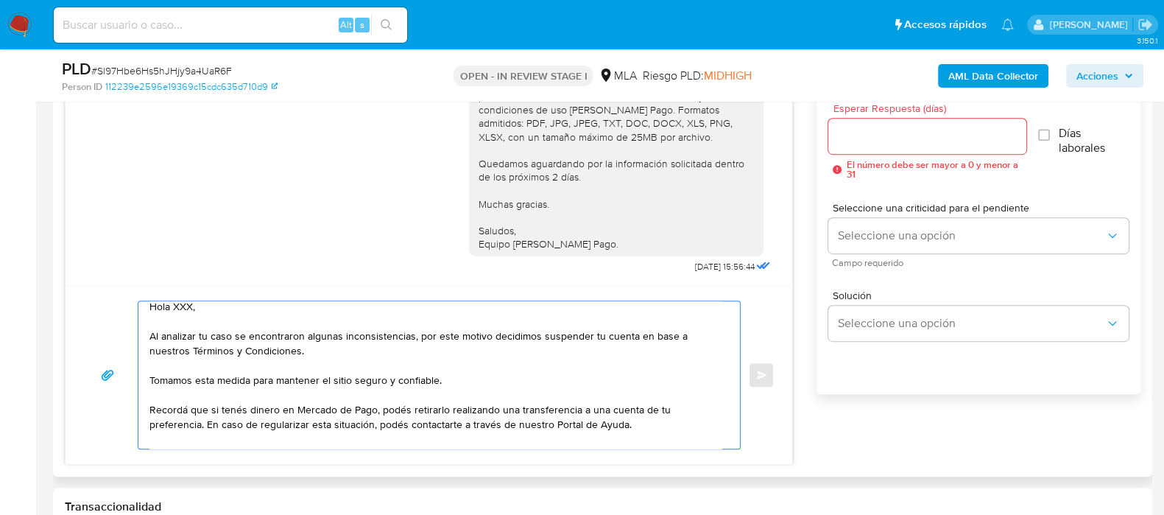
scroll to position [0, 0]
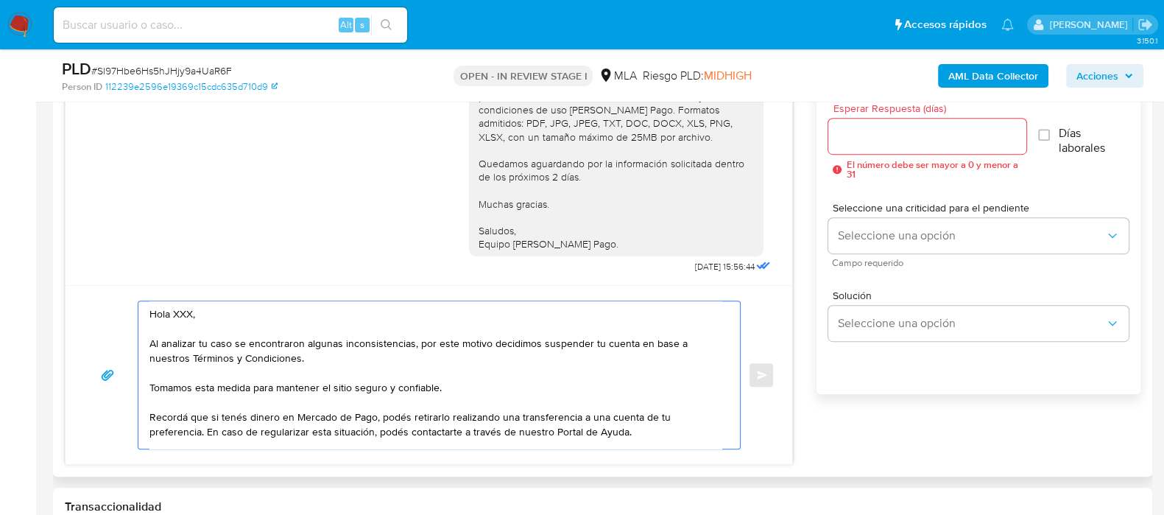
drag, startPoint x: 202, startPoint y: 314, endPoint x: 180, endPoint y: 311, distance: 22.4
click at [180, 311] on textarea "Hola XXX, Al analizar tu caso se encontraron algunas inconsistencias, por este …" at bounding box center [435, 374] width 572 height 147
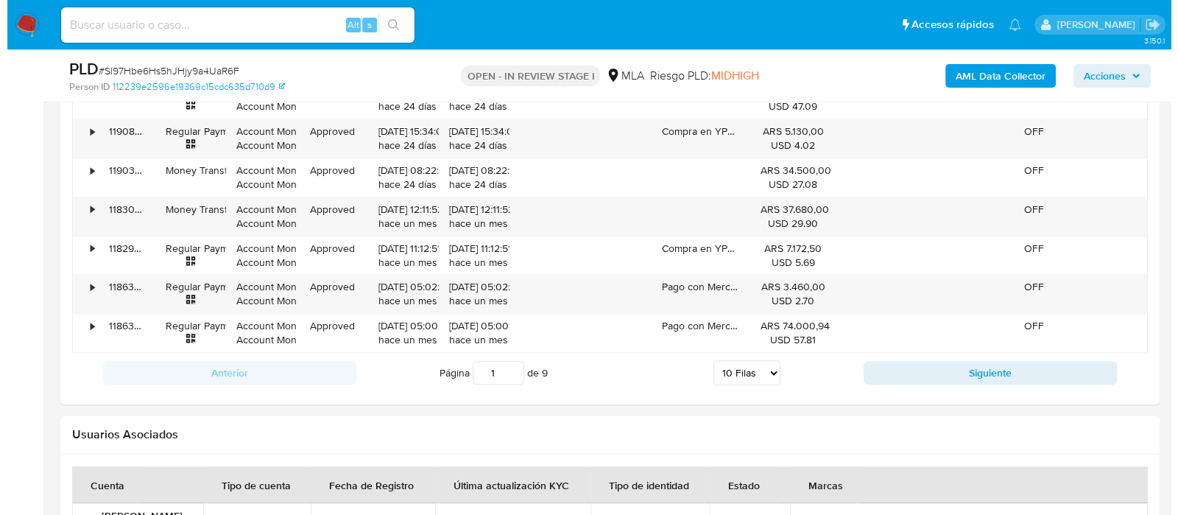
scroll to position [2668, 0]
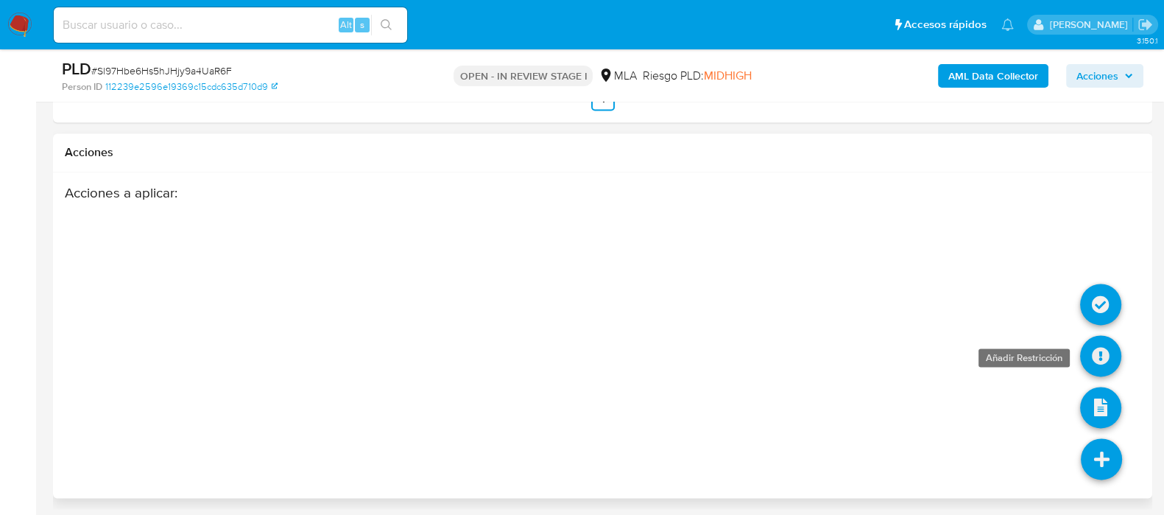
type textarea "Hola, Al analizar tu caso se encontraron algunas inconsistencias, por este moti…"
click at [1107, 359] on icon at bounding box center [1100, 355] width 41 height 41
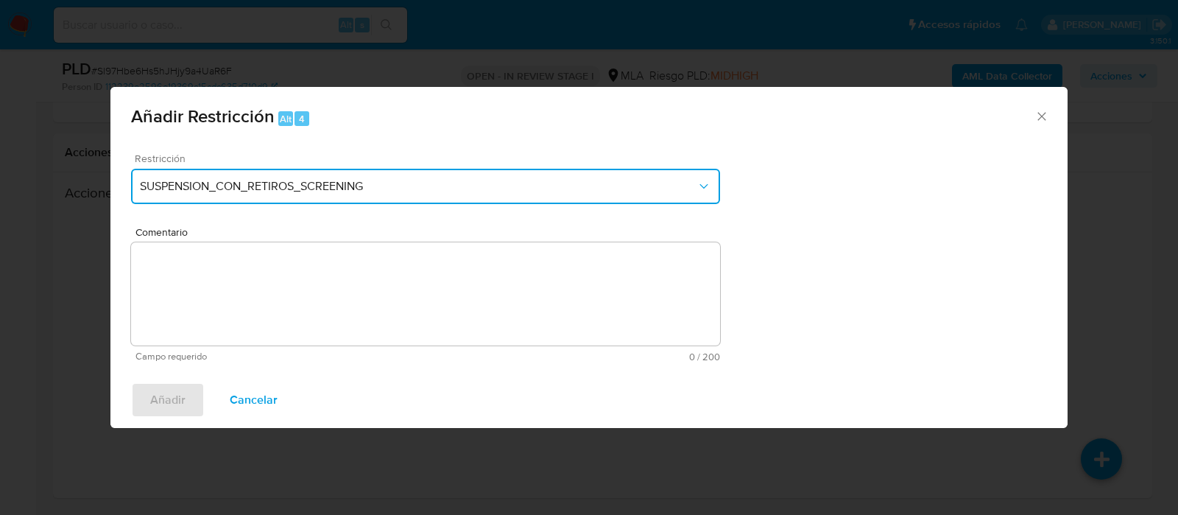
drag, startPoint x: 355, startPoint y: 179, endPoint x: 348, endPoint y: 201, distance: 23.3
click at [355, 181] on span "SUSPENSION_CON_RETIROS_SCREENING" at bounding box center [418, 186] width 557 height 15
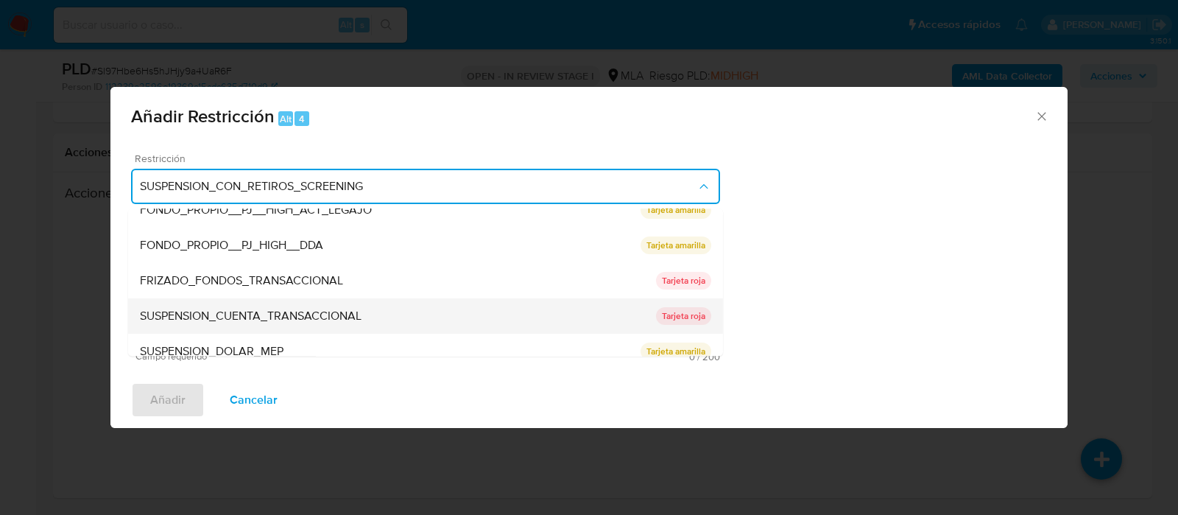
scroll to position [242, 0]
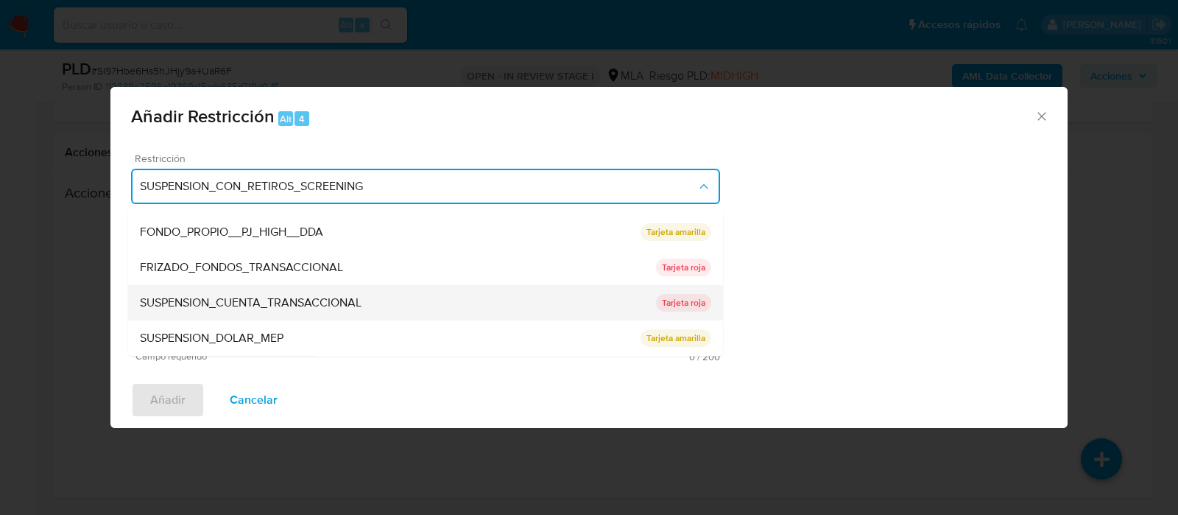
click at [275, 296] on span "SUSPENSION_CUENTA_TRANSACCIONAL" at bounding box center [251, 303] width 222 height 15
click at [275, 295] on textarea "Comentario" at bounding box center [425, 293] width 589 height 103
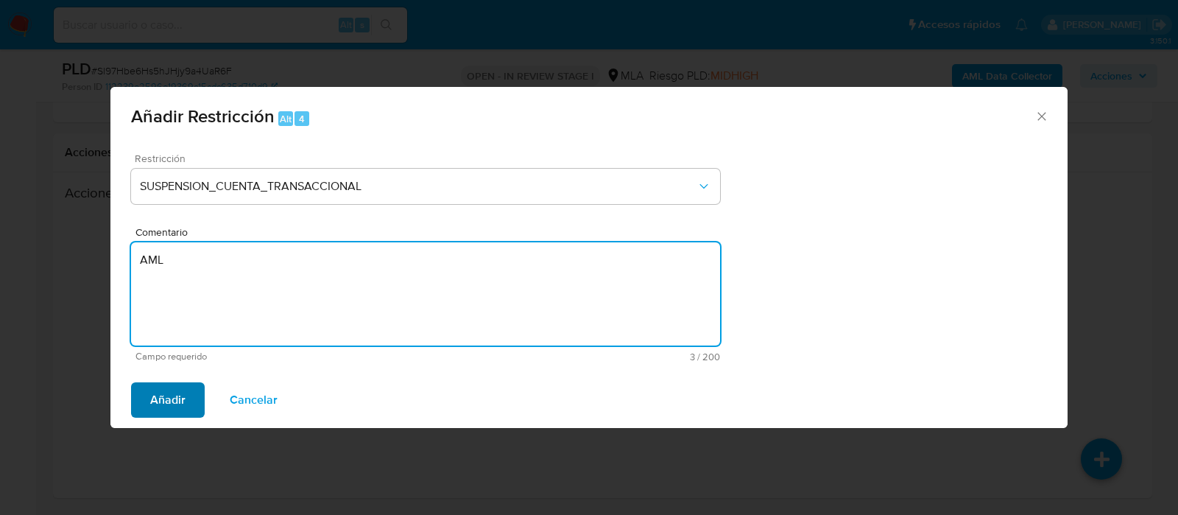
type textarea "AML"
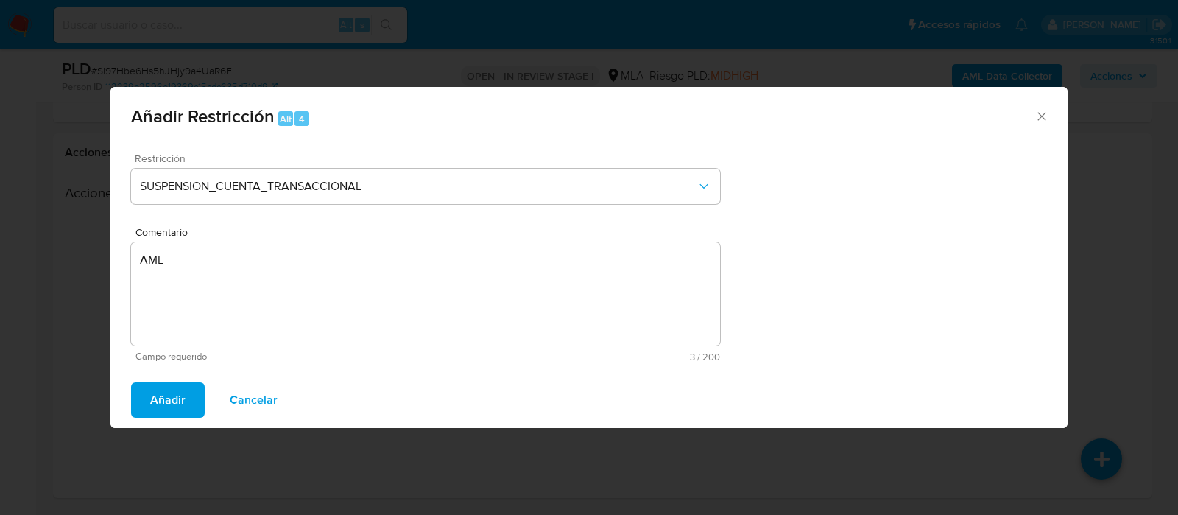
click at [170, 385] on span "Añadir" at bounding box center [167, 400] width 35 height 32
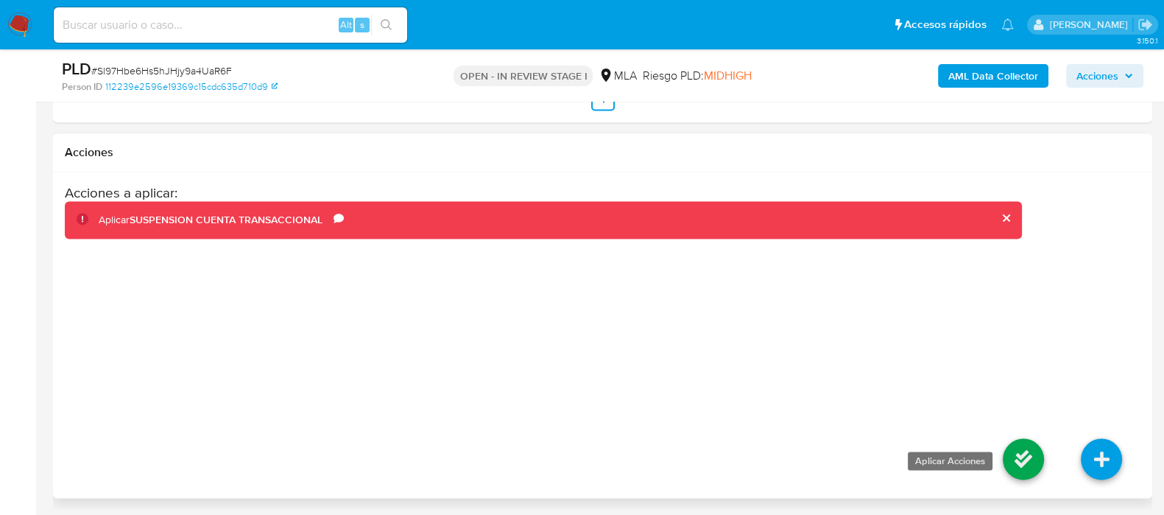
click at [1001, 459] on li at bounding box center [1023, 461] width 78 height 82
click at [1020, 457] on icon at bounding box center [1023, 458] width 41 height 41
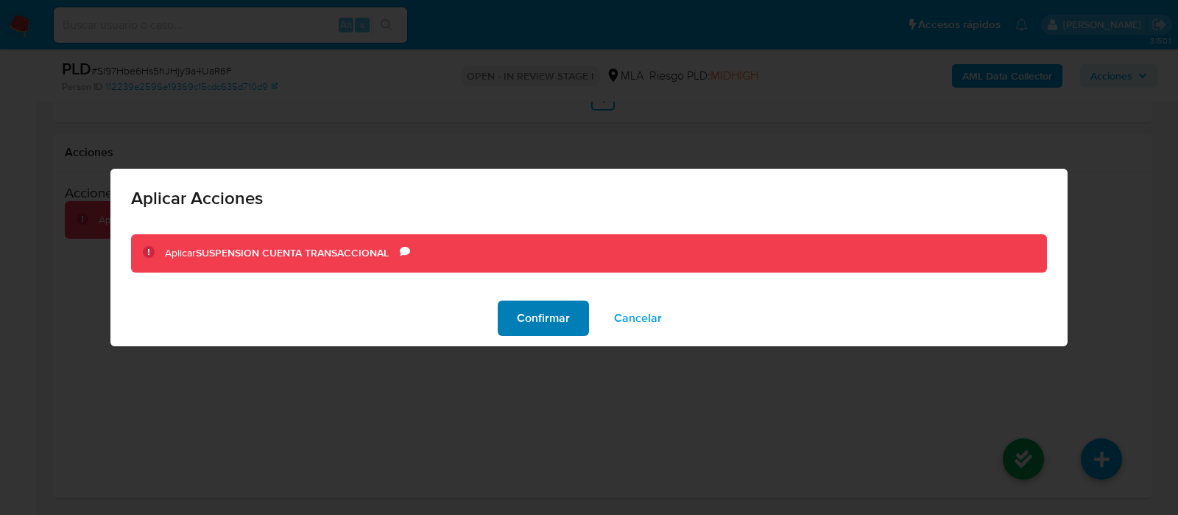
click at [518, 318] on span "Confirmar" at bounding box center [543, 318] width 53 height 32
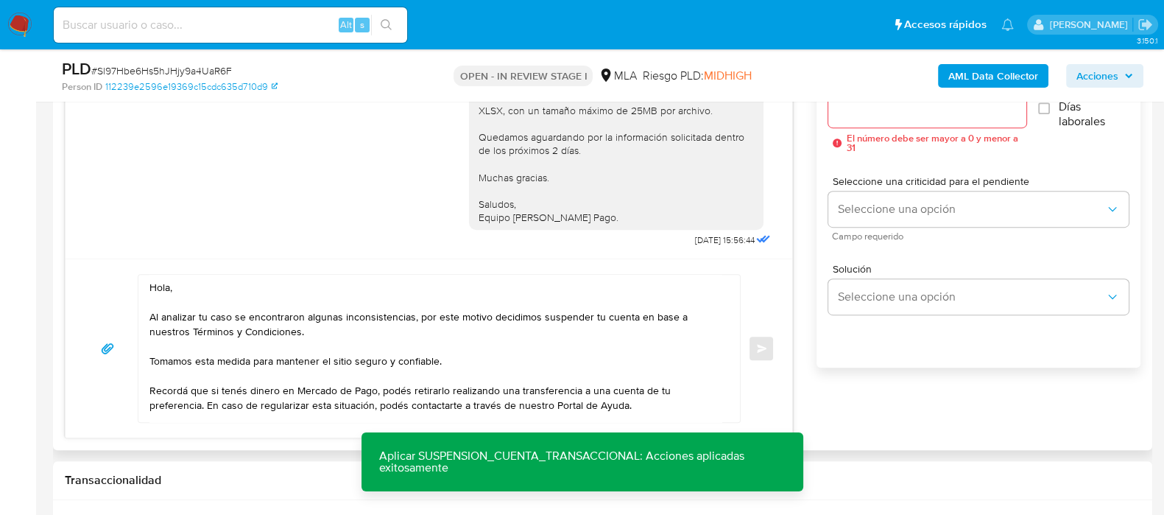
scroll to position [828, 0]
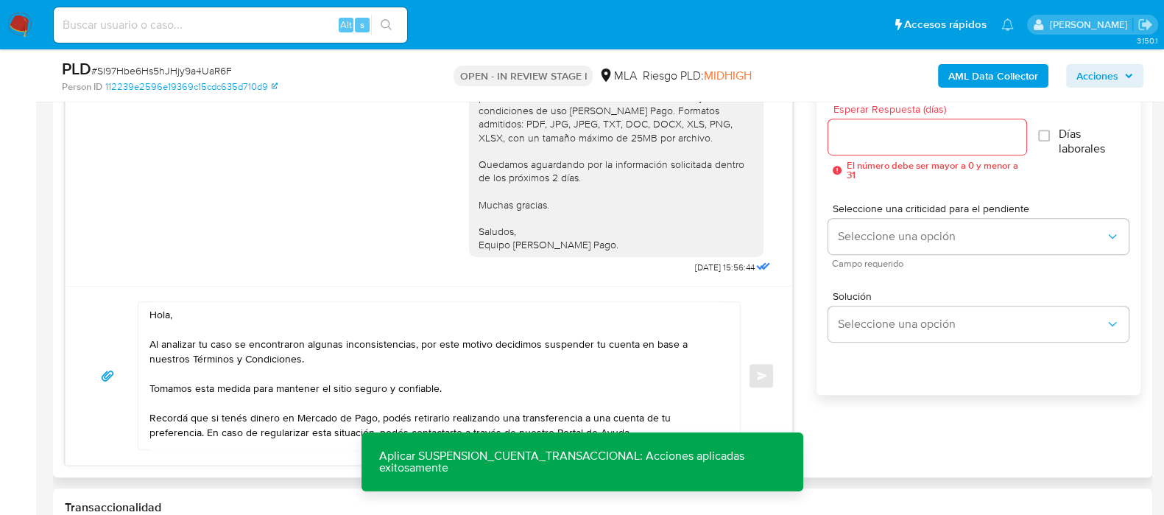
click at [868, 152] on div at bounding box center [926, 136] width 197 height 35
click at [878, 134] on input "Esperar Respuesta (días)" at bounding box center [926, 136] width 197 height 19
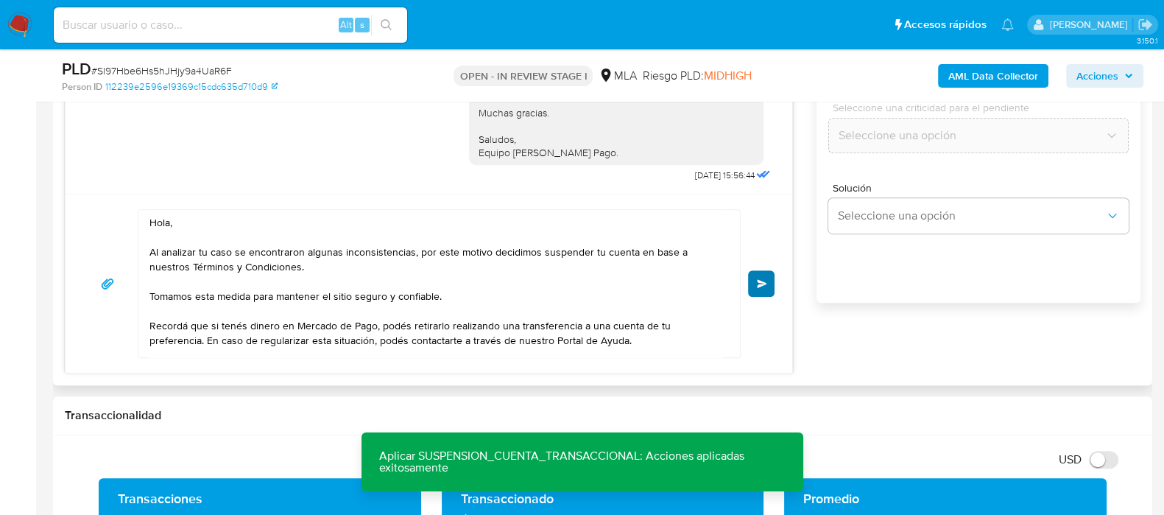
type input "0"
click at [767, 281] on span "Enviar" at bounding box center [762, 283] width 10 height 9
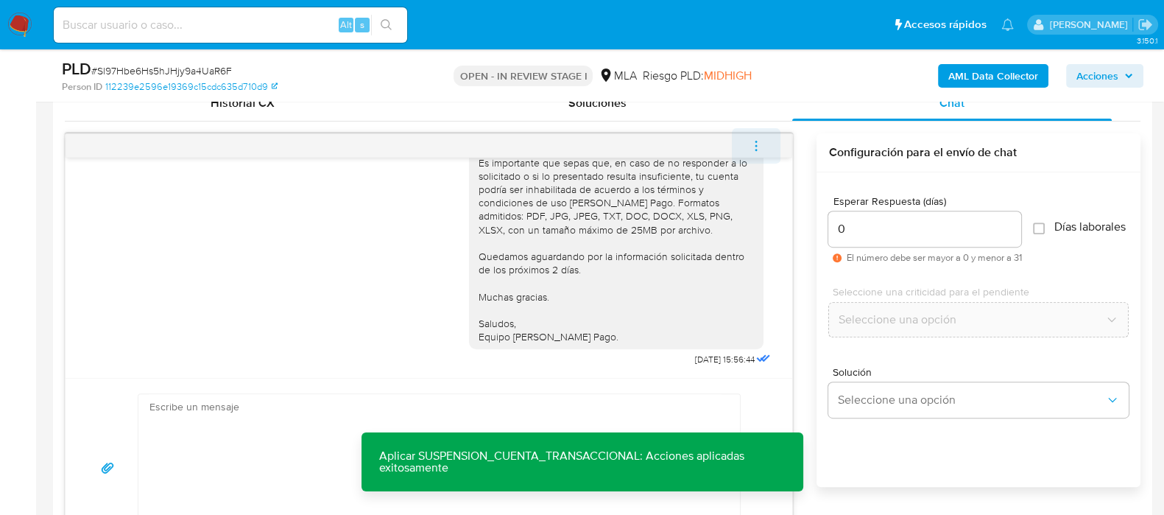
scroll to position [1571, 0]
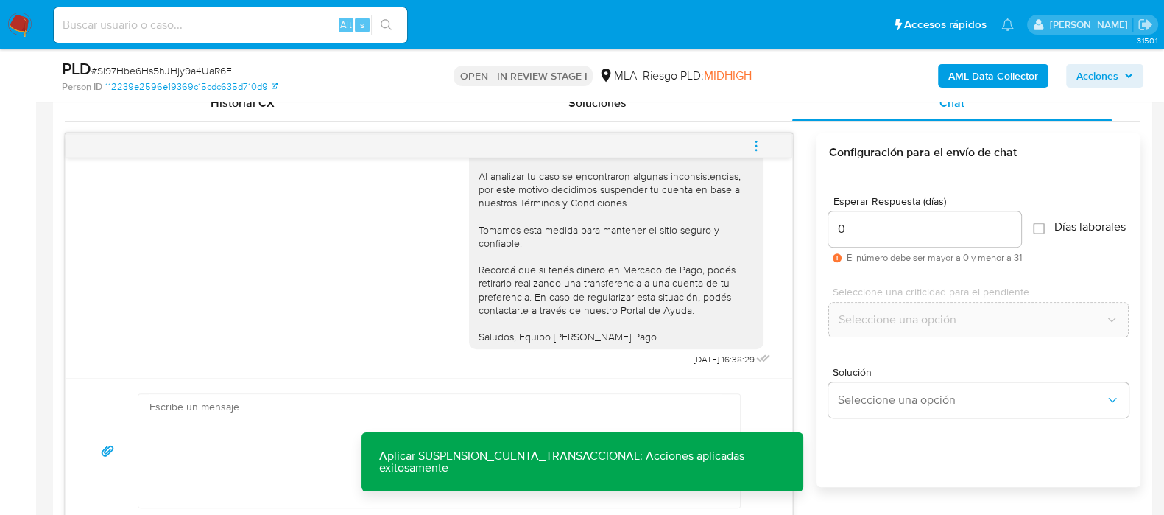
drag, startPoint x: 769, startPoint y: 143, endPoint x: 697, endPoint y: 140, distance: 72.2
click at [767, 142] on button "menu-action" at bounding box center [756, 145] width 49 height 35
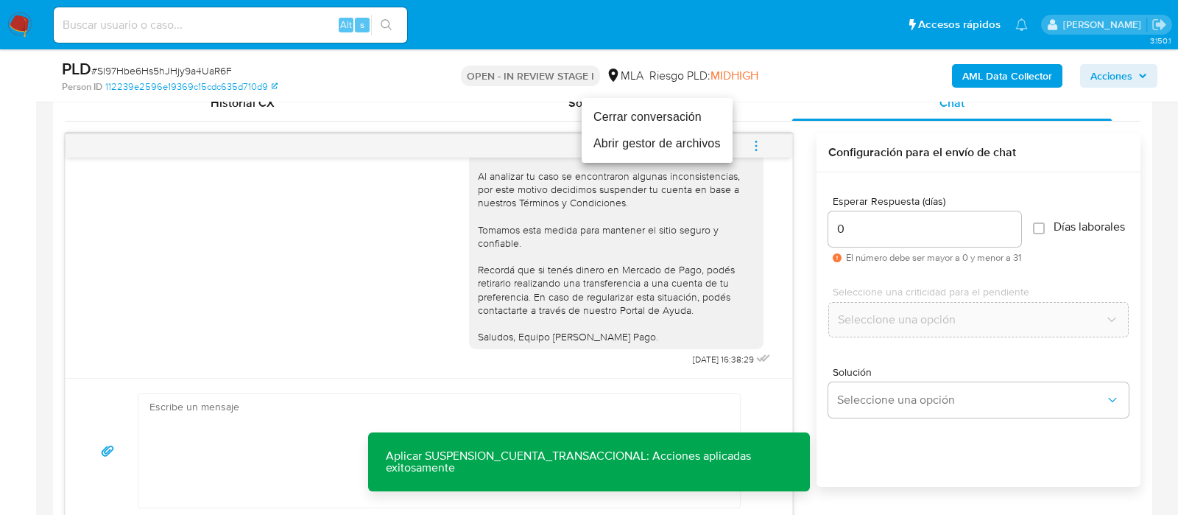
click at [660, 118] on li "Cerrar conversación" at bounding box center [657, 117] width 151 height 27
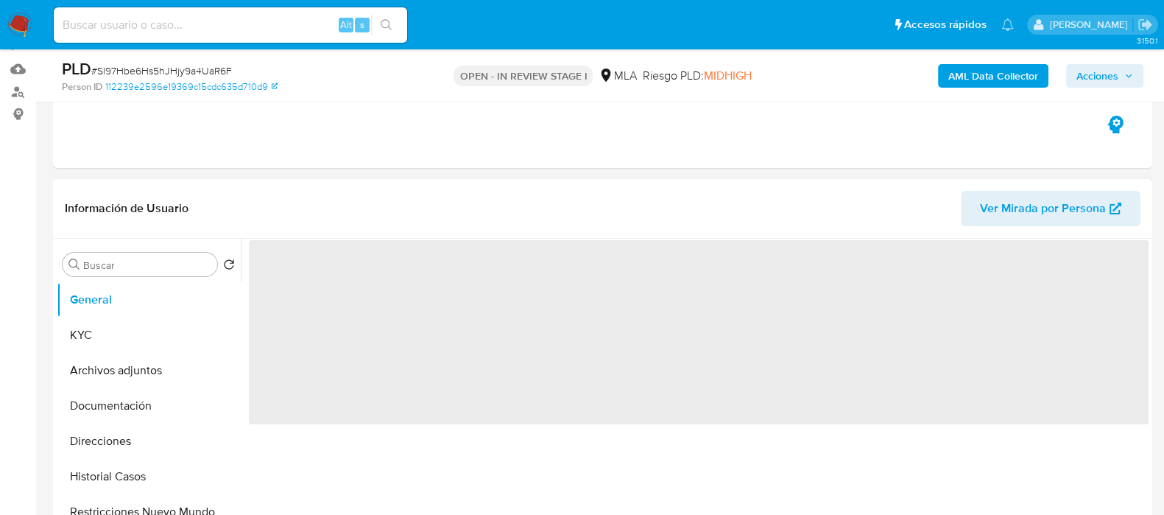
scroll to position [367, 0]
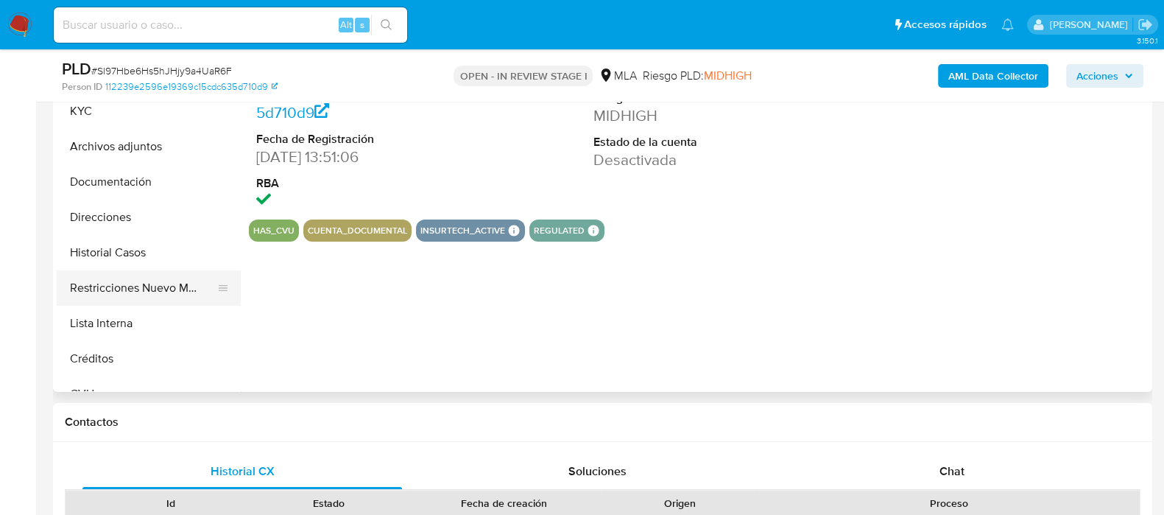
click at [135, 286] on button "Restricciones Nuevo Mundo" at bounding box center [143, 287] width 172 height 35
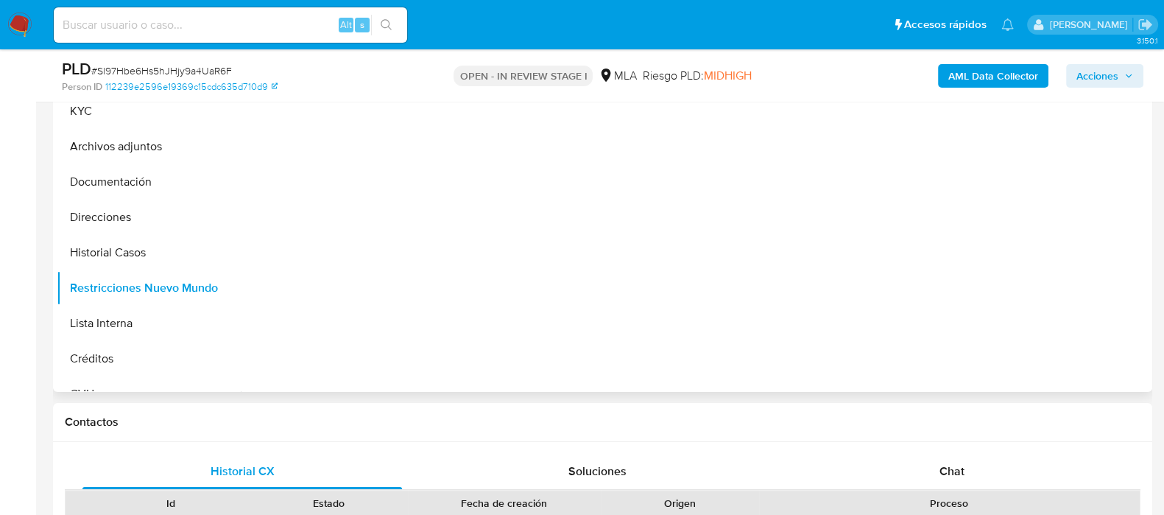
select select "10"
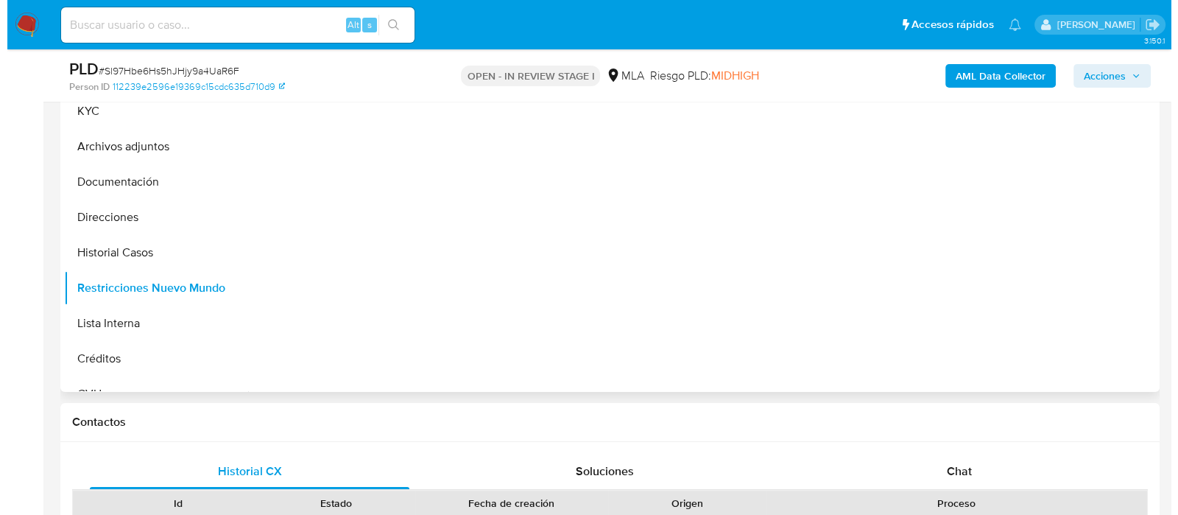
scroll to position [276, 0]
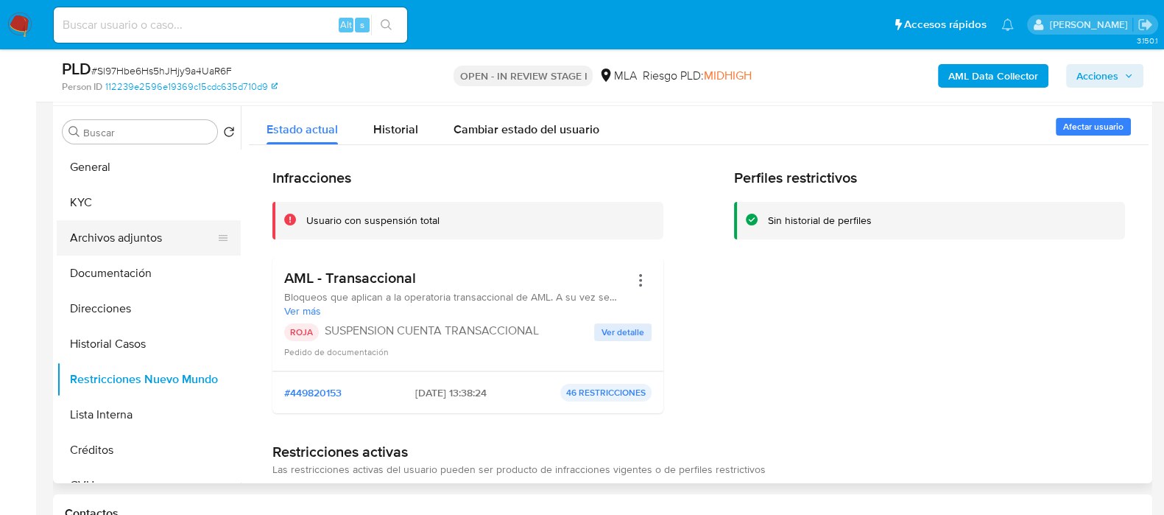
click at [121, 245] on button "Archivos adjuntos" at bounding box center [143, 237] width 172 height 35
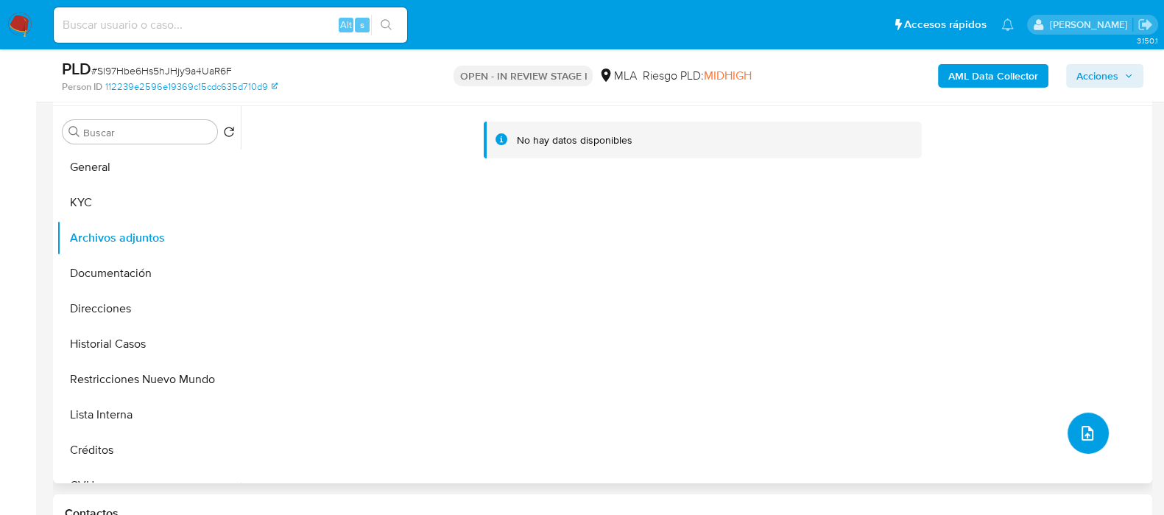
click at [1082, 440] on icon "upload-file" at bounding box center [1088, 433] width 18 height 18
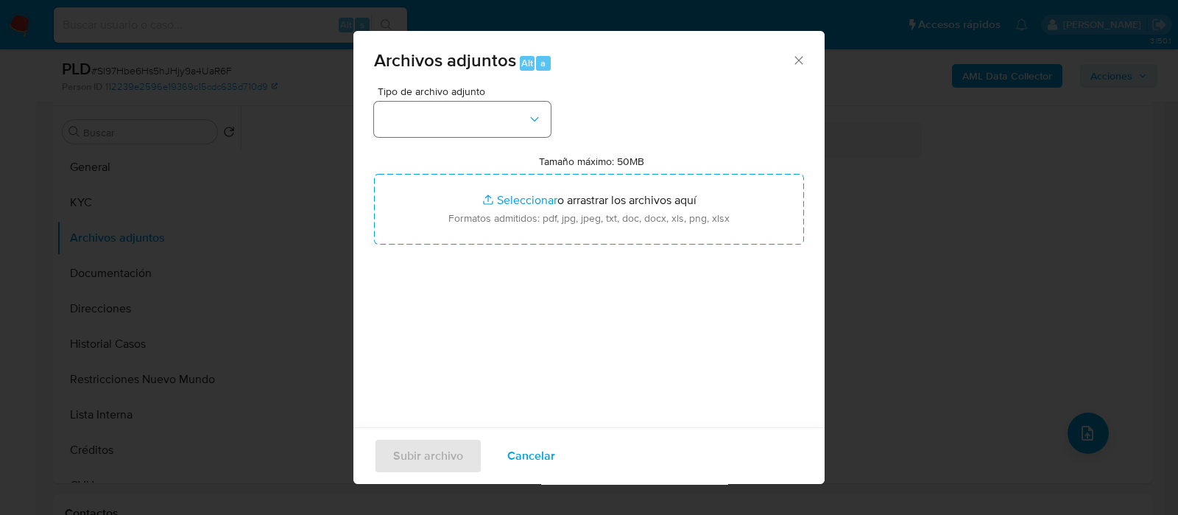
drag, startPoint x: 450, startPoint y: 96, endPoint x: 439, endPoint y: 117, distance: 23.4
click at [451, 99] on div "Tipo de archivo adjunto" at bounding box center [462, 111] width 177 height 51
click at [442, 120] on button "button" at bounding box center [462, 119] width 177 height 35
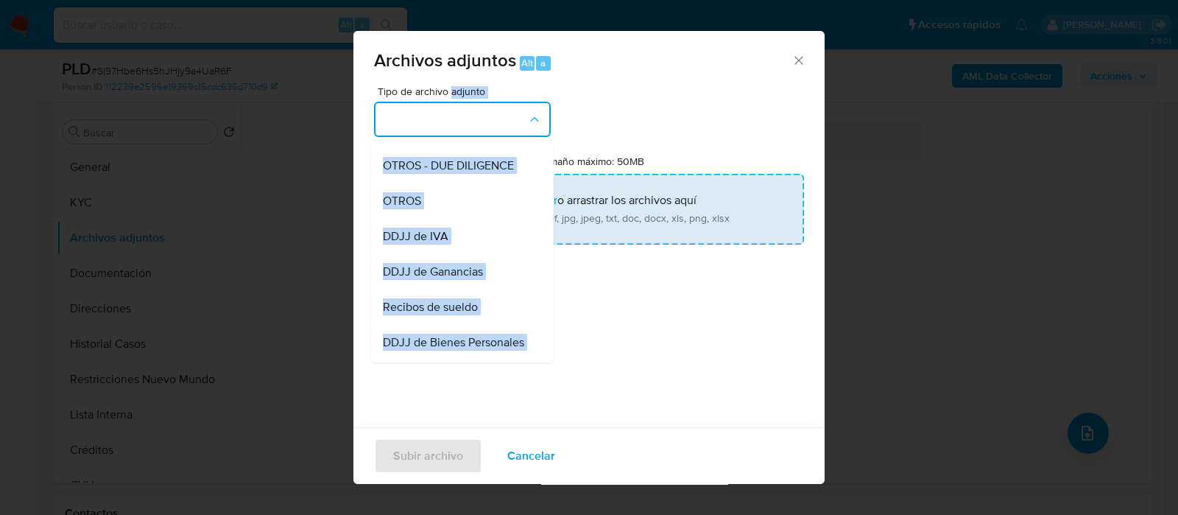
click at [445, 216] on div "OTROS" at bounding box center [458, 200] width 150 height 35
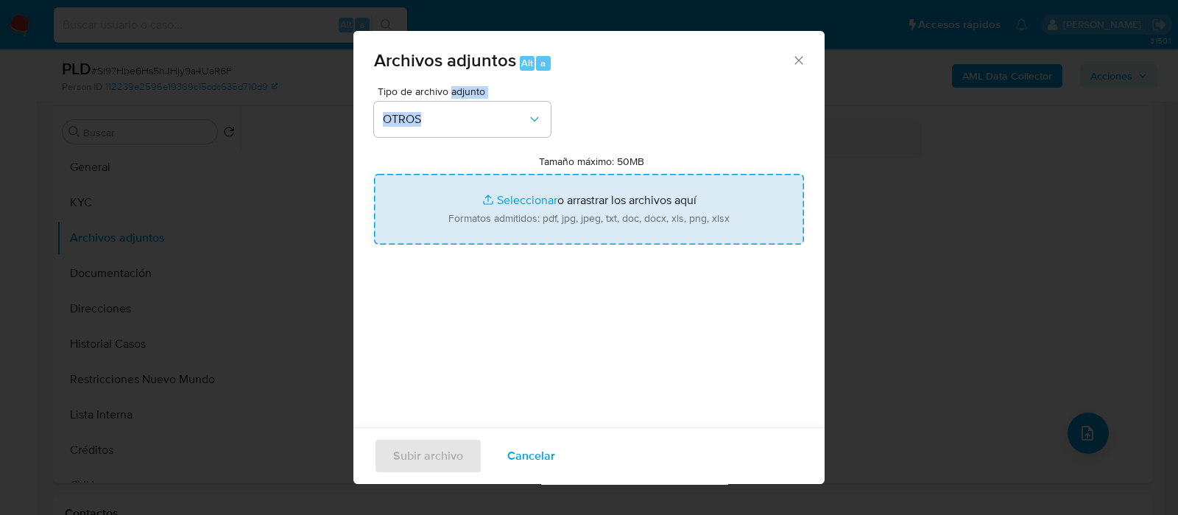
click at [508, 216] on input "Tamaño máximo: 50MB Seleccionar archivos" at bounding box center [589, 209] width 430 height 71
type input "C:\fakepath\77651042 - Movimientos.xlsx"
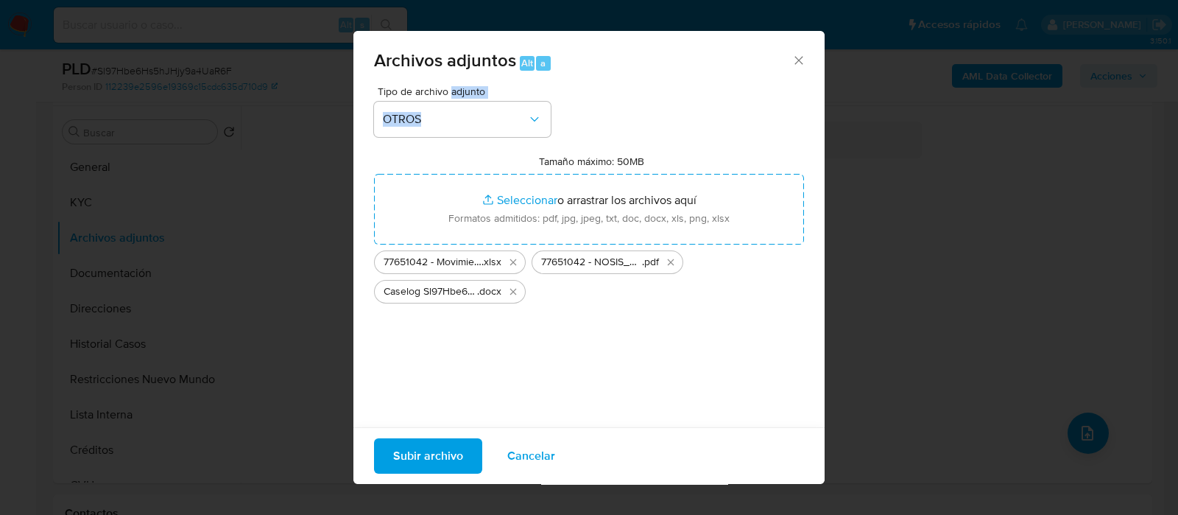
click at [437, 445] on span "Subir archivo" at bounding box center [428, 456] width 70 height 32
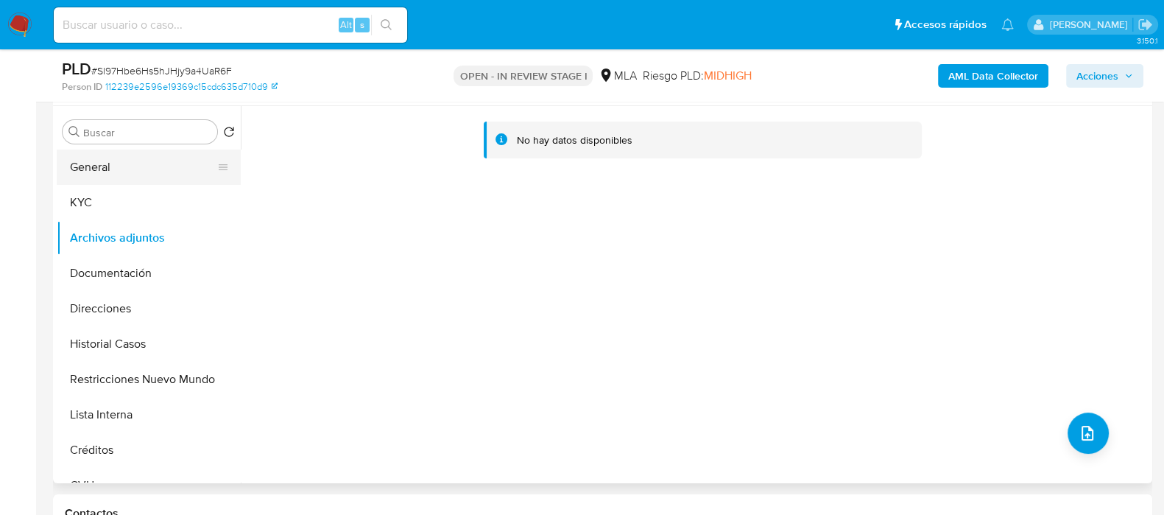
click at [134, 151] on button "General" at bounding box center [143, 166] width 172 height 35
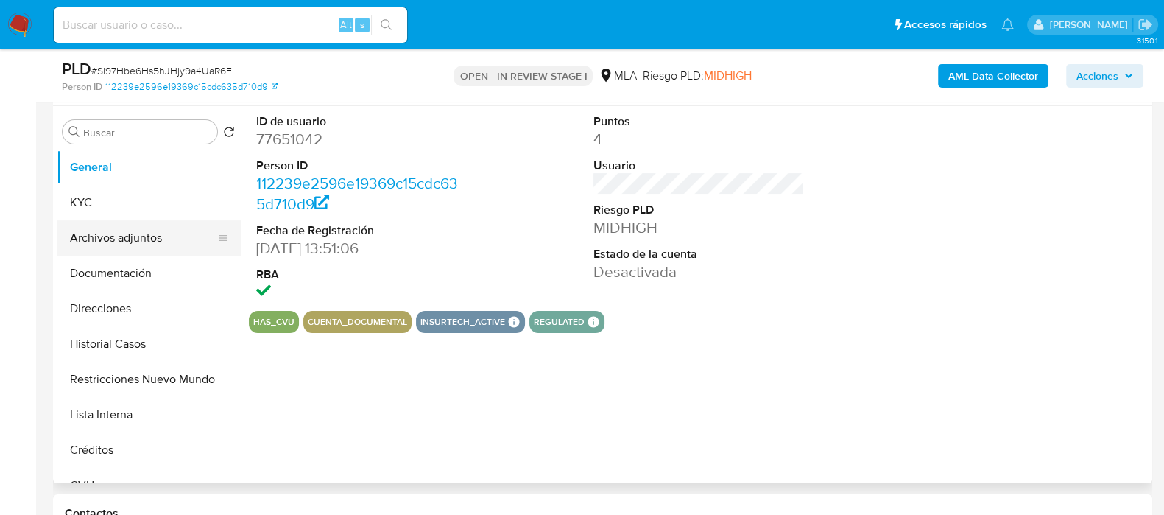
click at [133, 234] on button "Archivos adjuntos" at bounding box center [143, 237] width 172 height 35
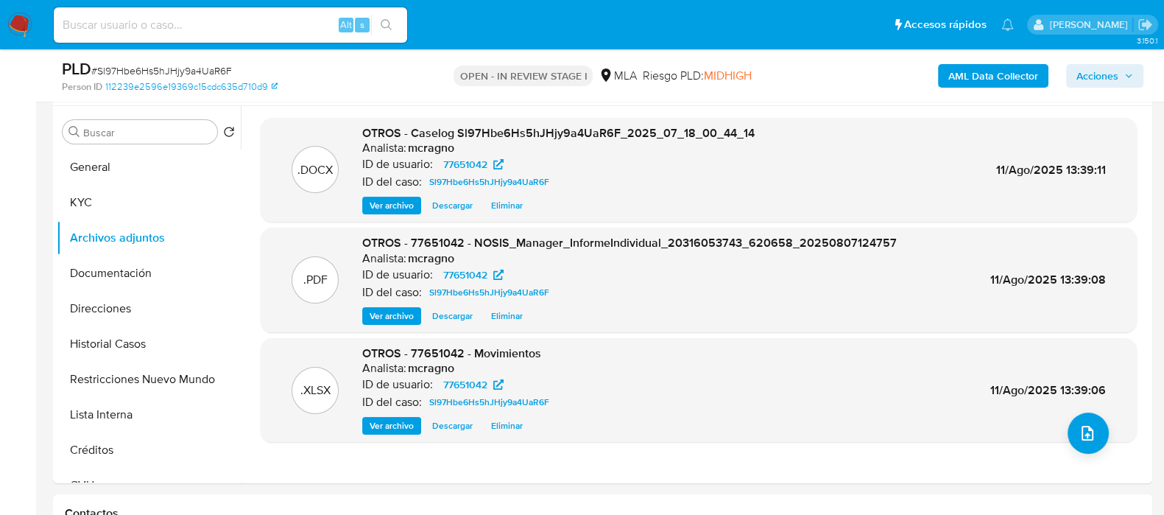
click at [1113, 74] on span "Acciones" at bounding box center [1098, 76] width 42 height 24
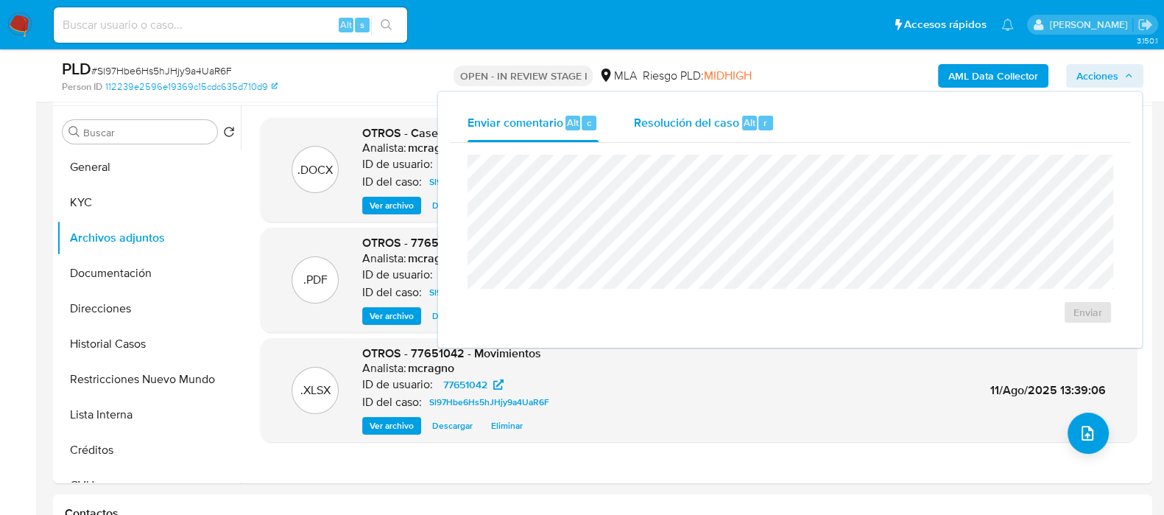
click at [767, 113] on div "Resolución del caso Alt r" at bounding box center [704, 123] width 141 height 38
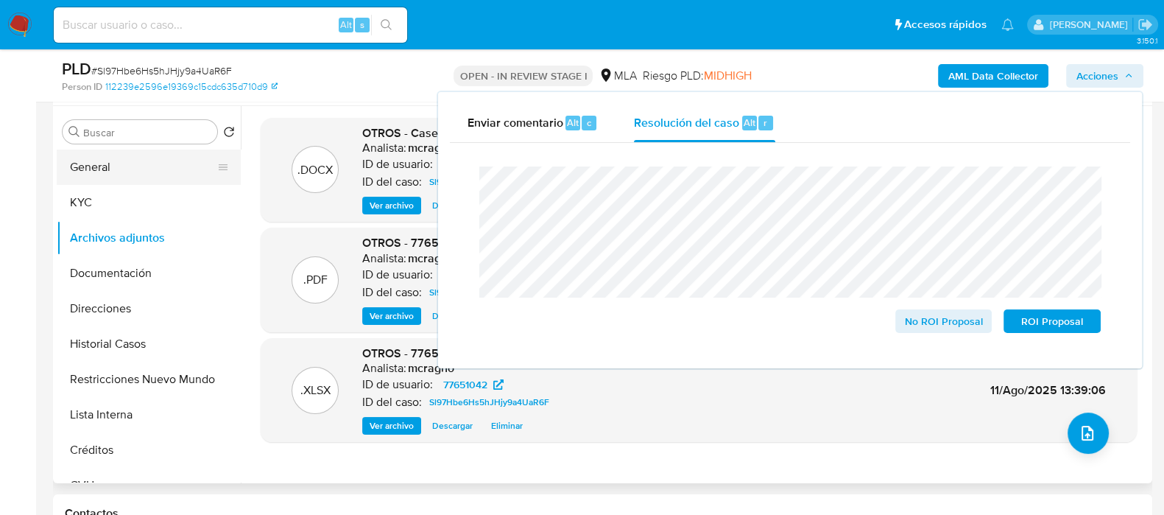
click at [92, 170] on button "General" at bounding box center [143, 166] width 172 height 35
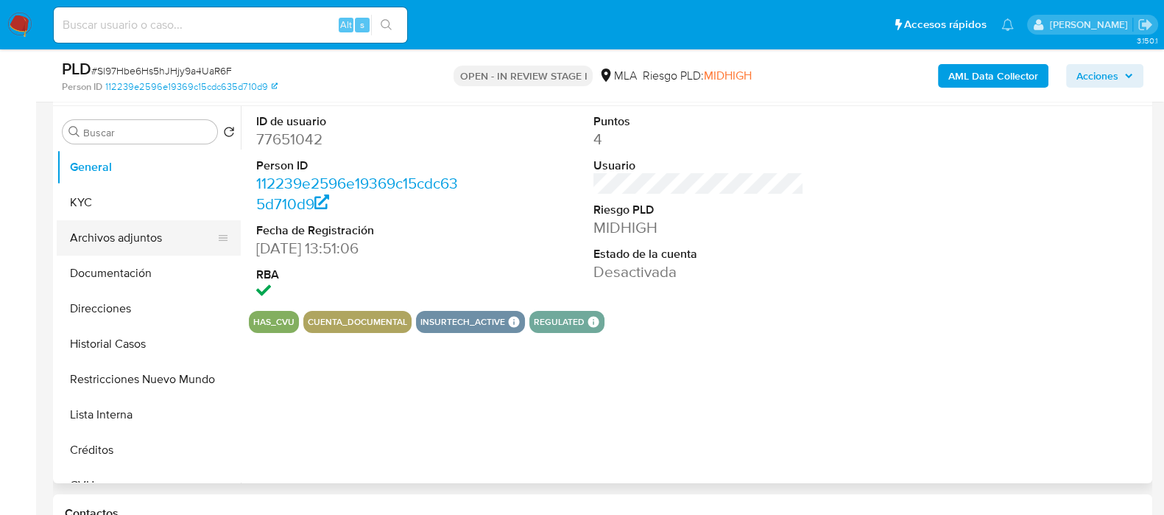
click at [116, 236] on button "Archivos adjuntos" at bounding box center [143, 237] width 172 height 35
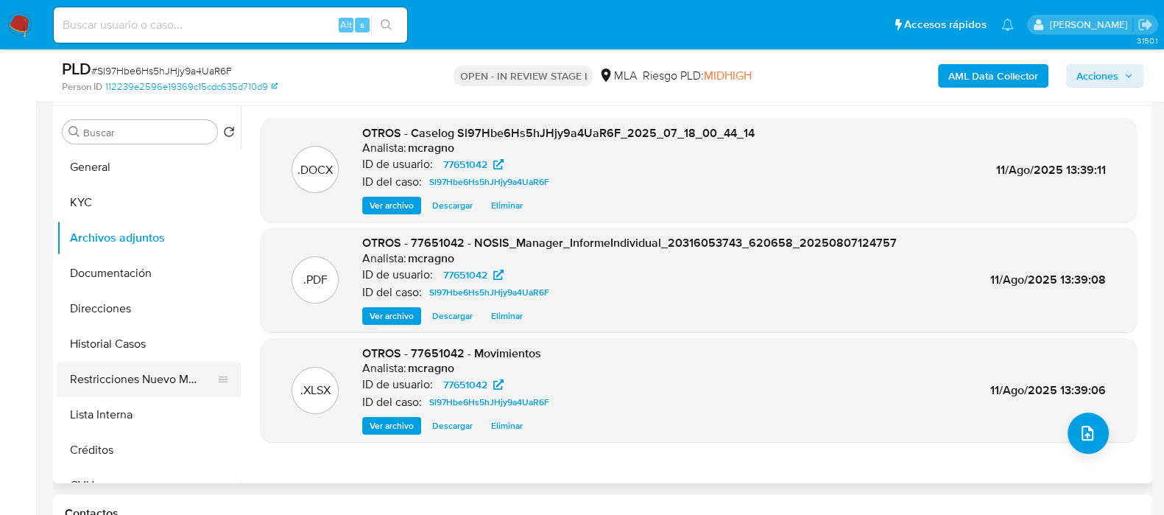
click at [157, 384] on button "Restricciones Nuevo Mundo" at bounding box center [143, 379] width 172 height 35
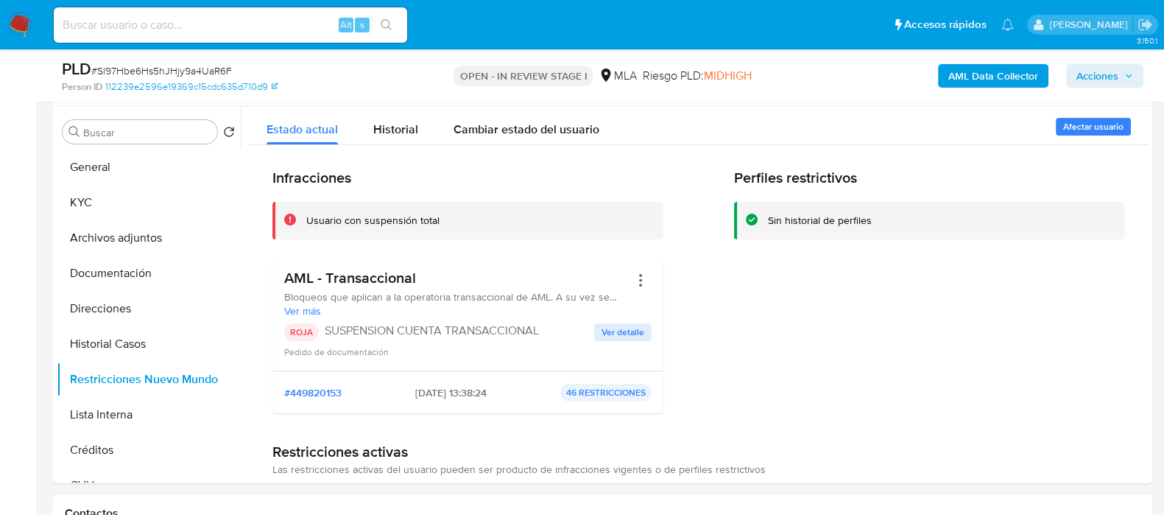
click at [1113, 71] on span "Acciones" at bounding box center [1098, 76] width 42 height 24
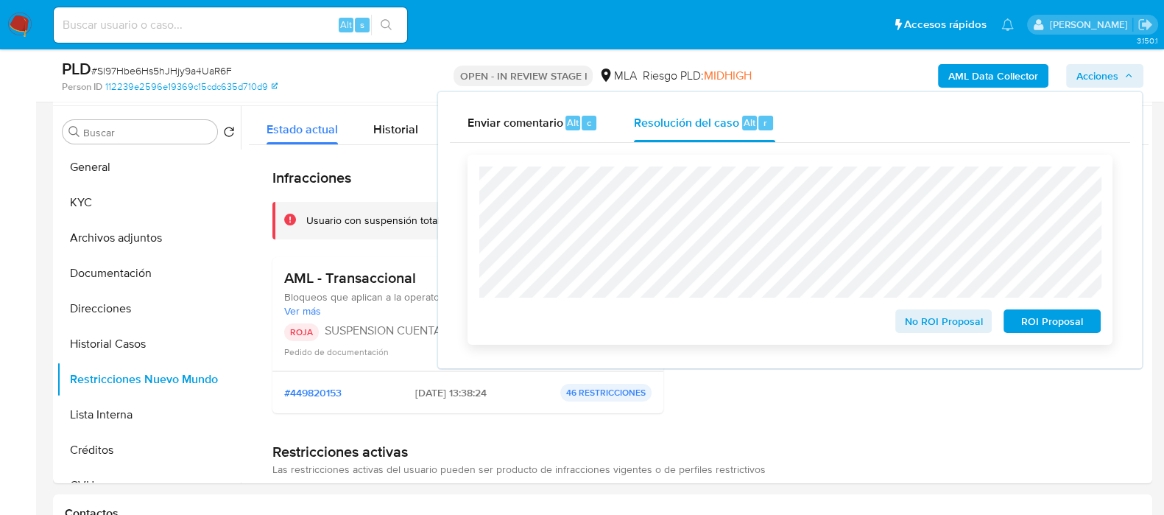
click at [1046, 325] on span "ROI Proposal" at bounding box center [1052, 321] width 77 height 21
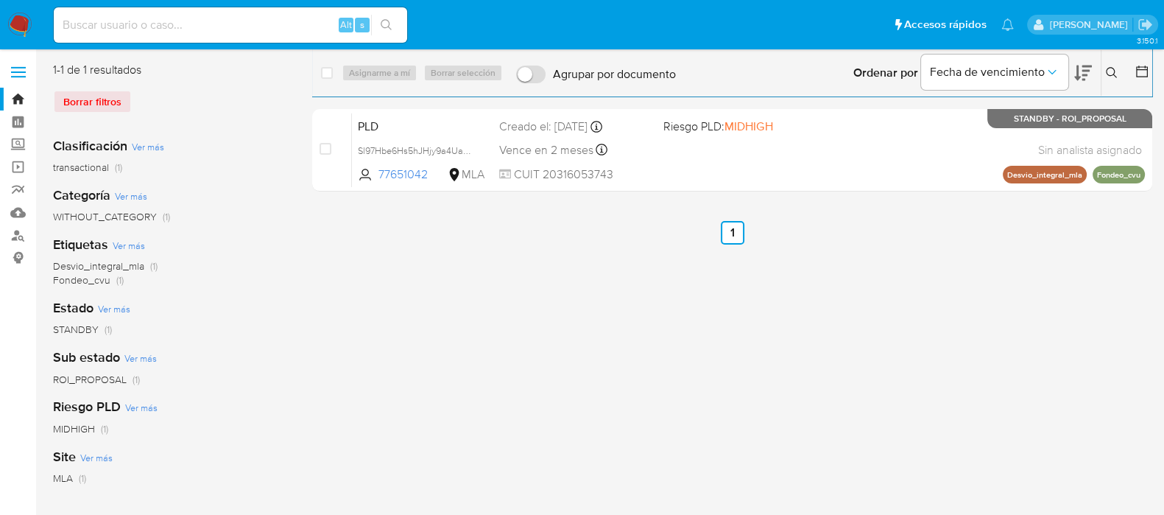
drag, startPoint x: 1115, startPoint y: 71, endPoint x: 1088, endPoint y: 94, distance: 35.1
click at [1113, 71] on icon at bounding box center [1112, 73] width 12 height 12
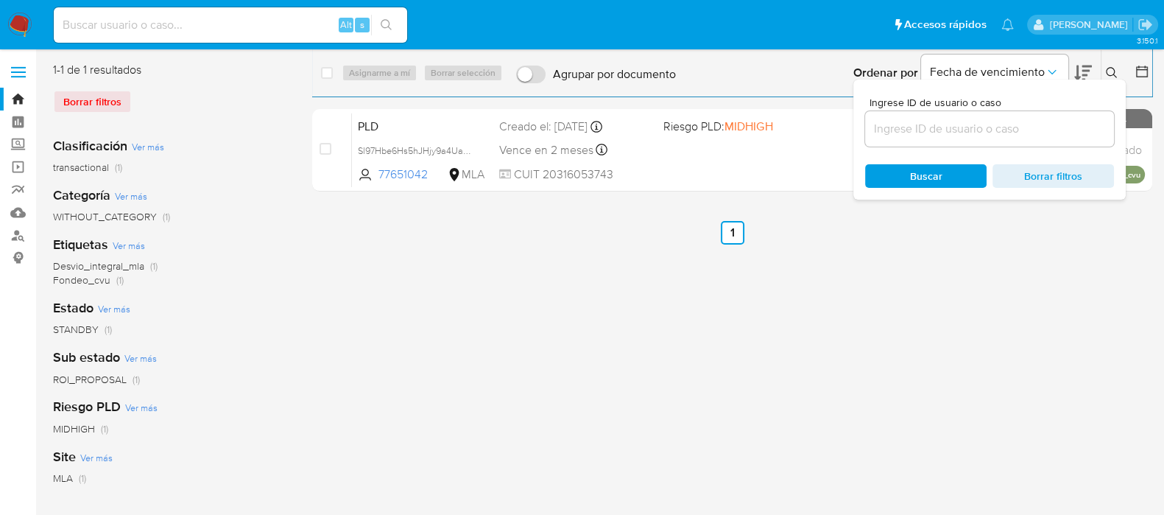
click at [977, 126] on input at bounding box center [989, 128] width 249 height 19
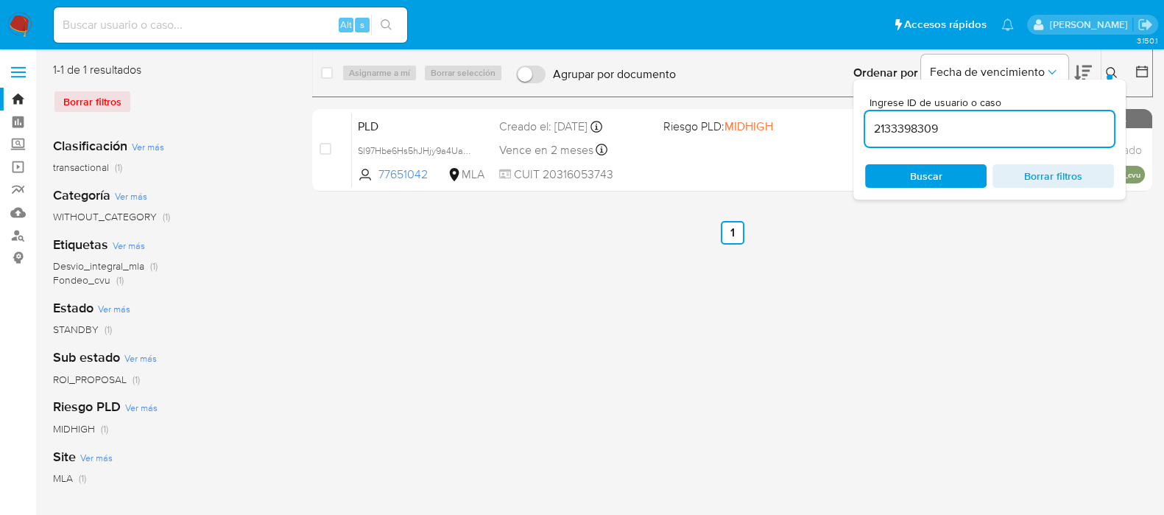
type input "2133398309"
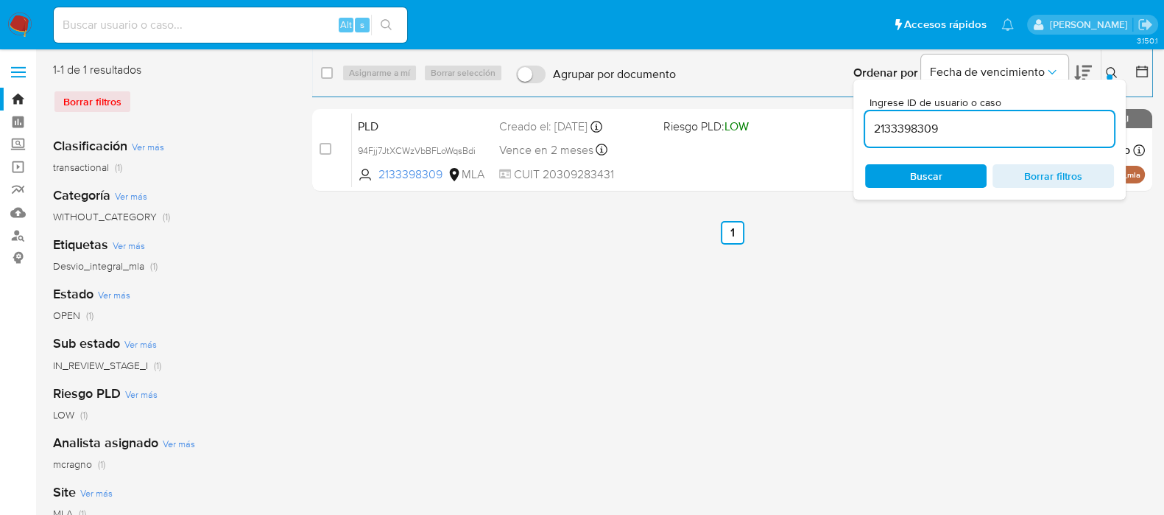
click at [1114, 71] on icon at bounding box center [1111, 72] width 11 height 11
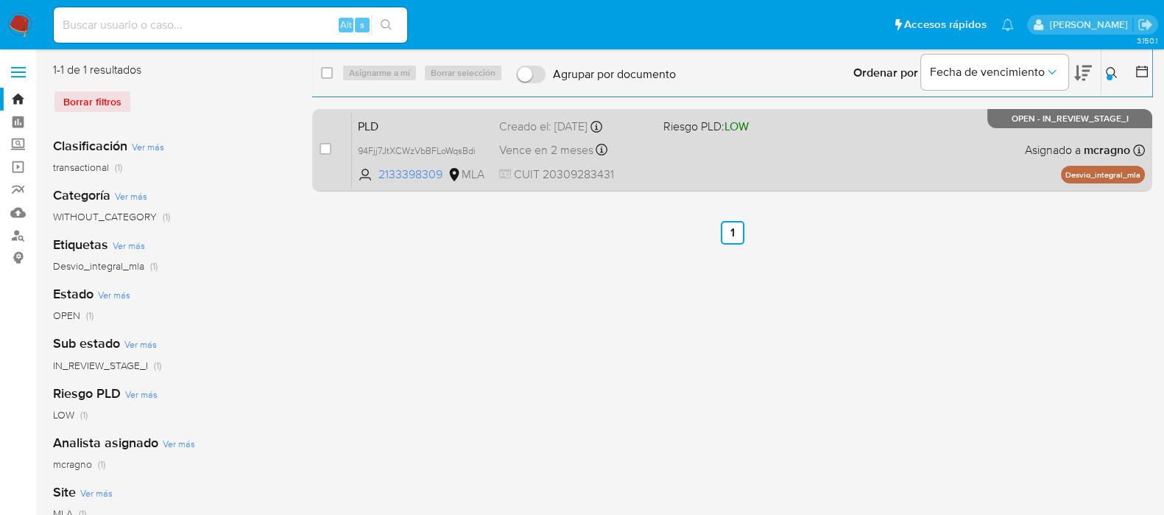
click at [694, 152] on div "PLD 94Fjj7JtXCWzVbBFLoWqsBdi 2133398309 MLA Riesgo PLD: LOW Creado el: 12/07/20…" at bounding box center [748, 150] width 793 height 74
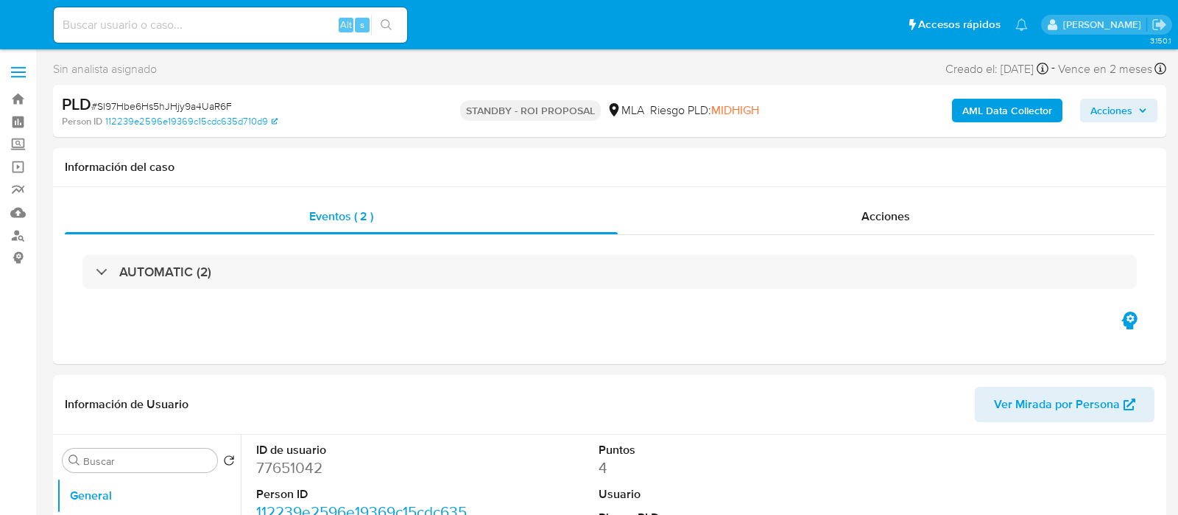
select select "10"
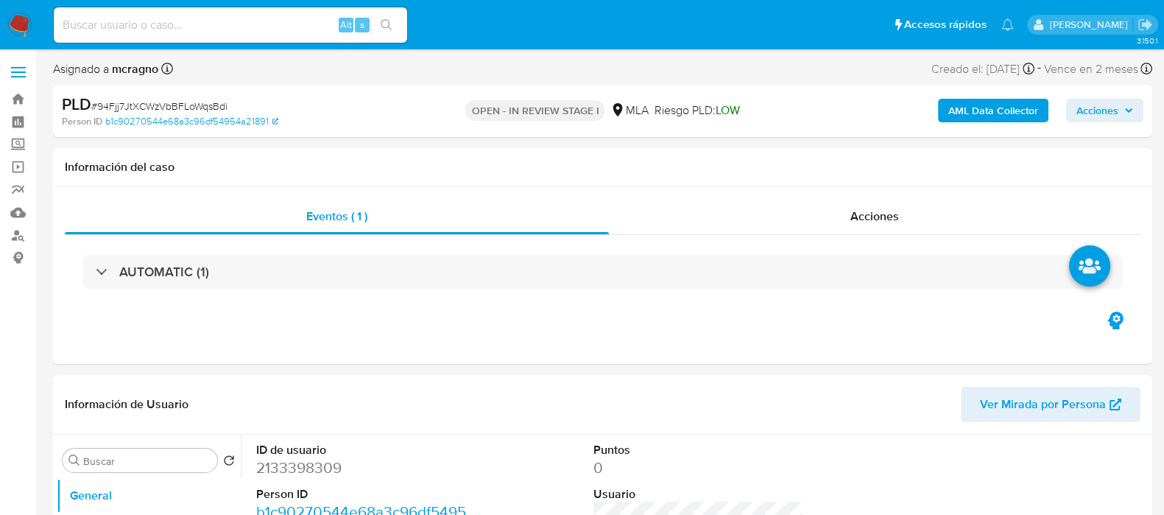
select select "10"
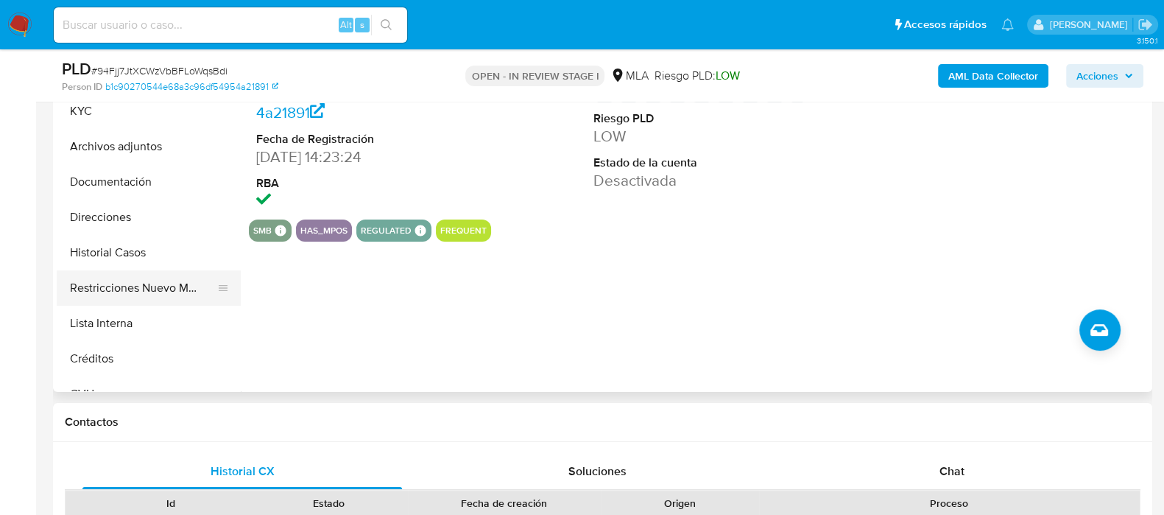
click at [158, 296] on button "Restricciones Nuevo Mundo" at bounding box center [143, 287] width 172 height 35
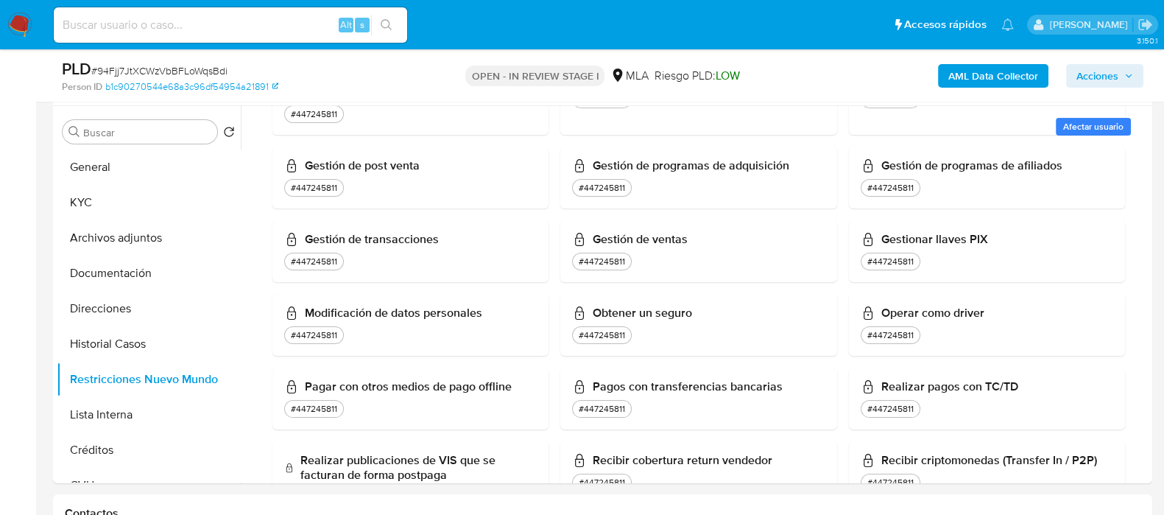
scroll to position [828, 0]
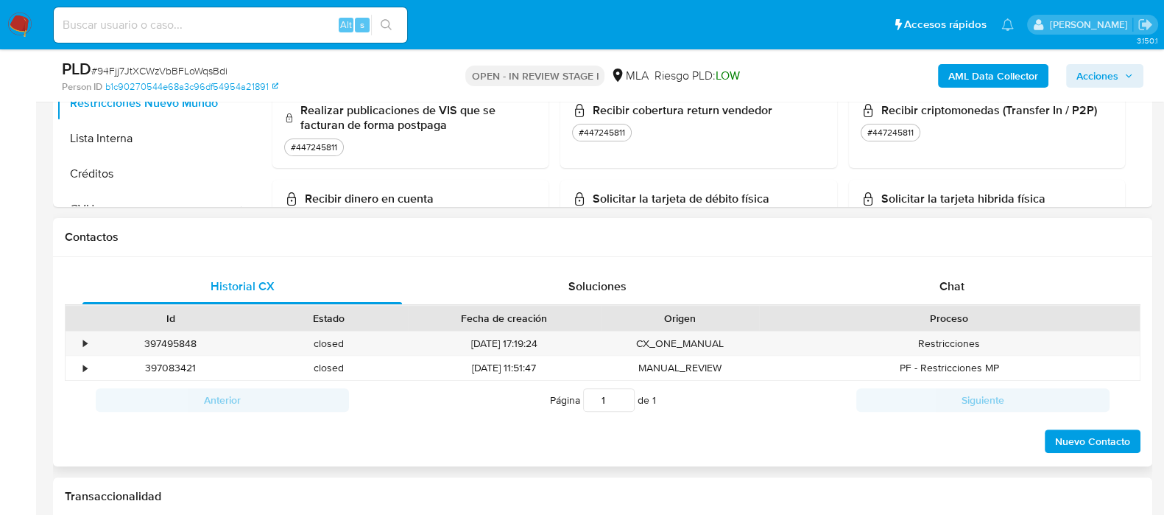
click at [968, 278] on div "Chat" at bounding box center [952, 286] width 320 height 35
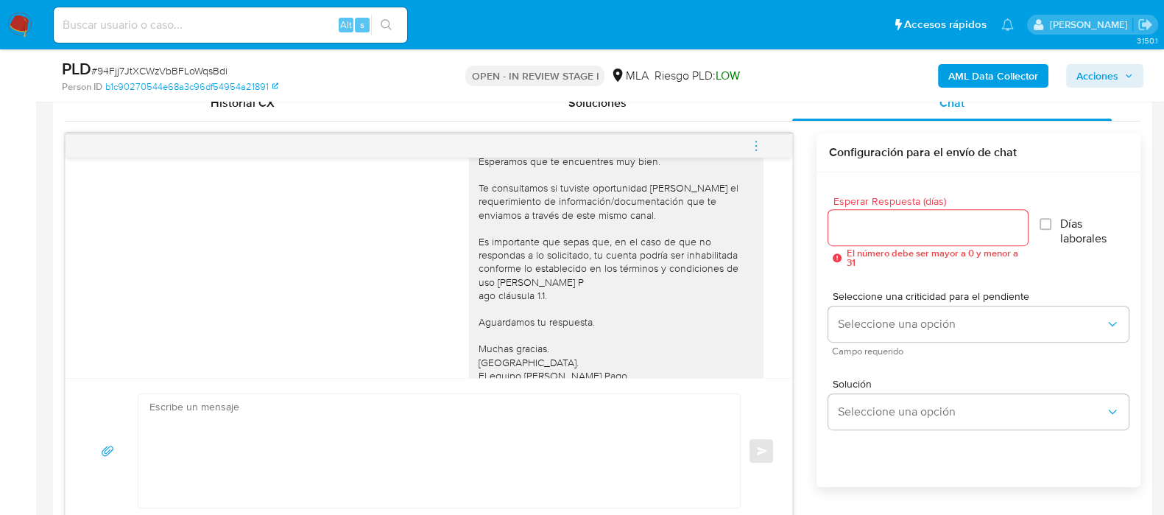
scroll to position [753, 0]
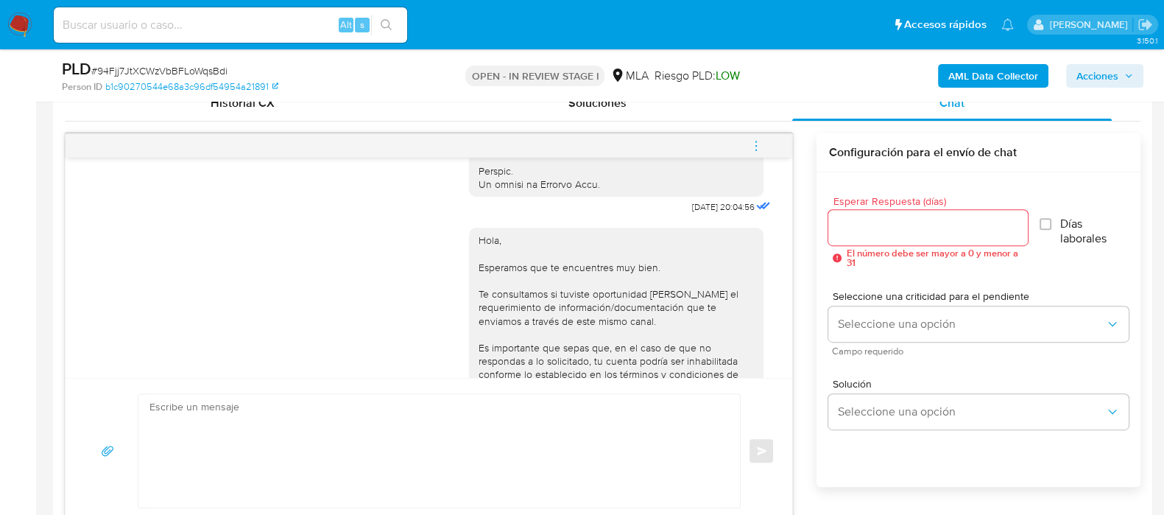
click at [755, 141] on icon "menu-action" at bounding box center [756, 145] width 13 height 13
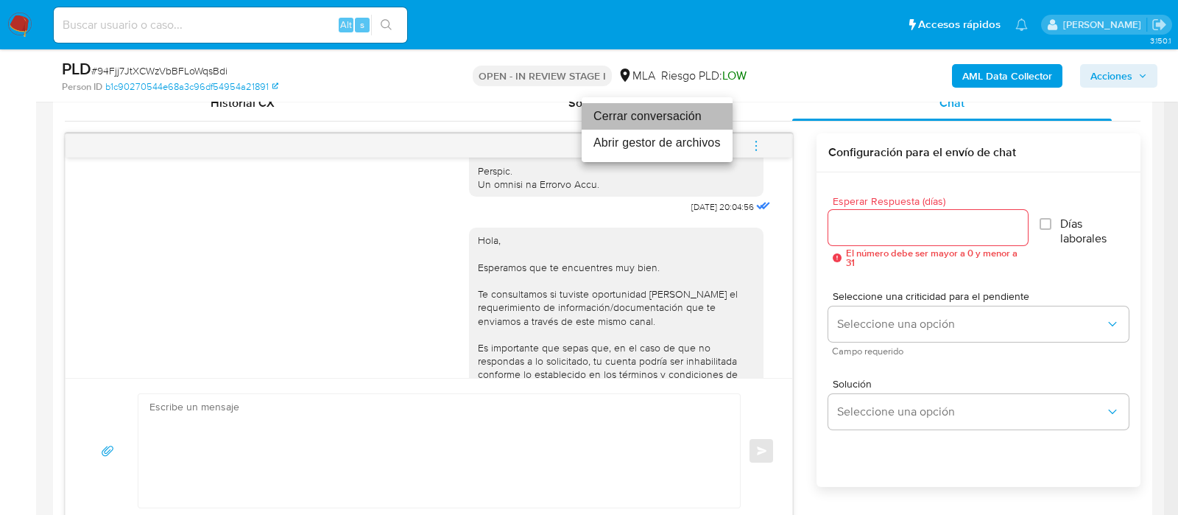
click at [645, 119] on li "Cerrar conversación" at bounding box center [657, 116] width 151 height 27
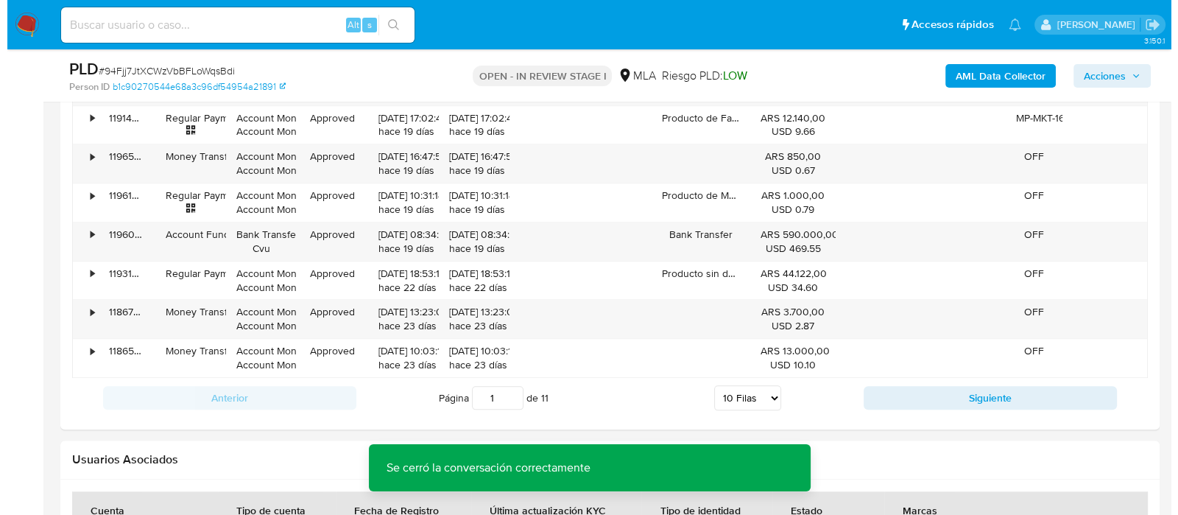
scroll to position [2777, 0]
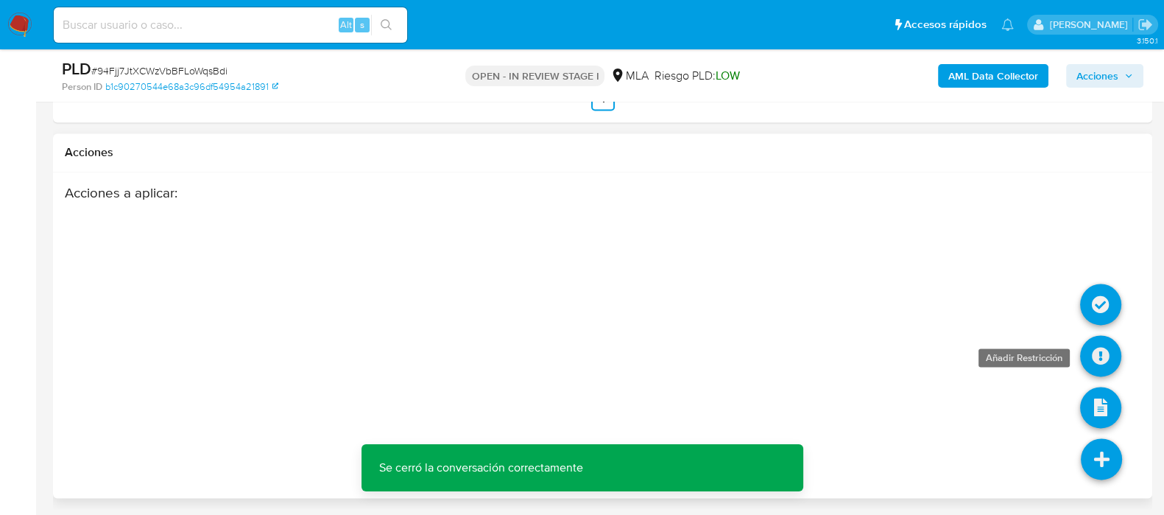
click at [1099, 346] on icon at bounding box center [1100, 355] width 41 height 41
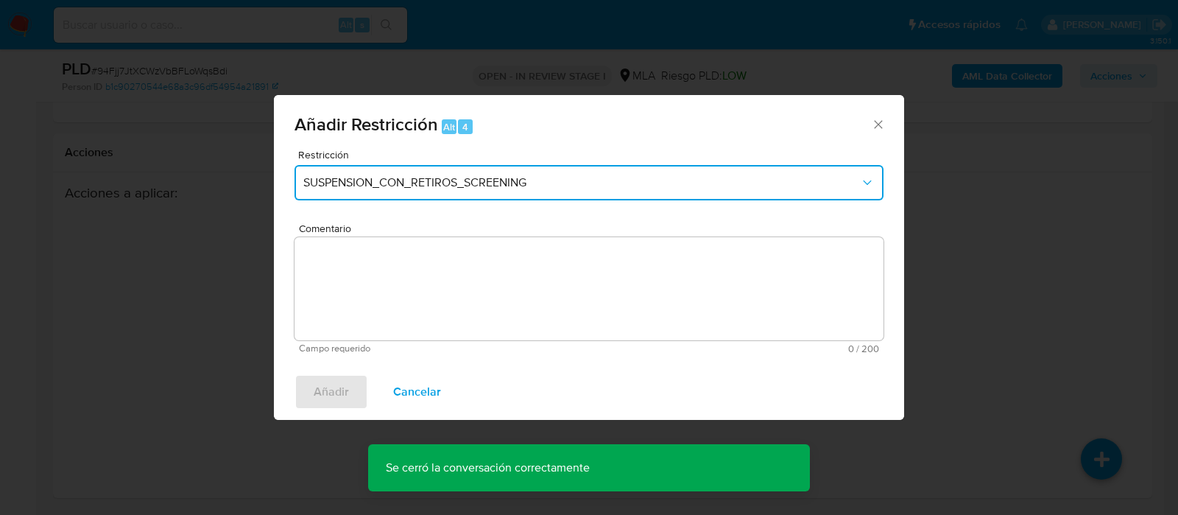
drag, startPoint x: 328, startPoint y: 189, endPoint x: 335, endPoint y: 191, distance: 7.7
click at [328, 189] on span "SUSPENSION_CON_RETIROS_SCREENING" at bounding box center [581, 182] width 557 height 15
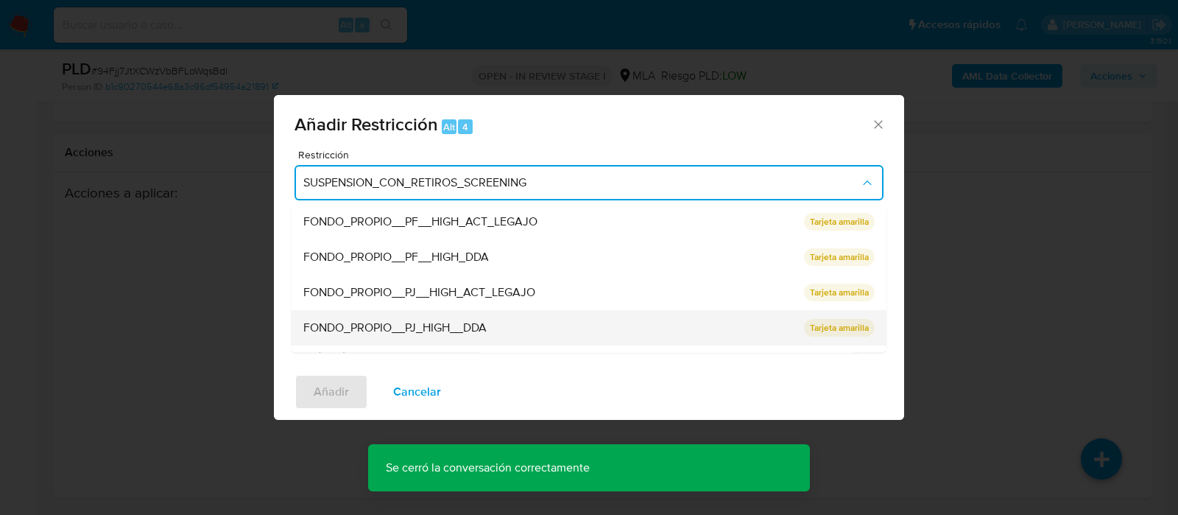
scroll to position [183, 0]
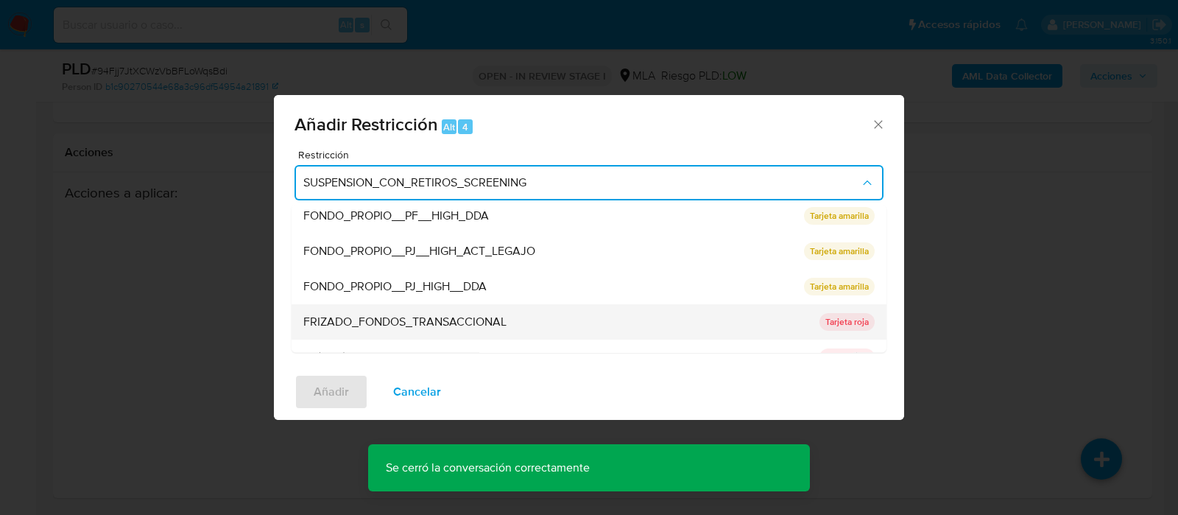
click at [440, 318] on span "FRIZADO_FONDOS_TRANSACCIONAL" at bounding box center [404, 322] width 203 height 15
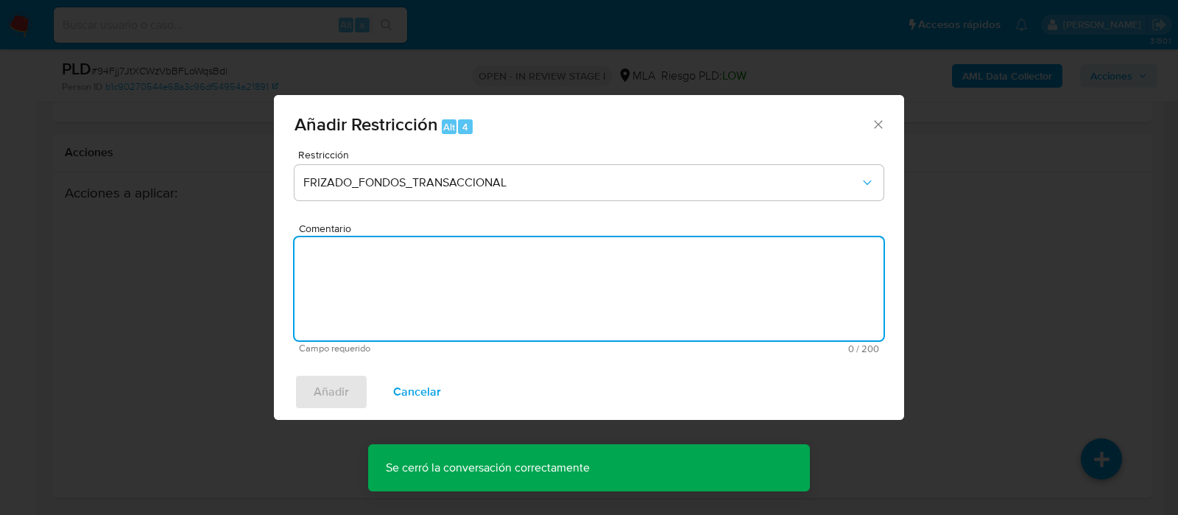
click at [438, 317] on textarea "Comentario" at bounding box center [589, 288] width 589 height 103
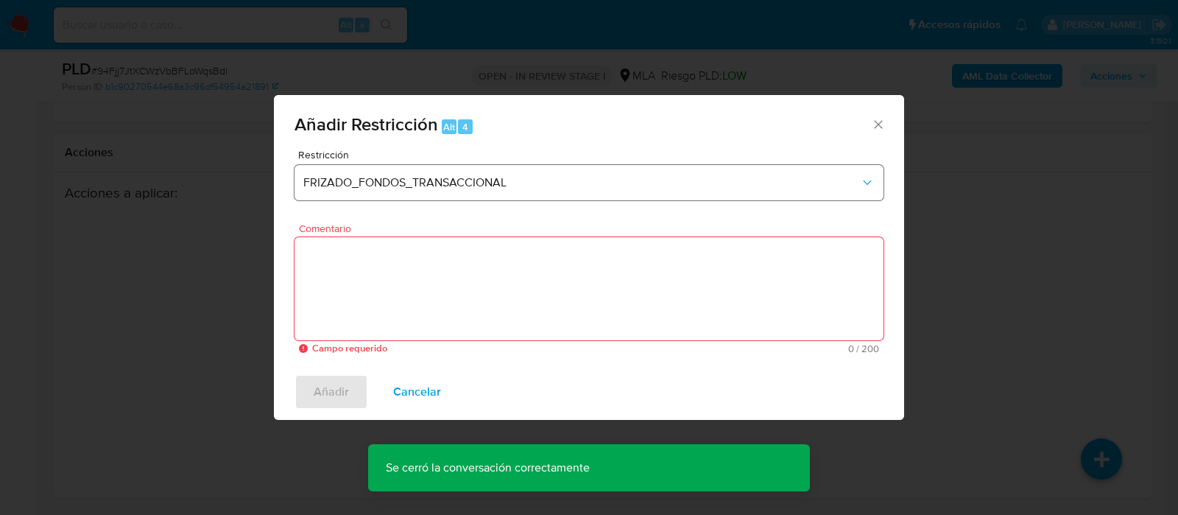
click at [453, 201] on div "Restricción FRIZADO_FONDOS_TRANSACCIONAL" at bounding box center [589, 184] width 589 height 70
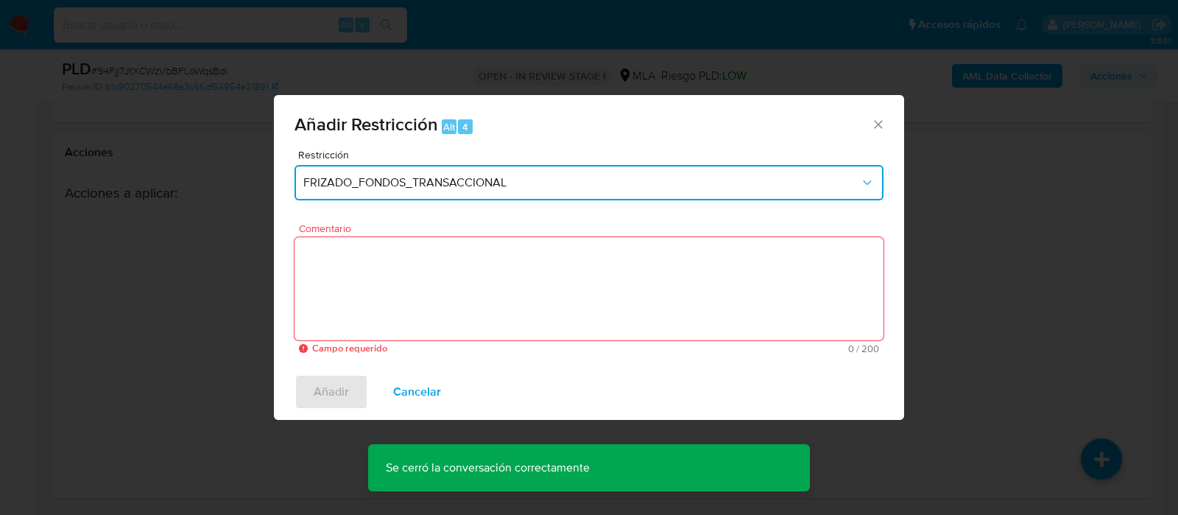
click at [454, 186] on span "FRIZADO_FONDOS_TRANSACCIONAL" at bounding box center [581, 182] width 557 height 15
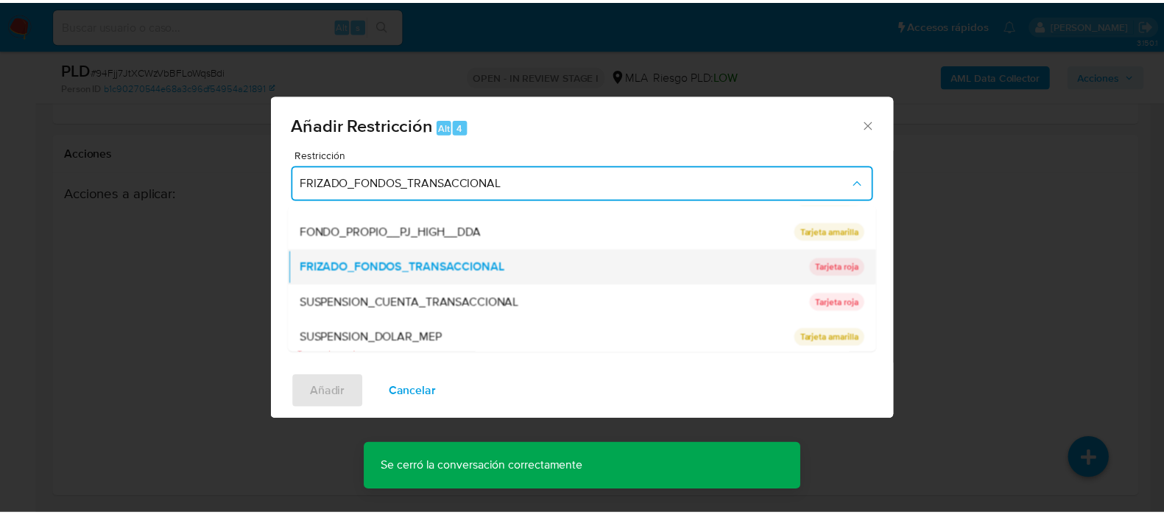
scroll to position [242, 0]
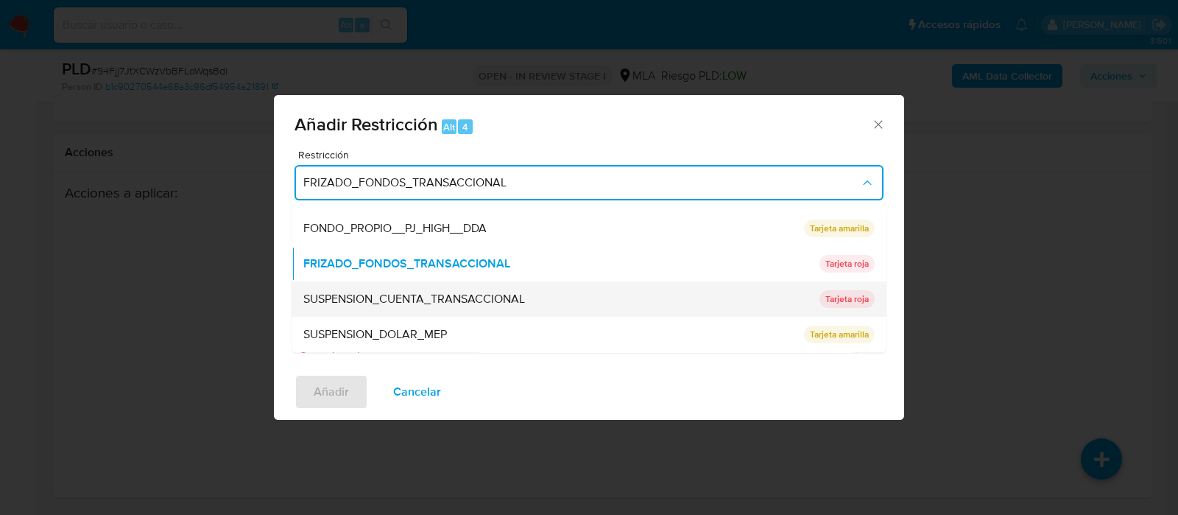
click at [452, 296] on span "SUSPENSION_CUENTA_TRANSACCIONAL" at bounding box center [414, 299] width 222 height 15
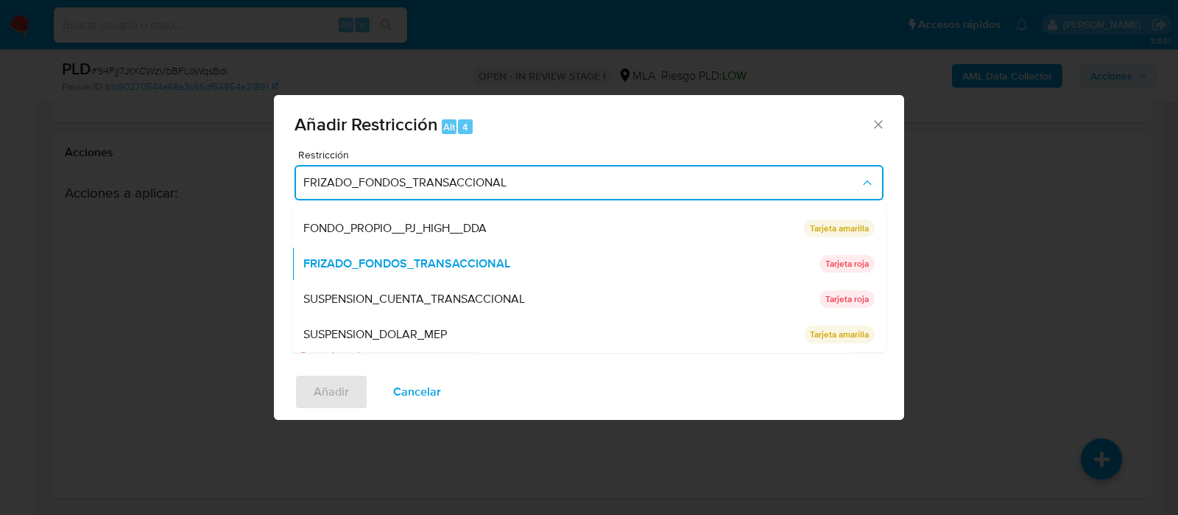
click at [454, 293] on textarea "Comentario" at bounding box center [589, 288] width 589 height 103
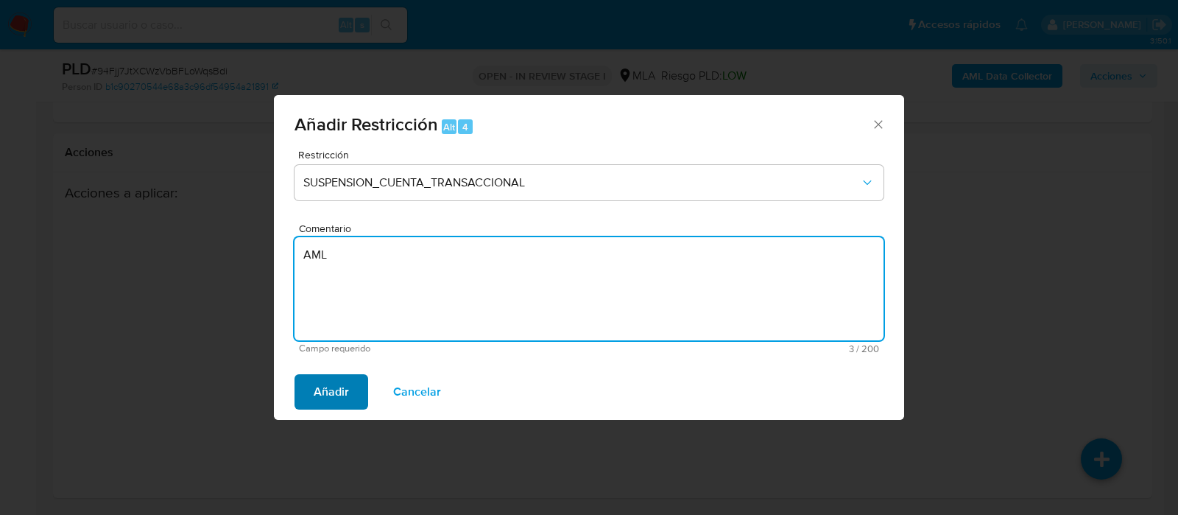
type textarea "AML"
click at [303, 395] on button "Añadir" at bounding box center [332, 391] width 74 height 35
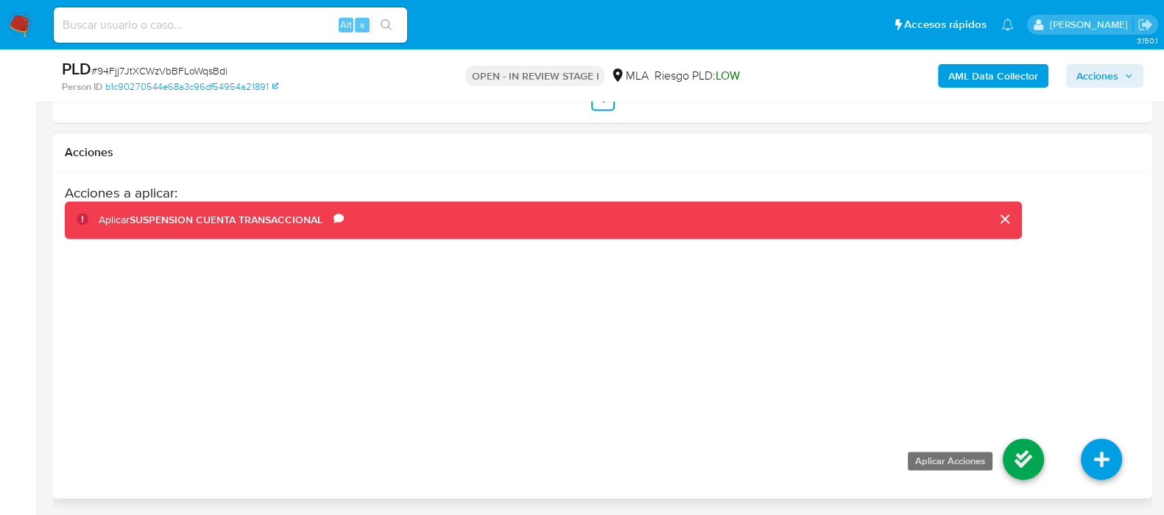
click at [1031, 449] on icon at bounding box center [1023, 458] width 41 height 41
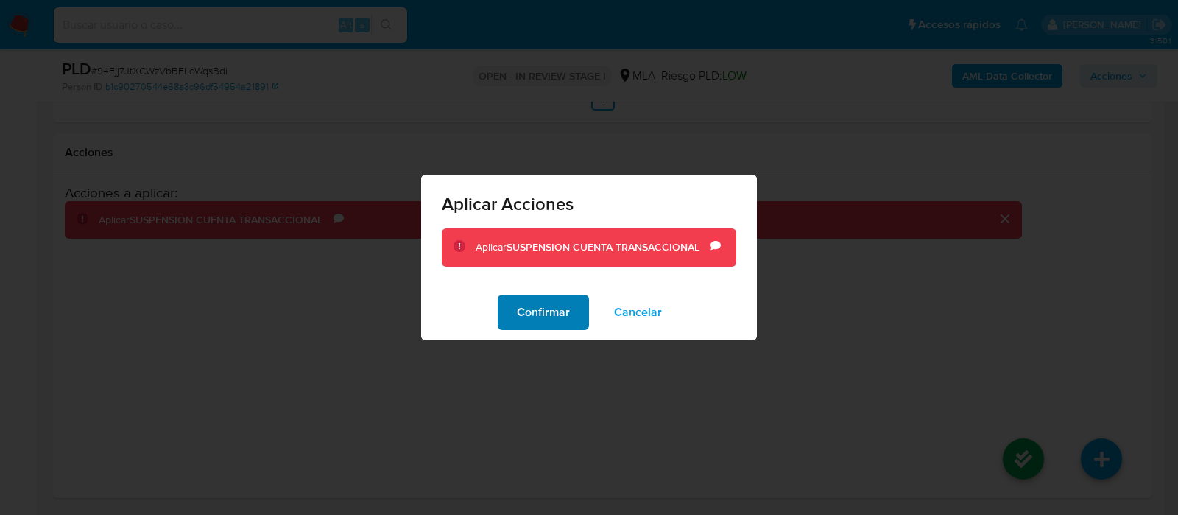
click at [560, 285] on div "Confirmar Cancelar" at bounding box center [589, 312] width 336 height 56
click at [571, 324] on button "Confirmar" at bounding box center [543, 312] width 91 height 35
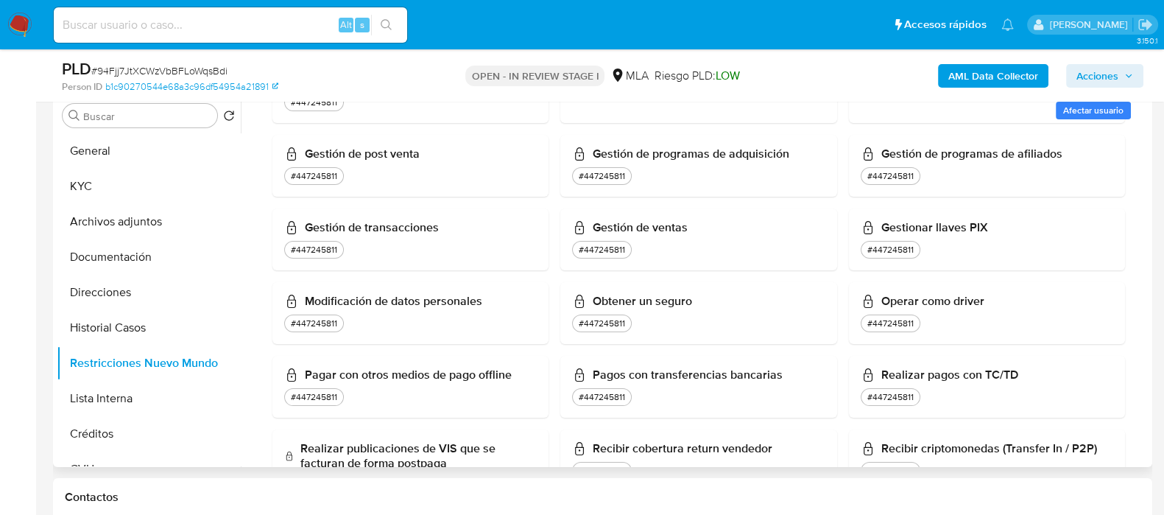
scroll to position [552, 0]
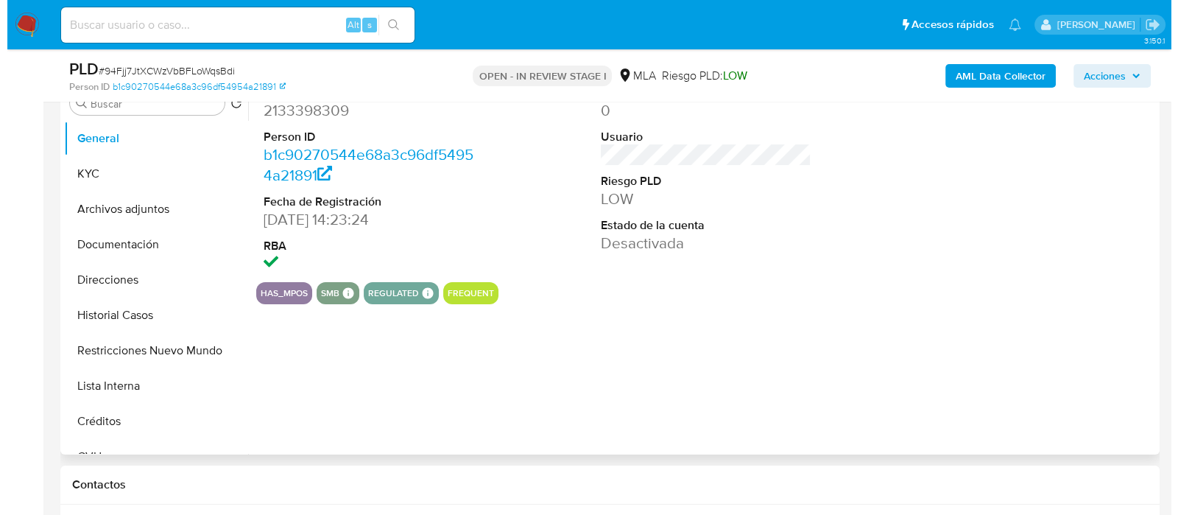
scroll to position [276, 0]
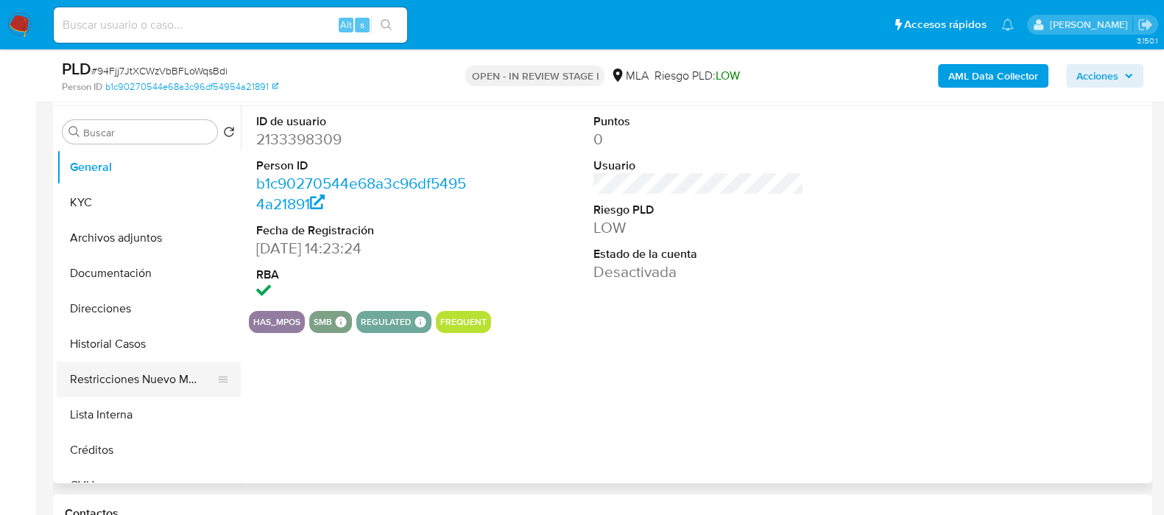
select select "10"
click at [199, 370] on button "Restricciones Nuevo Mundo" at bounding box center [143, 379] width 172 height 35
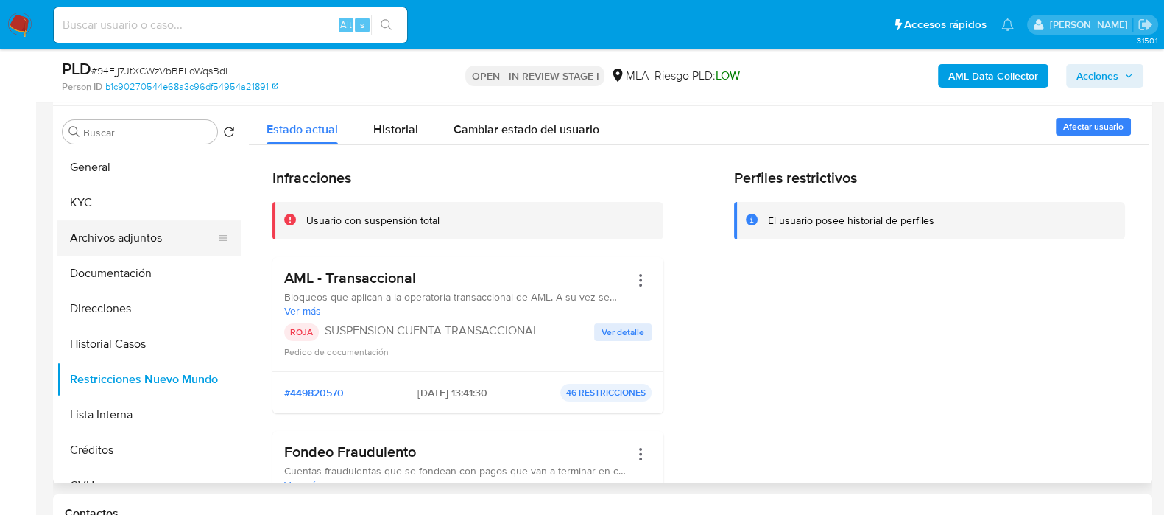
click at [140, 236] on button "Archivos adjuntos" at bounding box center [143, 237] width 172 height 35
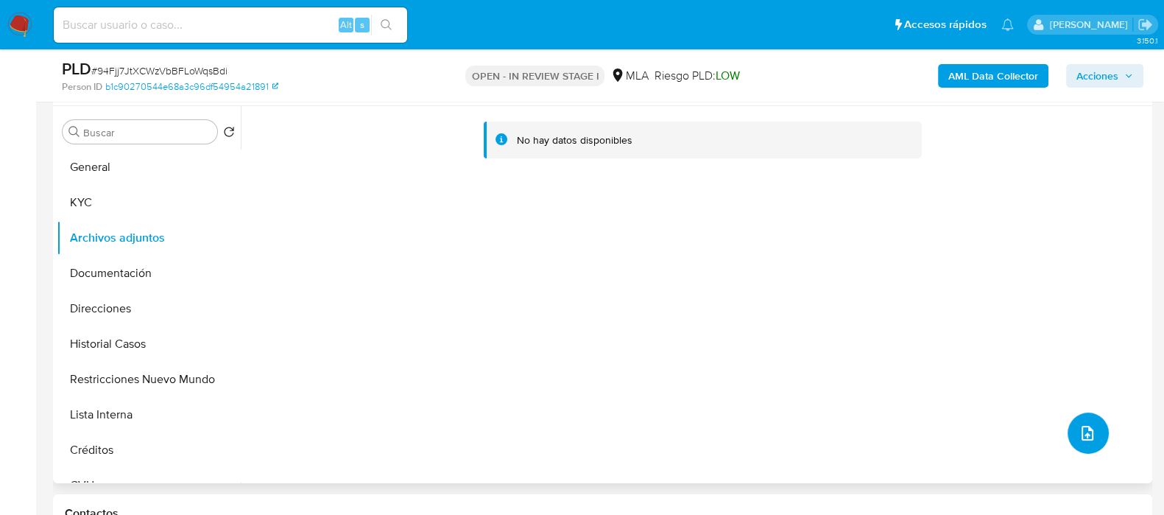
click at [1085, 434] on icon "upload-file" at bounding box center [1088, 433] width 18 height 18
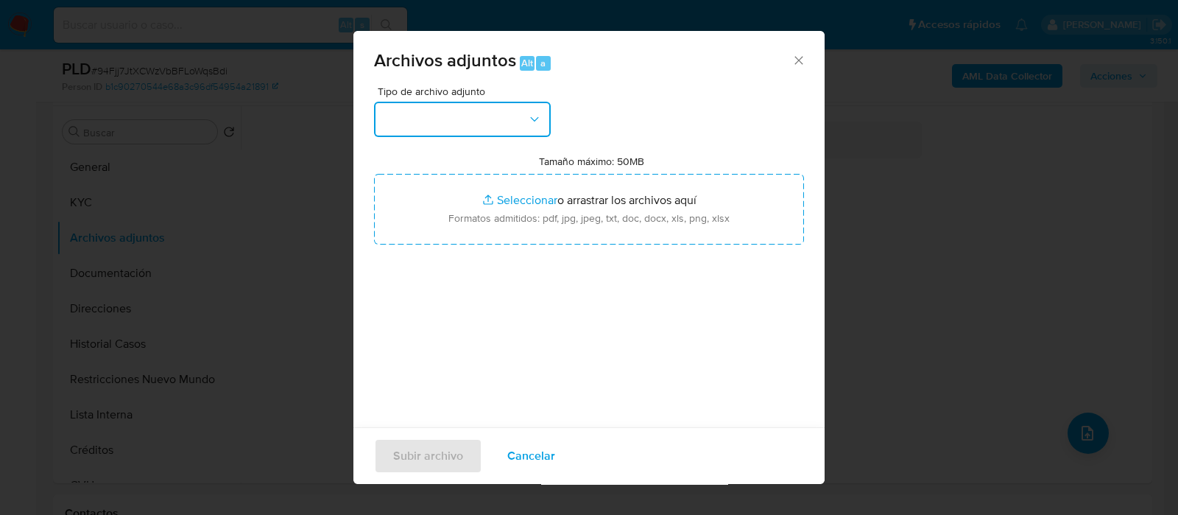
click at [452, 119] on button "button" at bounding box center [462, 119] width 177 height 35
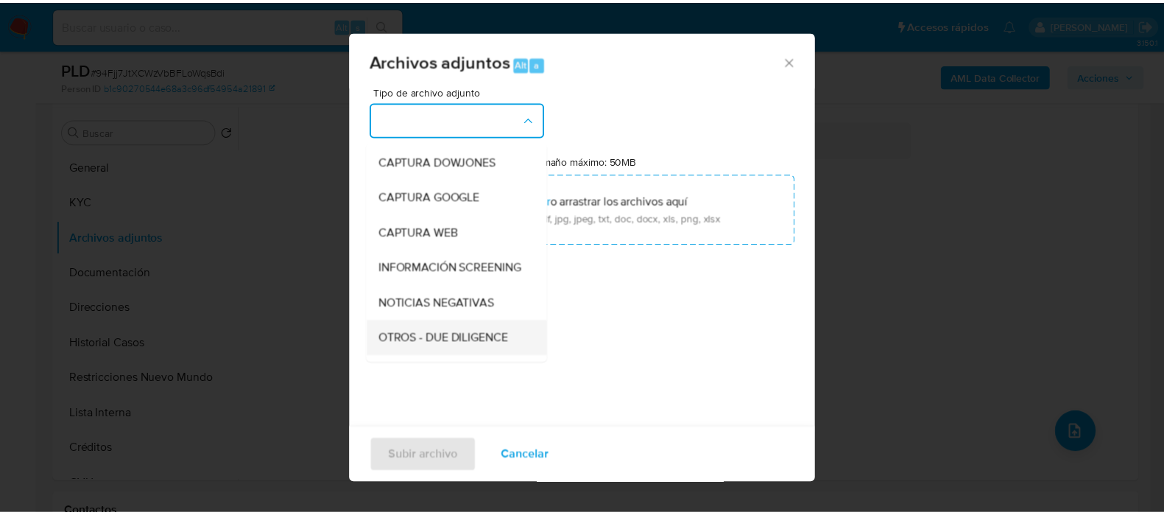
scroll to position [183, 0]
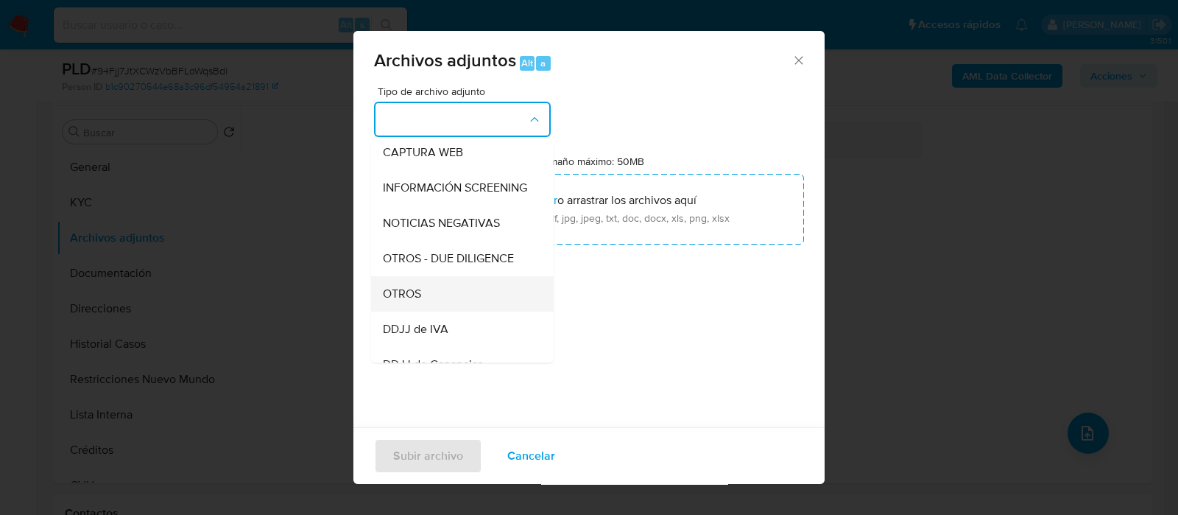
click at [422, 296] on div "OTROS" at bounding box center [458, 293] width 150 height 35
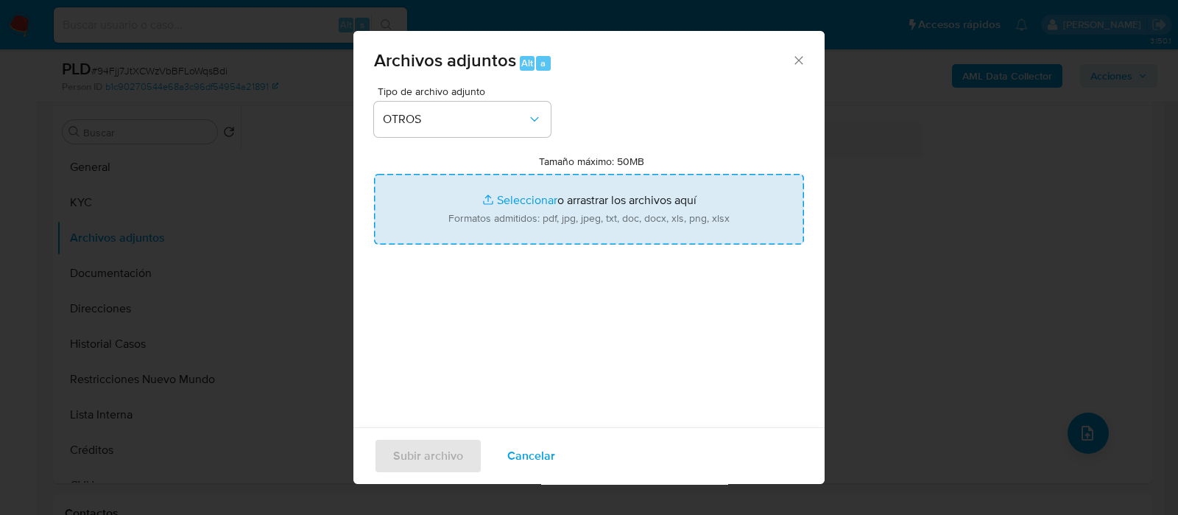
click at [524, 209] on input "Tamaño máximo: 50MB Seleccionar archivos" at bounding box center [589, 209] width 430 height 71
type input "C:\fakepath\2133398309 - Movimientos.xlsx"
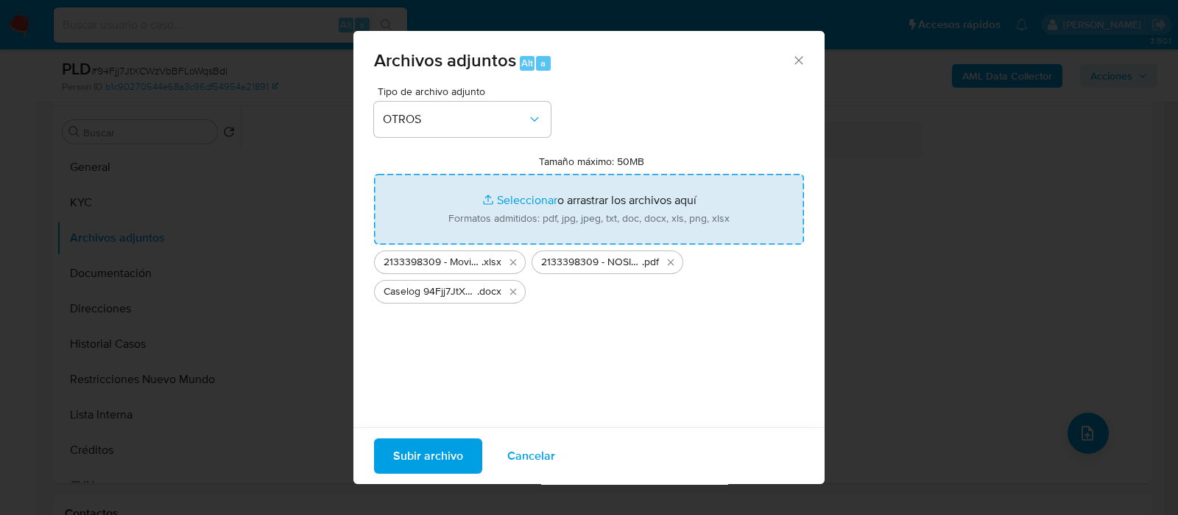
click at [441, 451] on span "Subir archivo" at bounding box center [428, 456] width 70 height 32
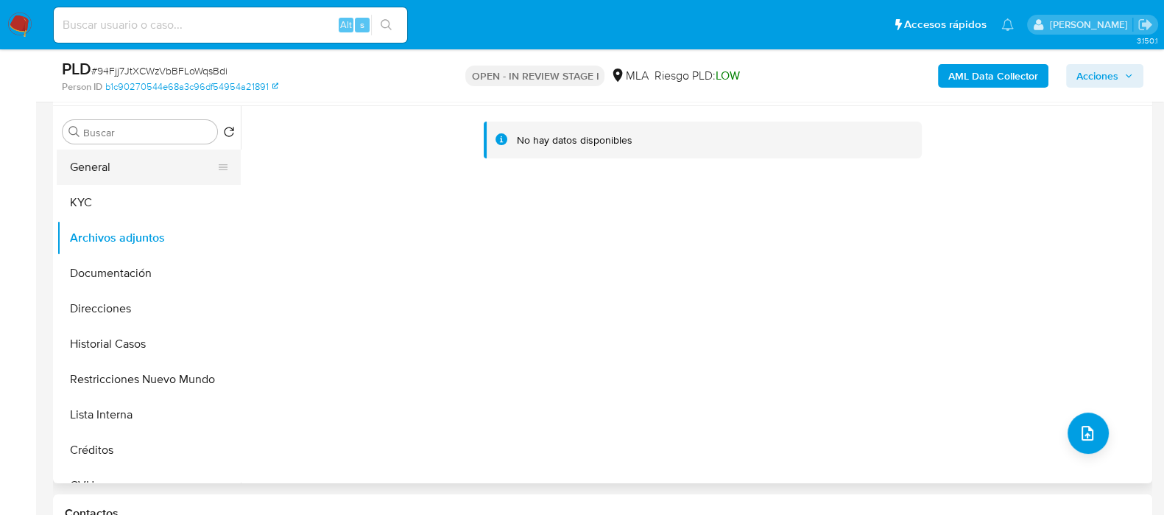
click at [144, 174] on button "General" at bounding box center [143, 166] width 172 height 35
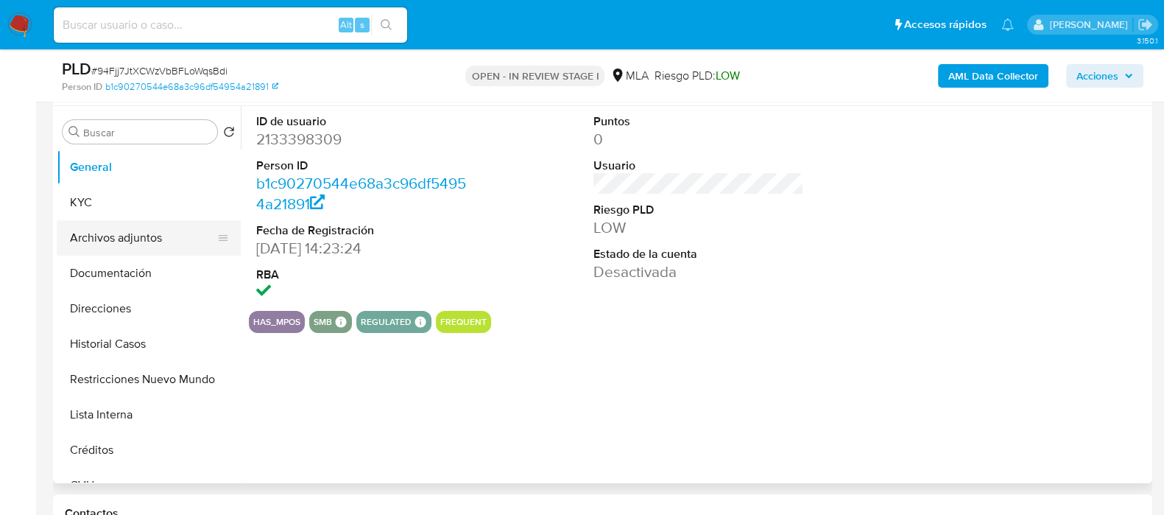
click at [136, 244] on button "Archivos adjuntos" at bounding box center [143, 237] width 172 height 35
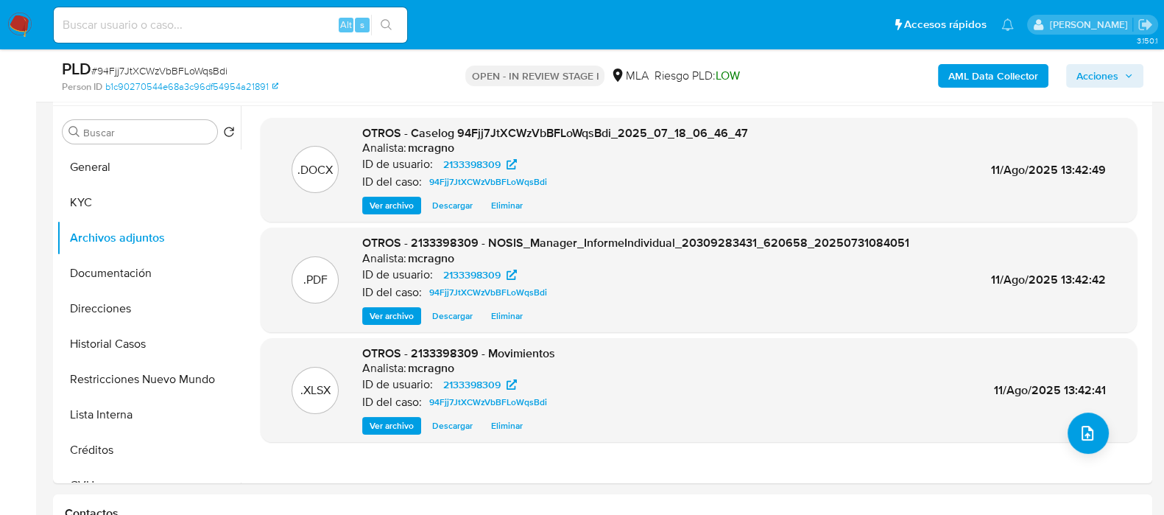
click at [1119, 83] on span "Acciones" at bounding box center [1105, 76] width 57 height 21
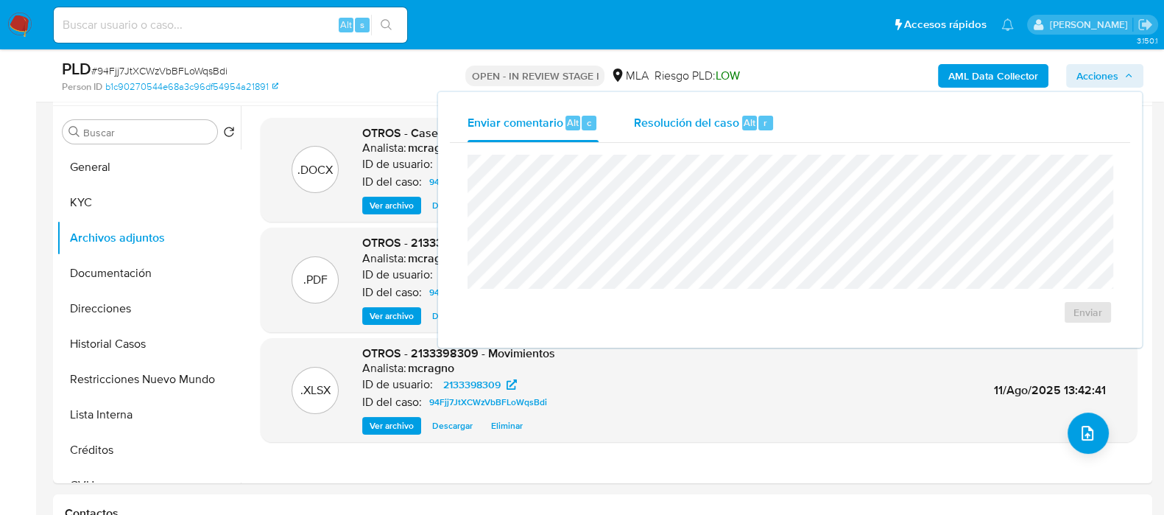
click at [735, 124] on span "Resolución del caso" at bounding box center [686, 121] width 105 height 17
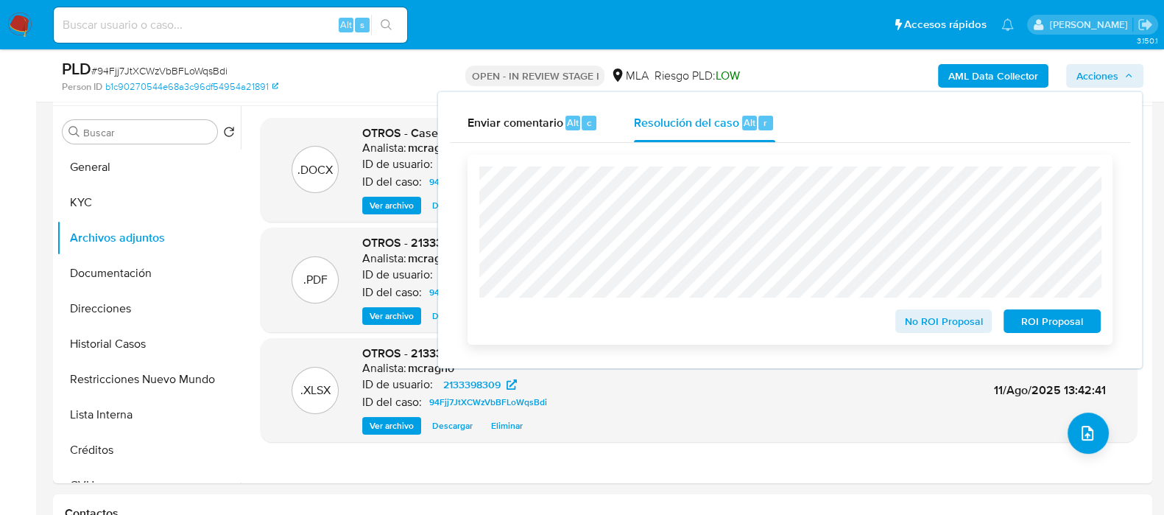
click at [1049, 320] on span "ROI Proposal" at bounding box center [1052, 321] width 77 height 21
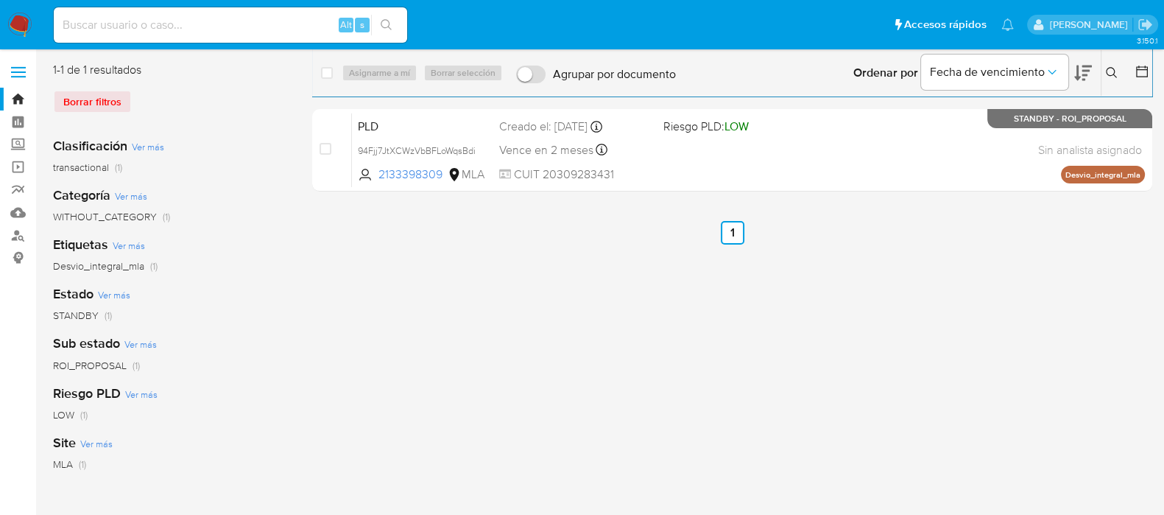
click at [1112, 68] on icon at bounding box center [1111, 72] width 11 height 11
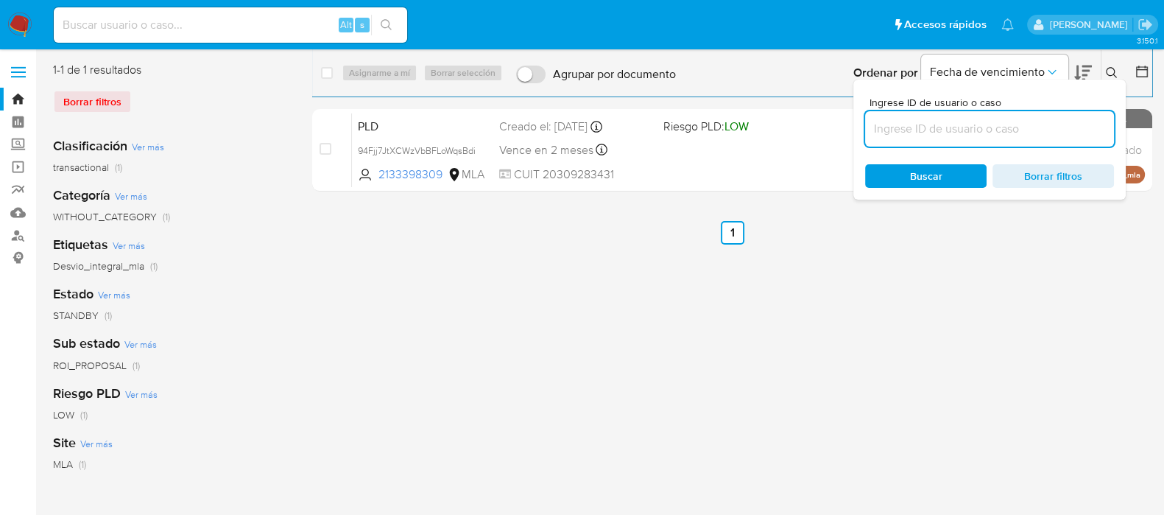
click at [1068, 129] on input at bounding box center [989, 128] width 249 height 19
click at [1109, 73] on icon at bounding box center [1112, 73] width 12 height 12
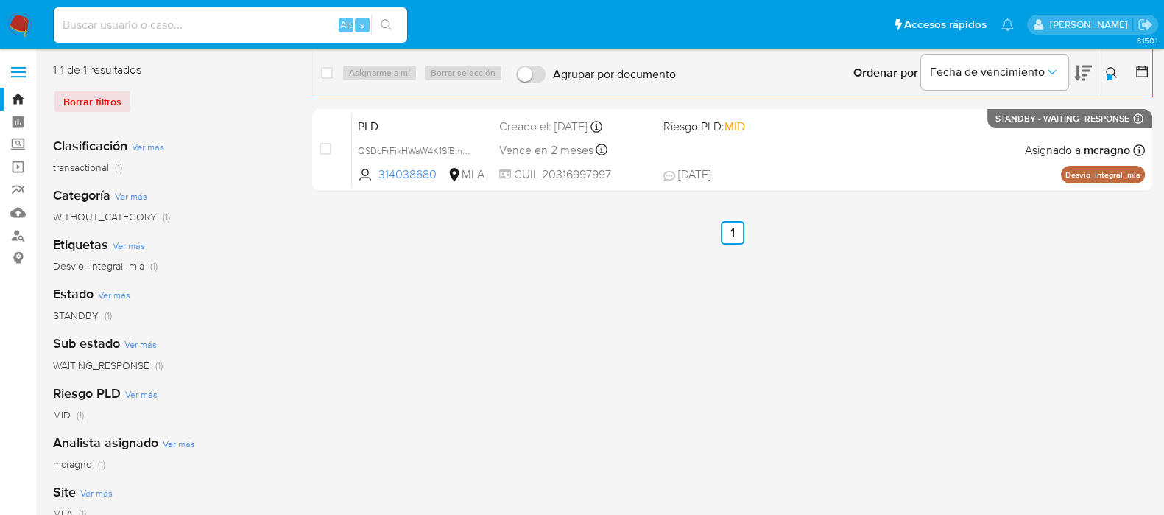
click at [1116, 68] on icon at bounding box center [1112, 73] width 12 height 12
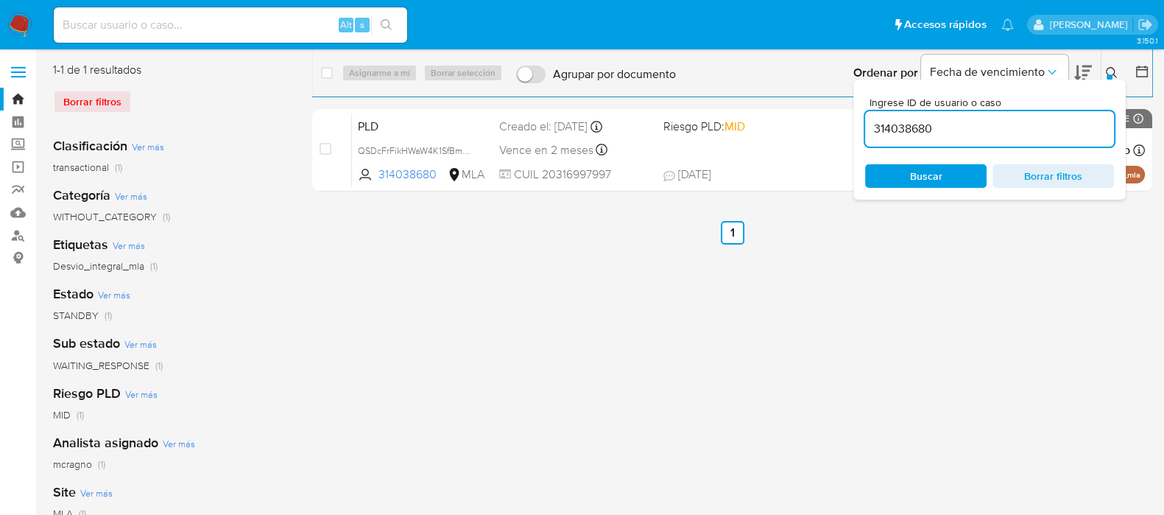
click at [1005, 130] on input "314038680" at bounding box center [989, 128] width 249 height 19
type input "12819965"
click at [1113, 72] on icon at bounding box center [1112, 73] width 12 height 12
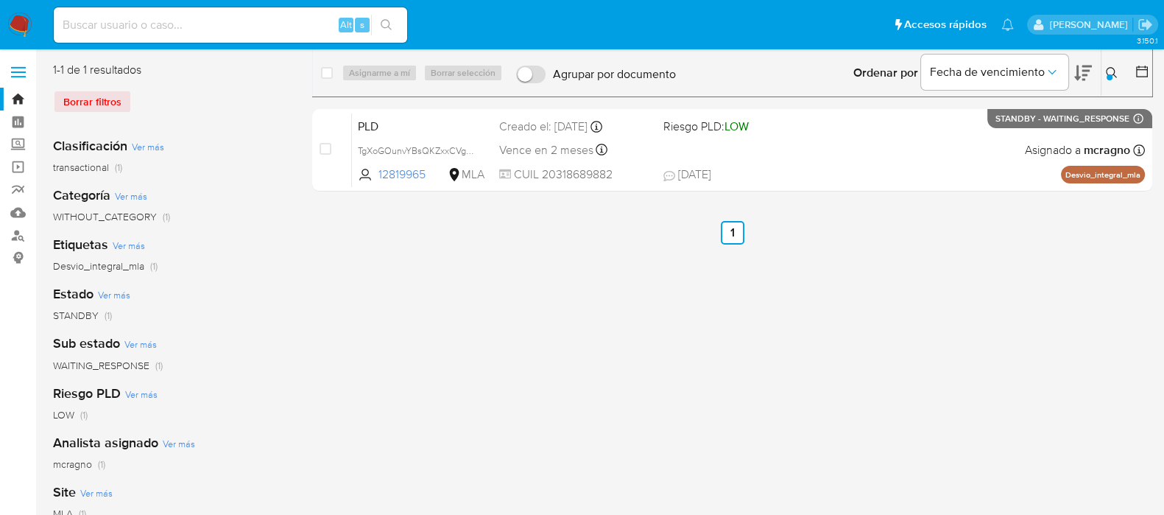
click at [836, 384] on div "select-all-cases-checkbox Asignarme a mí Borrar selección Agrupar por documento…" at bounding box center [732, 379] width 840 height 635
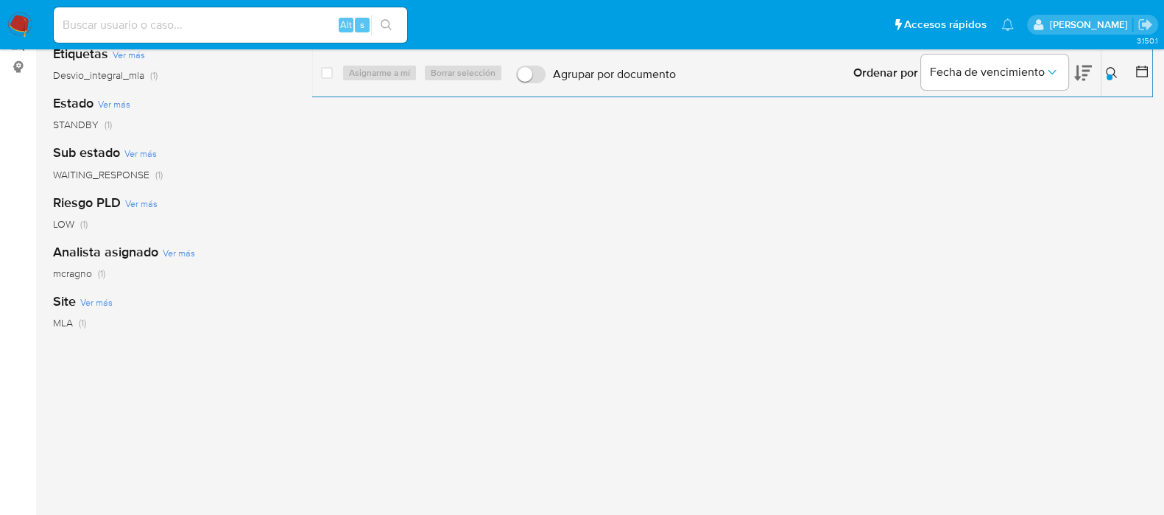
scroll to position [154, 0]
